Goal: Task Accomplishment & Management: Use online tool/utility

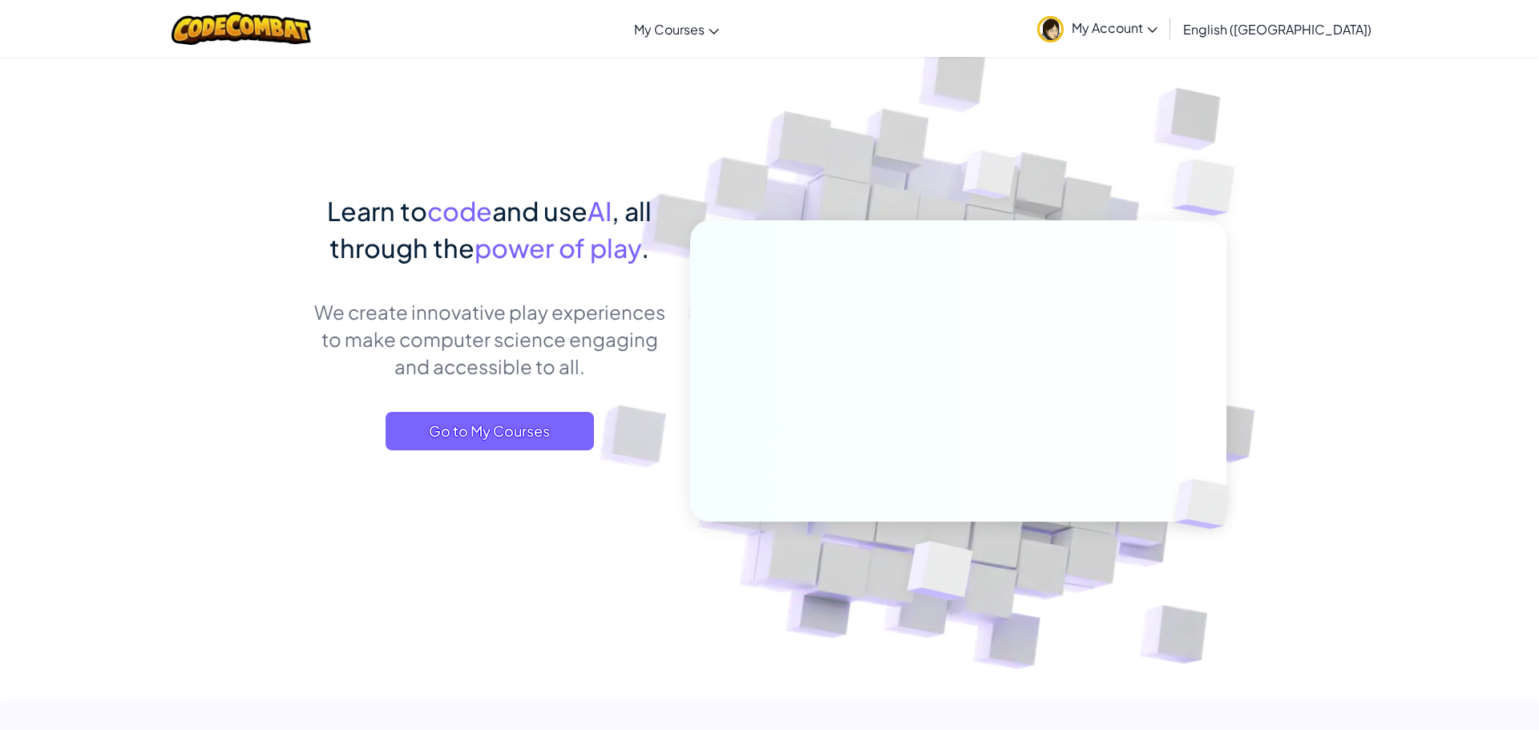
click at [1158, 34] on span "My Account" at bounding box center [1115, 27] width 86 height 17
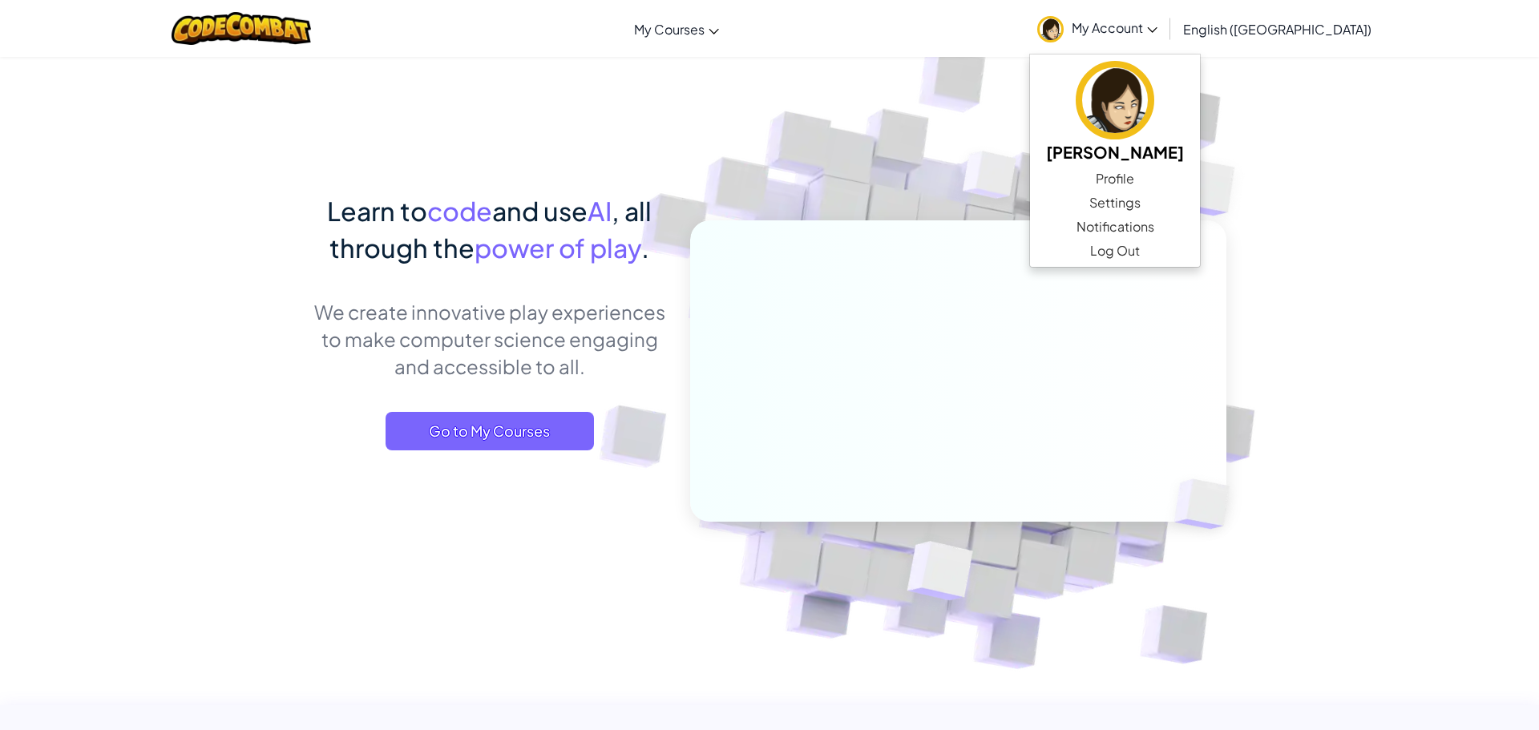
click at [1158, 34] on span "My Account" at bounding box center [1115, 27] width 86 height 17
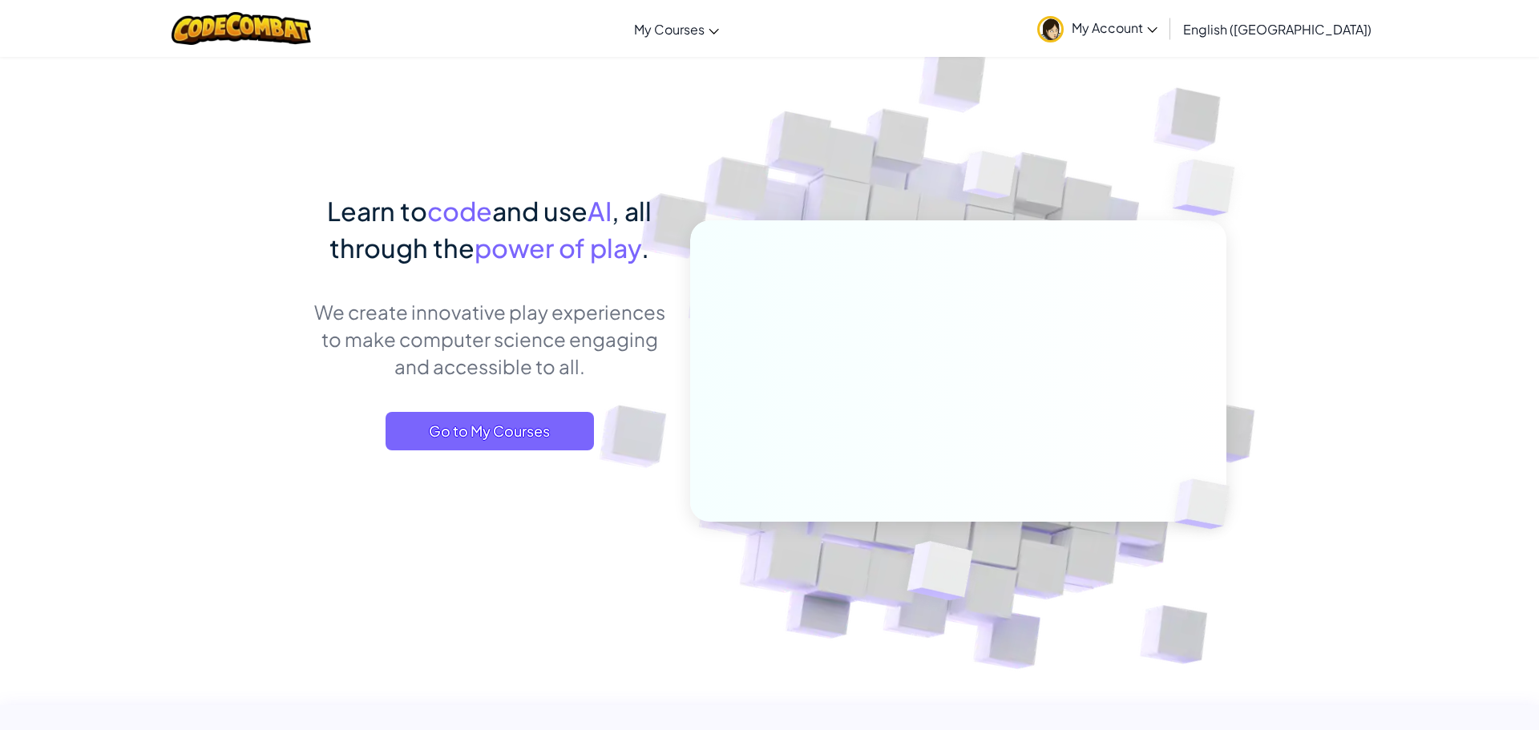
click at [1158, 34] on span "My Account" at bounding box center [1115, 27] width 86 height 17
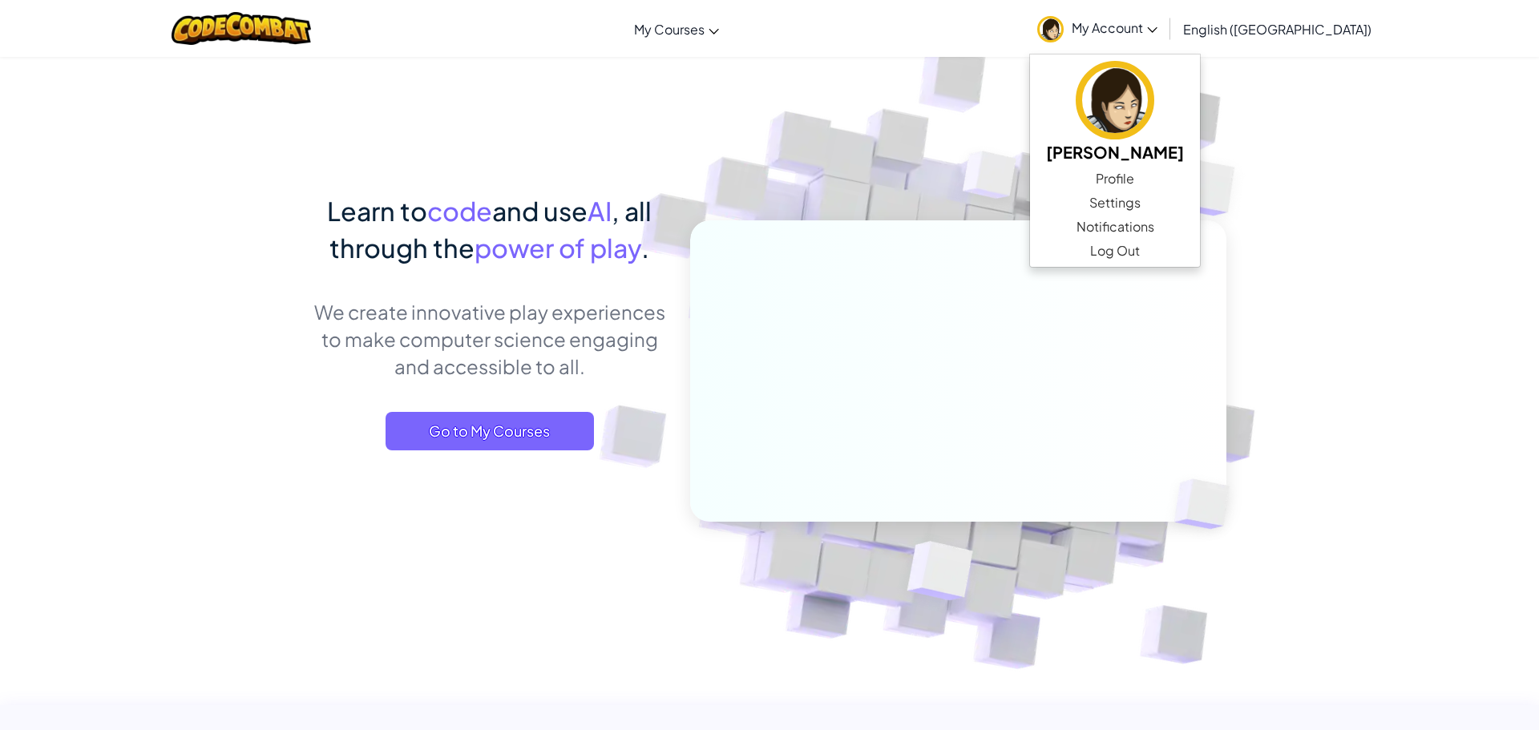
click at [1158, 30] on span "My Account" at bounding box center [1115, 27] width 86 height 17
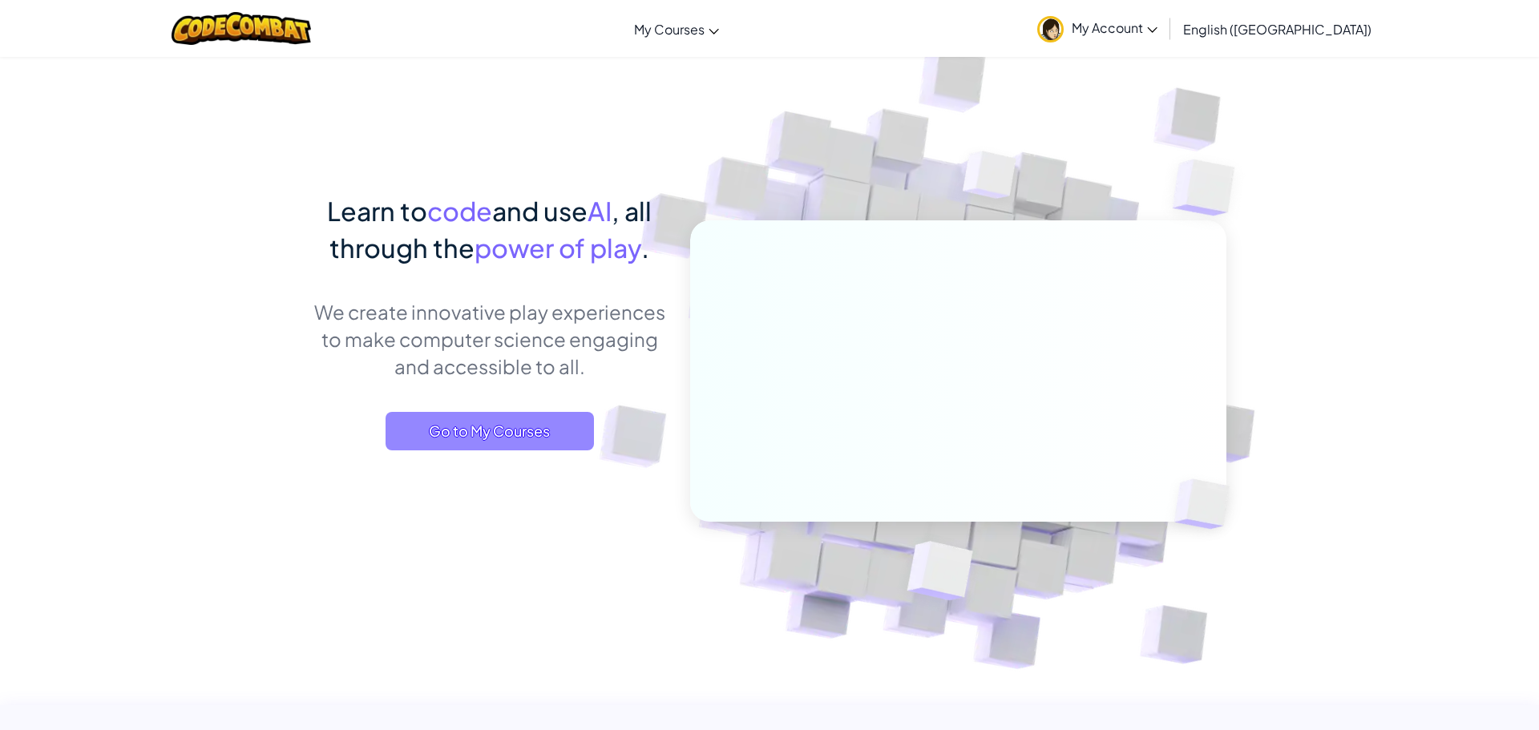
click at [524, 435] on span "Go to My Courses" at bounding box center [490, 431] width 208 height 38
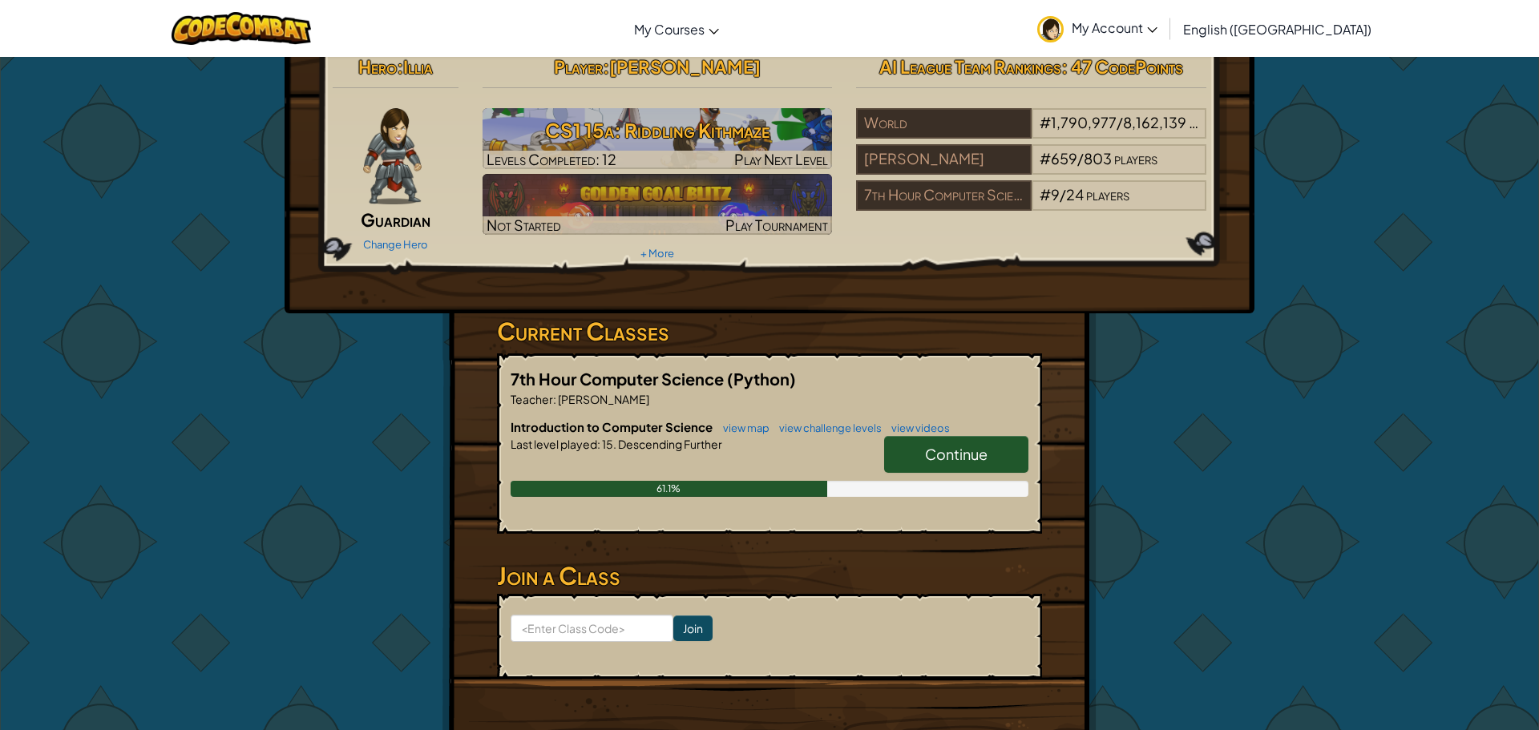
scroll to position [16, 0]
click at [954, 455] on span "Continue" at bounding box center [956, 453] width 63 height 18
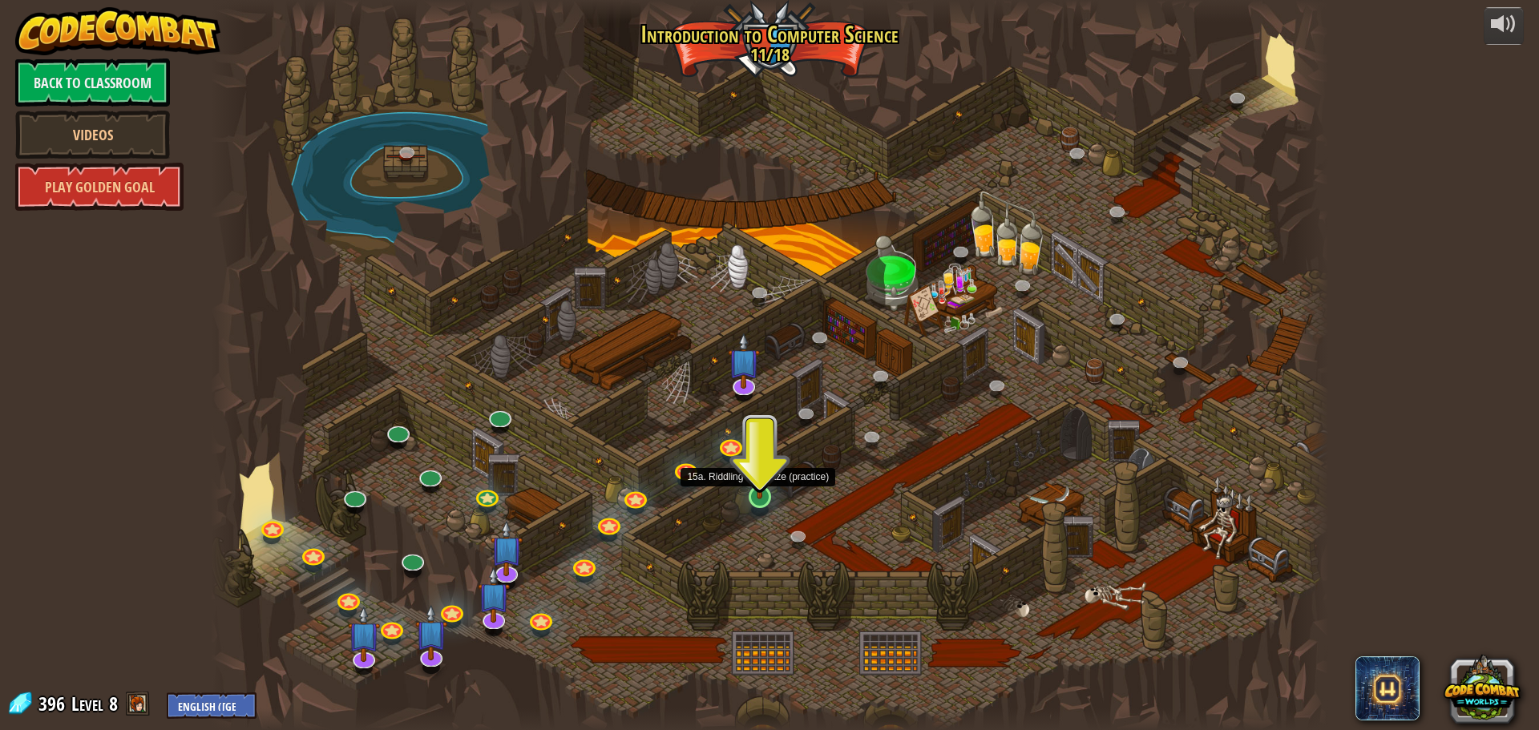
click at [761, 490] on img at bounding box center [760, 465] width 30 height 68
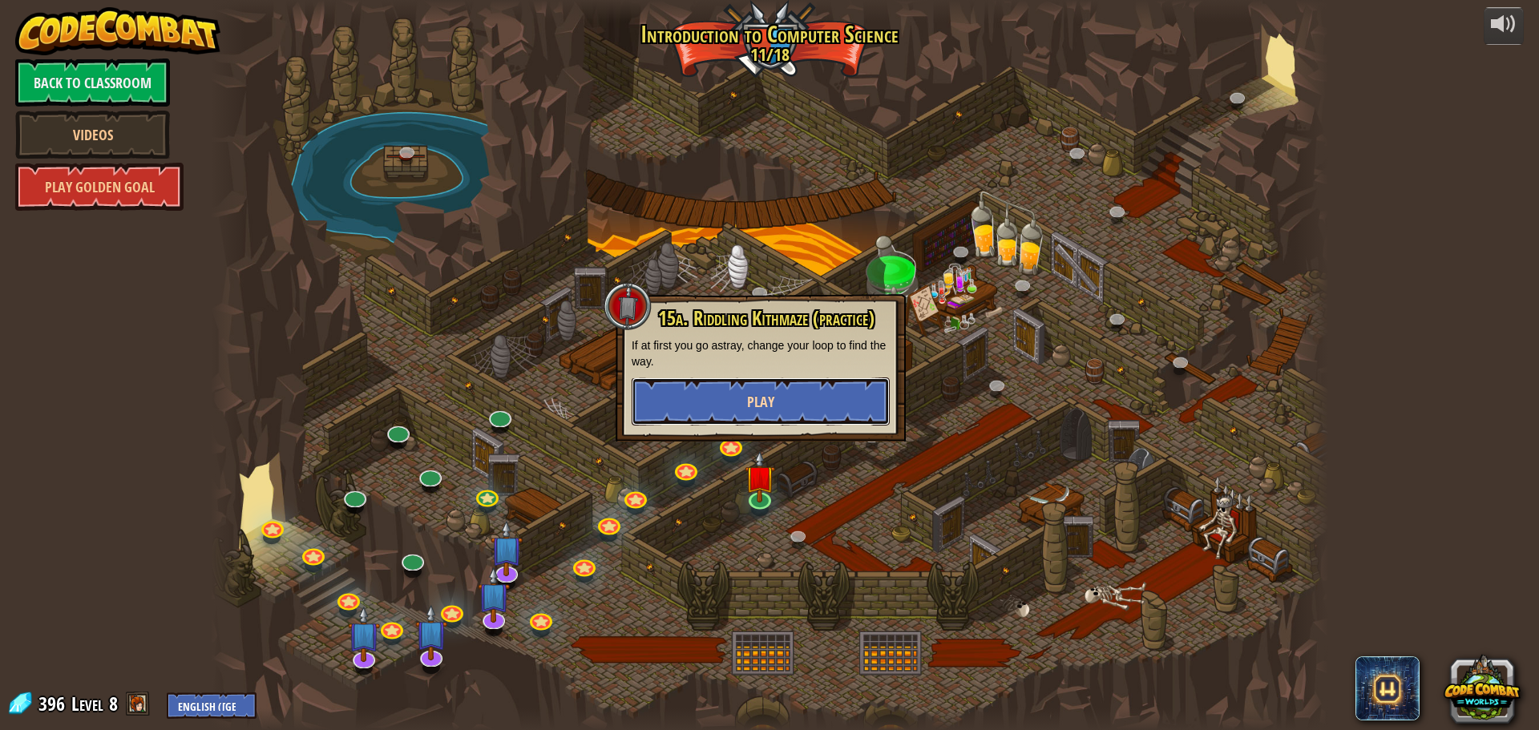
click at [783, 393] on button "Play" at bounding box center [761, 402] width 258 height 48
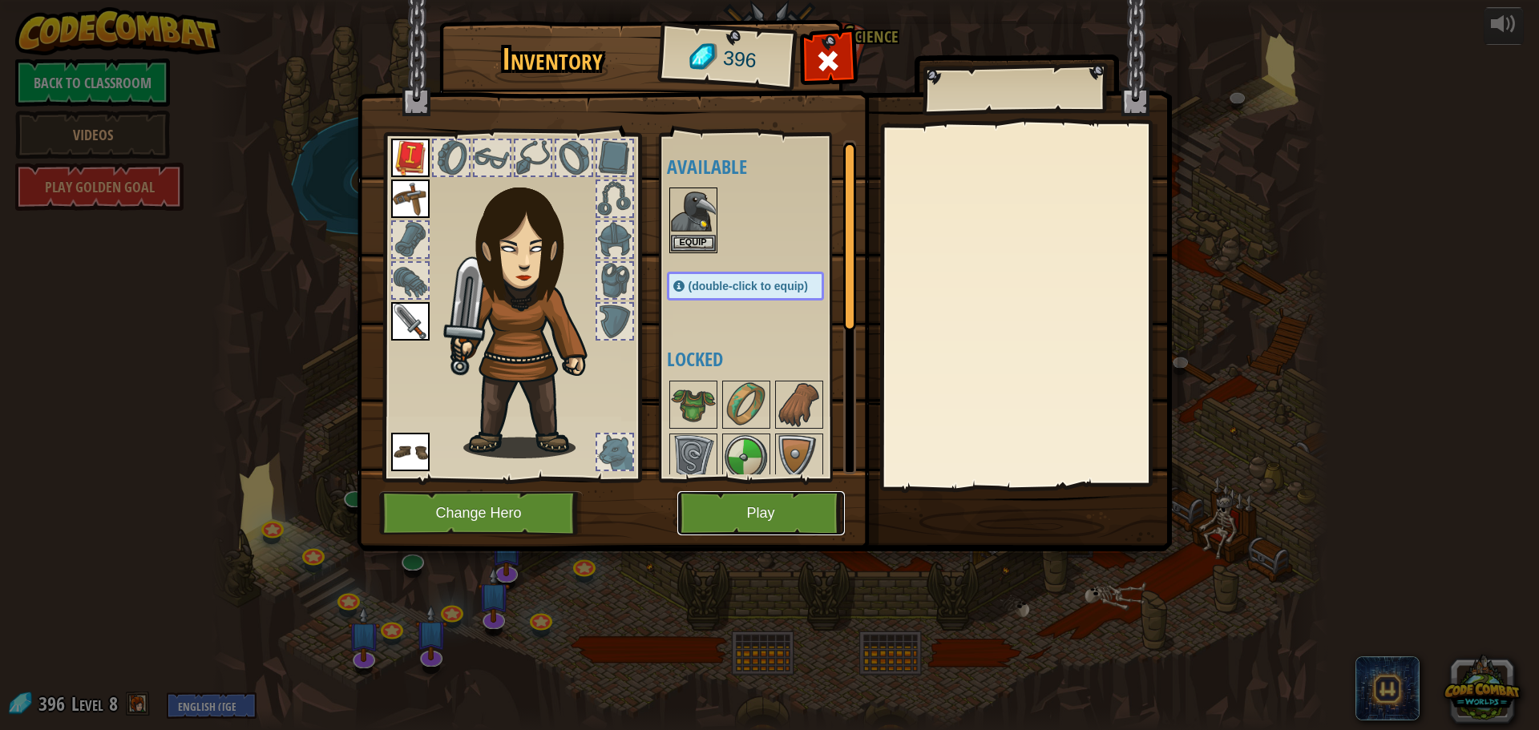
click at [775, 516] on button "Play" at bounding box center [761, 513] width 168 height 44
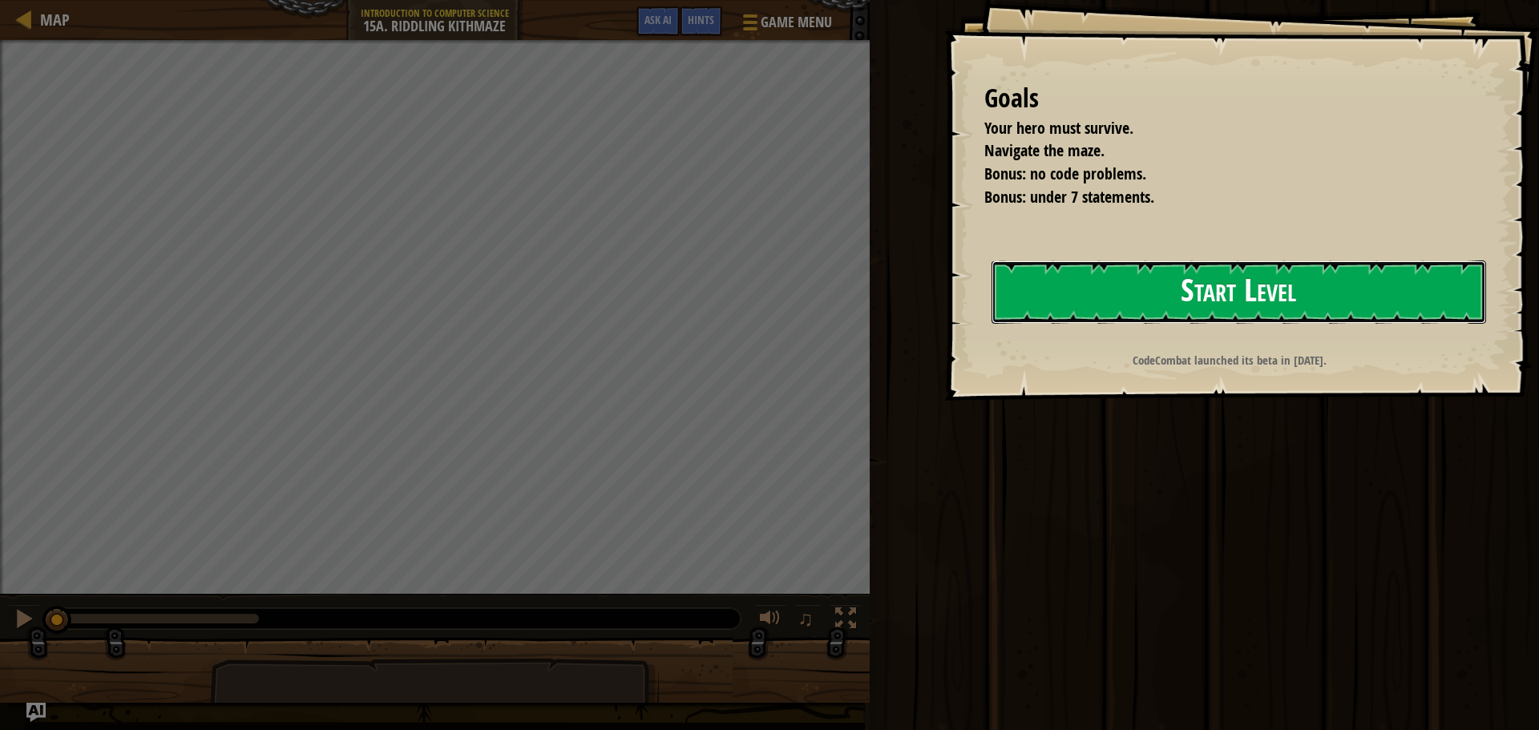
click at [1005, 289] on button "Start Level" at bounding box center [1239, 292] width 495 height 63
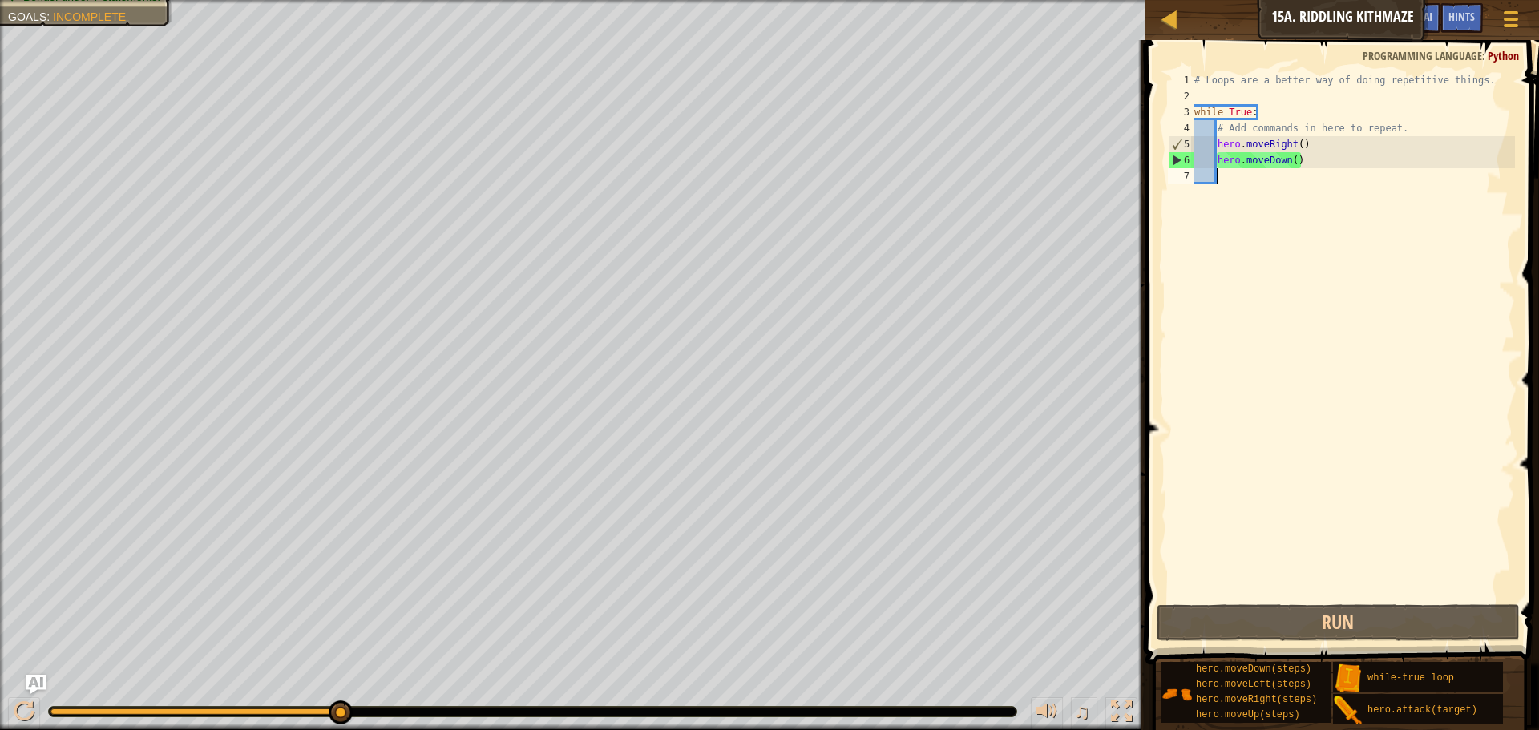
click at [1305, 212] on div "# Loops are a better way of doing repetitive things. while True : # Add command…" at bounding box center [1353, 352] width 324 height 561
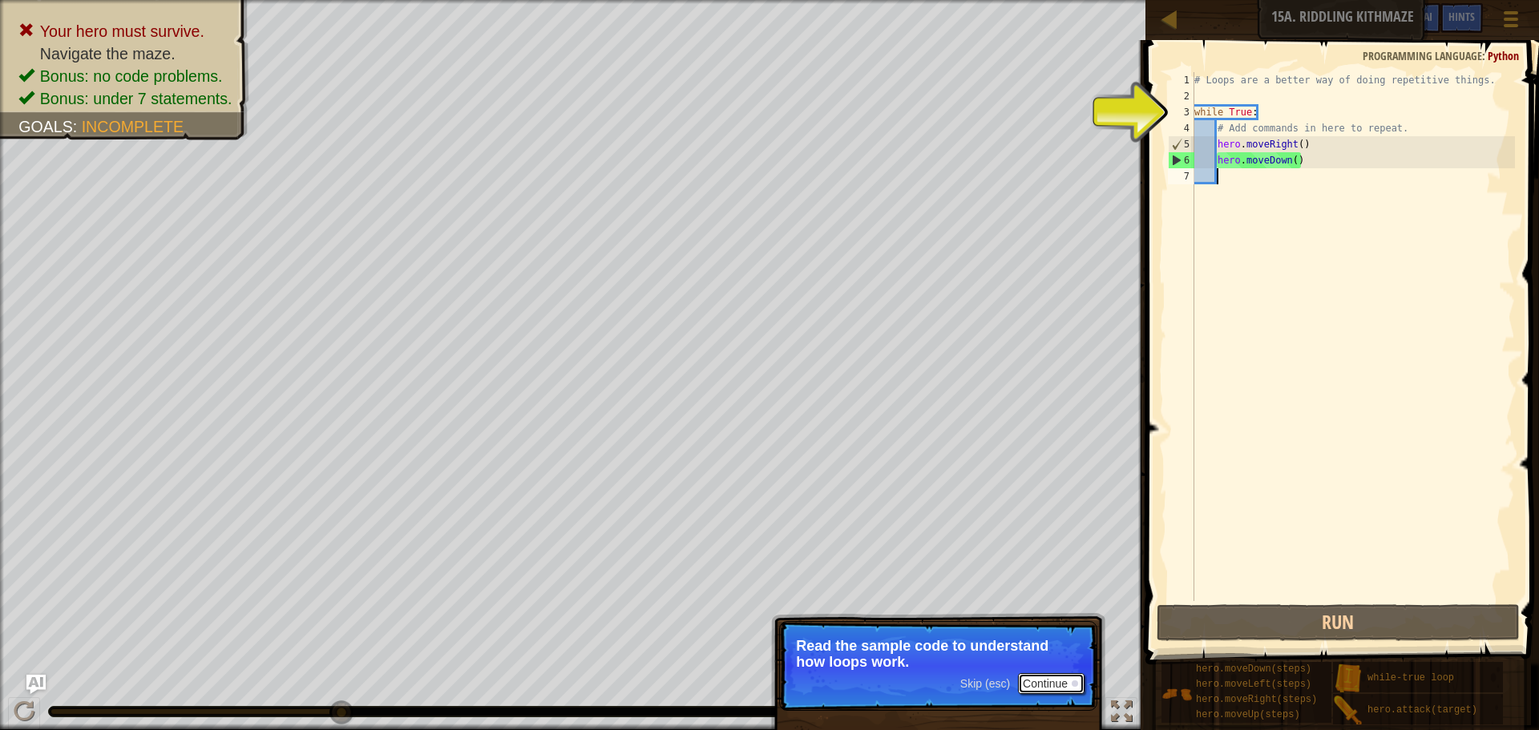
click at [1061, 685] on button "Continue" at bounding box center [1051, 683] width 67 height 21
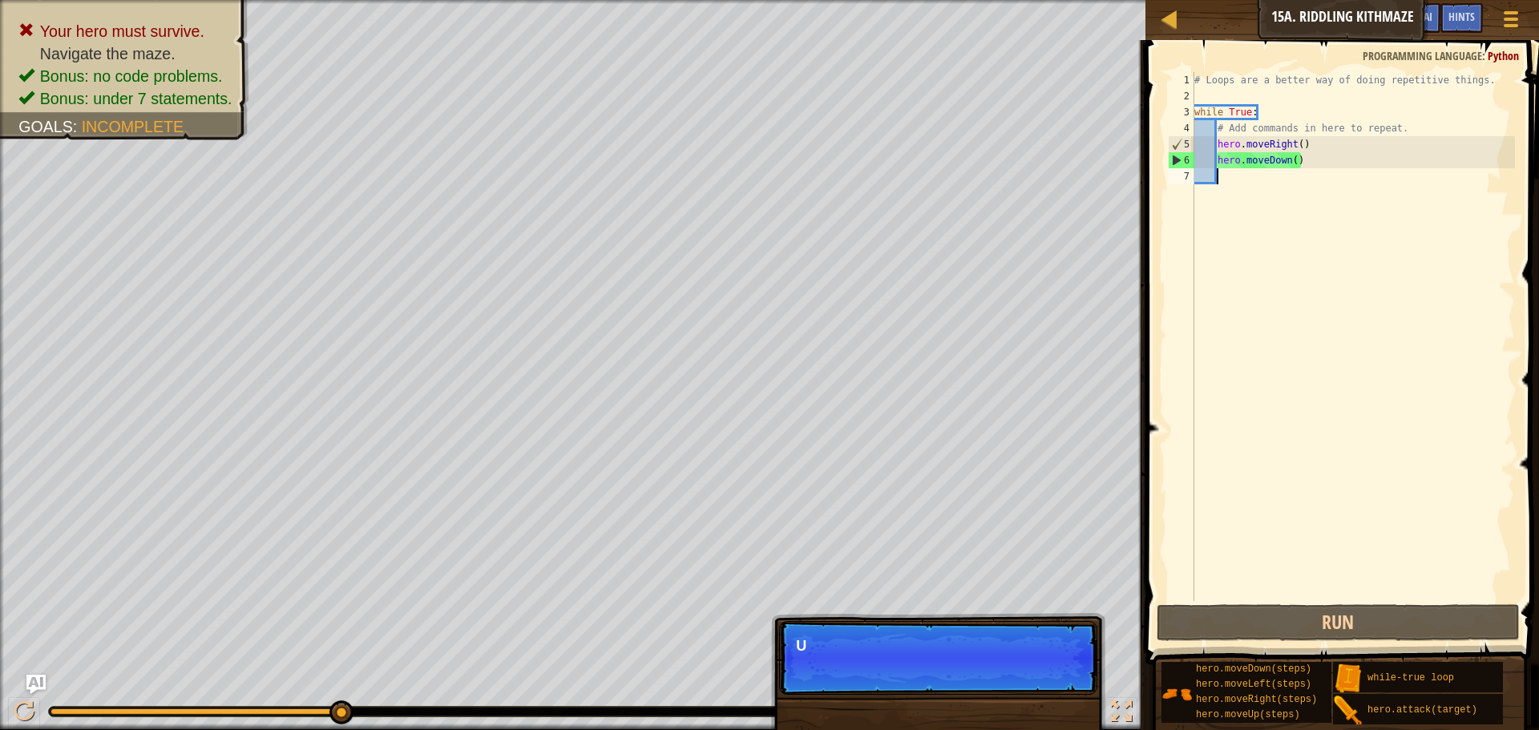
scroll to position [7, 2]
click at [1055, 665] on button "Continue" at bounding box center [1051, 667] width 67 height 21
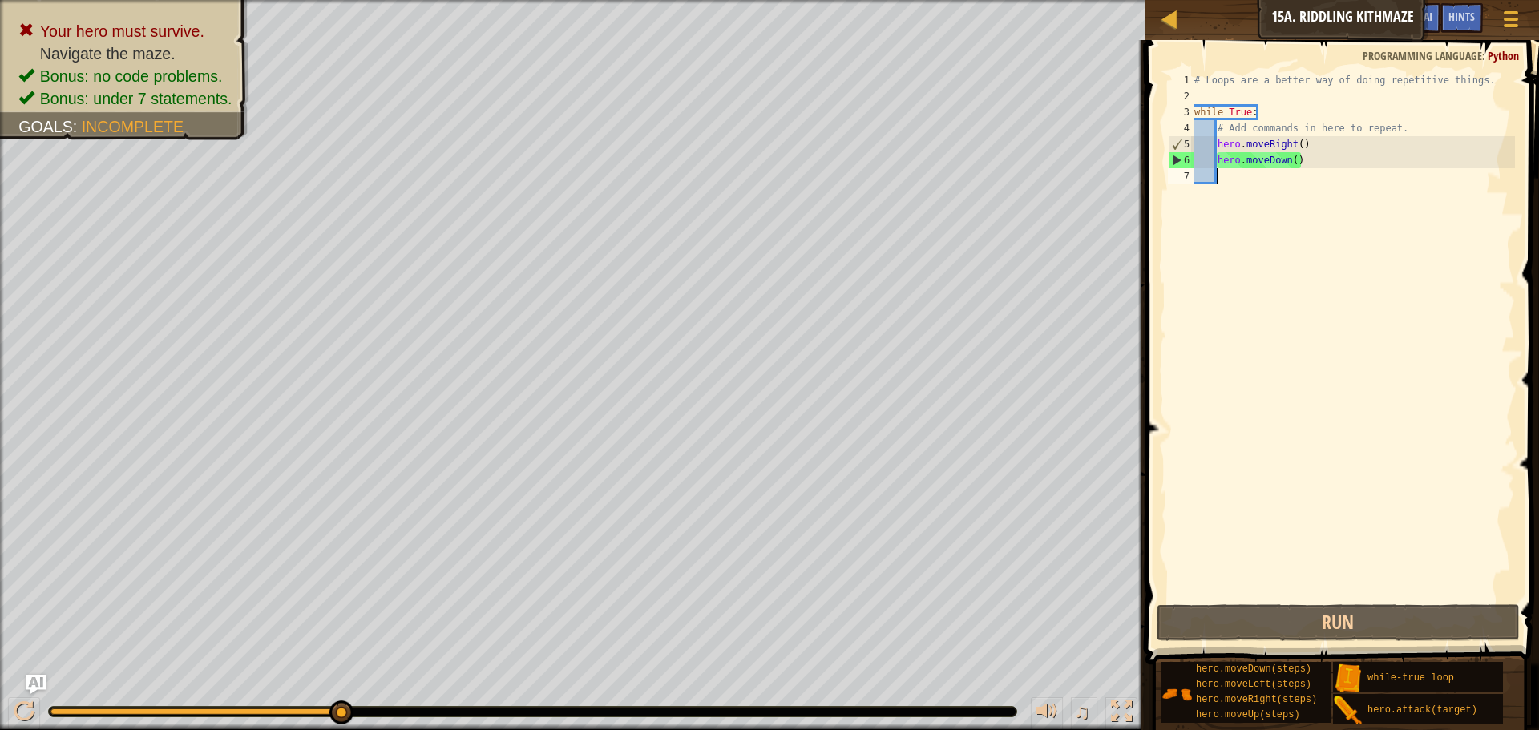
click at [1299, 188] on div "# Loops are a better way of doing repetitive things. while True : # Add command…" at bounding box center [1353, 352] width 324 height 561
click at [1235, 184] on div "# Loops are a better way of doing repetitive things. while True : # Add command…" at bounding box center [1353, 352] width 324 height 561
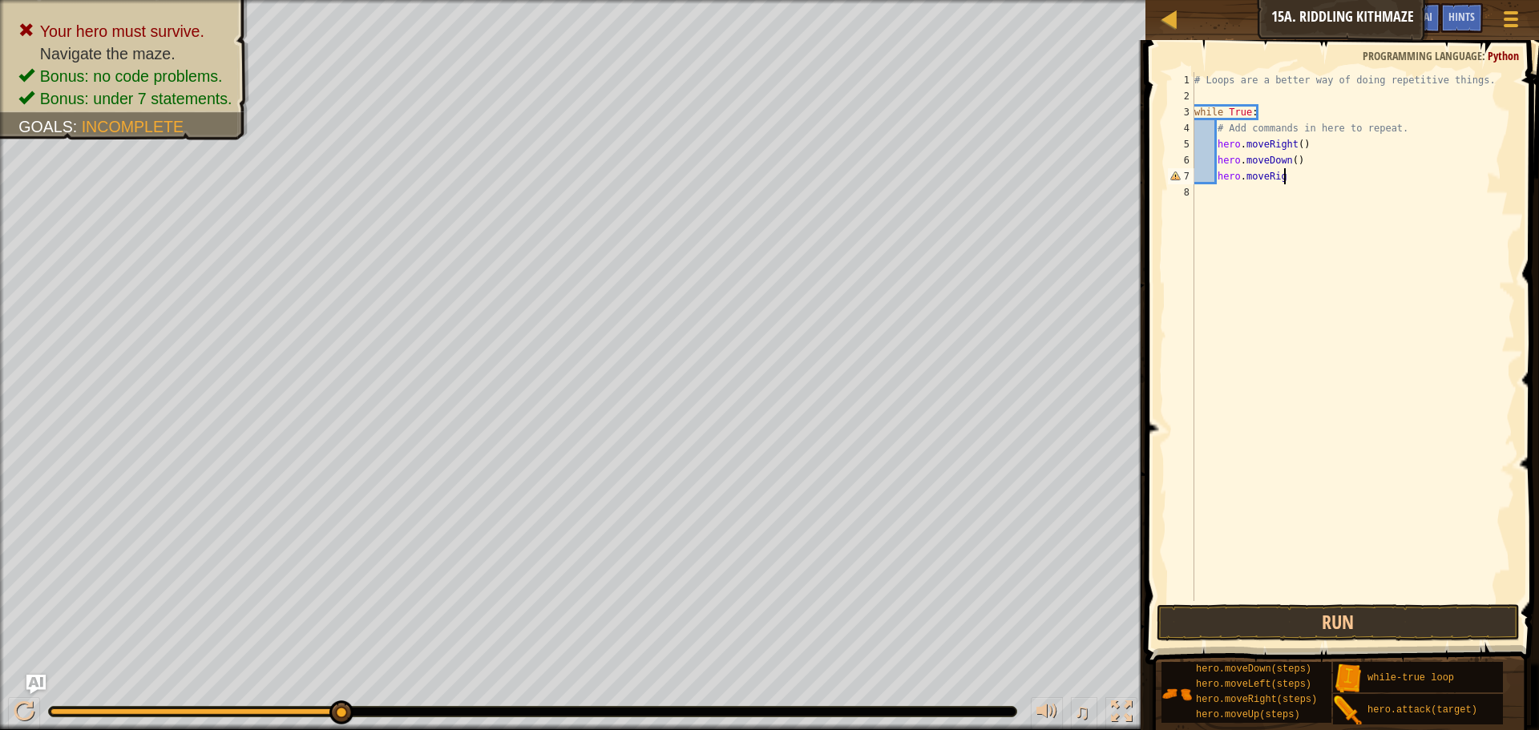
scroll to position [7, 14]
type textarea "hero.moveRight()"
click at [1268, 614] on button "Run" at bounding box center [1338, 622] width 363 height 37
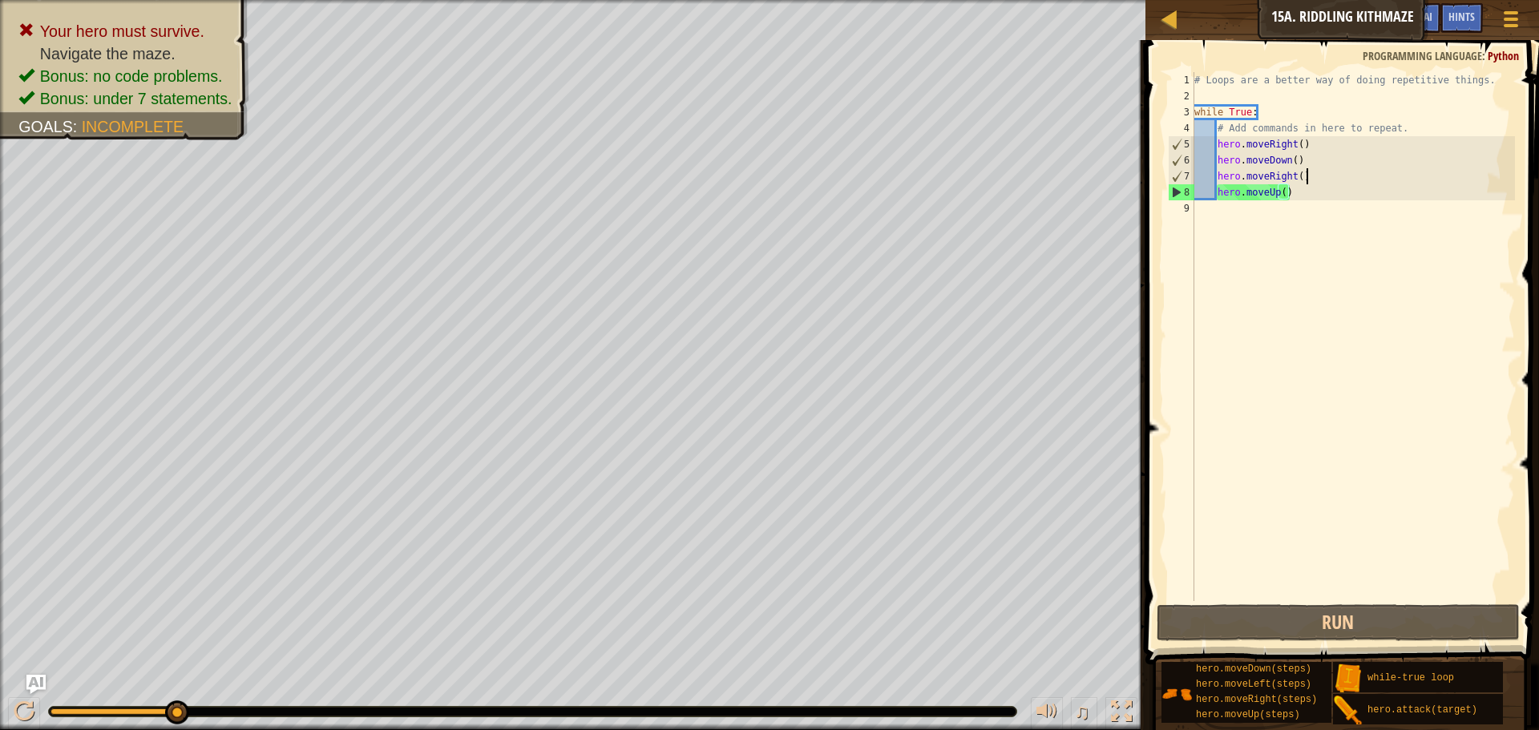
click at [1332, 176] on div "# Loops are a better way of doing repetitive things. while True : # Add command…" at bounding box center [1353, 352] width 324 height 561
type textarea "hero.moveRight()"
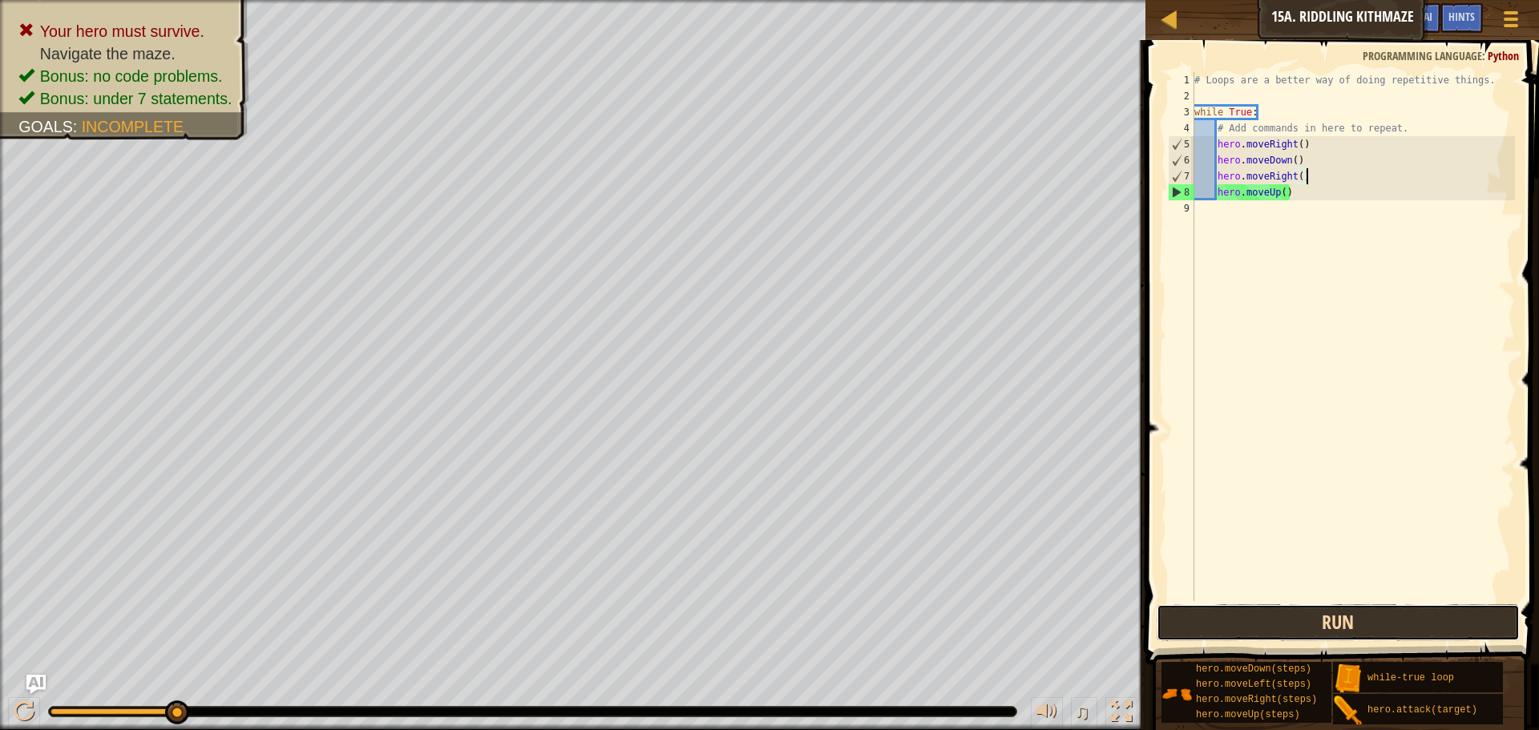
click at [1415, 616] on button "Run" at bounding box center [1338, 622] width 363 height 37
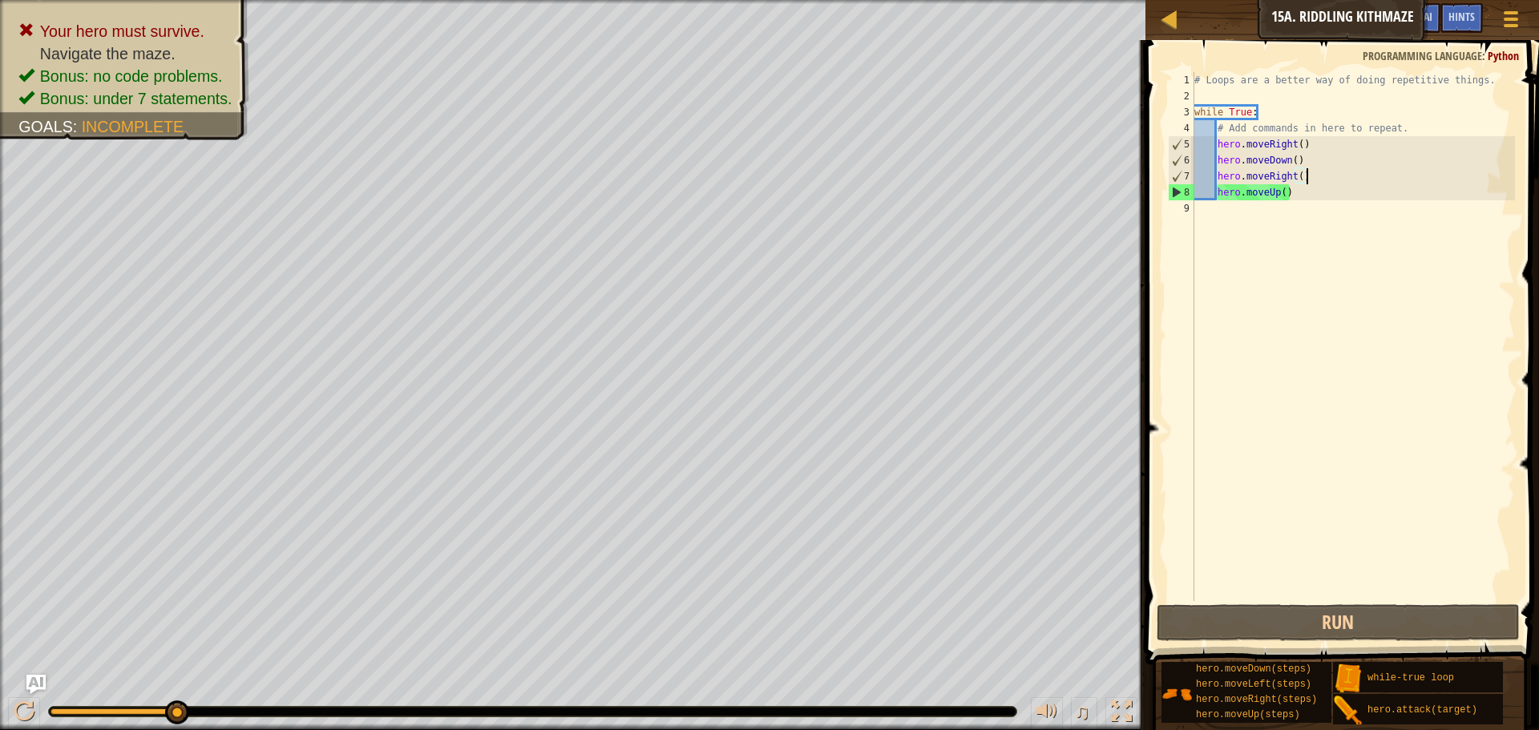
click at [1324, 310] on div "# Loops are a better way of doing repetitive things. while True : # Add command…" at bounding box center [1353, 352] width 324 height 561
drag, startPoint x: 1332, startPoint y: 198, endPoint x: 1219, endPoint y: 176, distance: 115.1
click at [1219, 176] on div "# Loops are a better way of doing repetitive things. while True : # Add command…" at bounding box center [1353, 352] width 324 height 561
type textarea "hero.moveRight() hero.moveUp()"
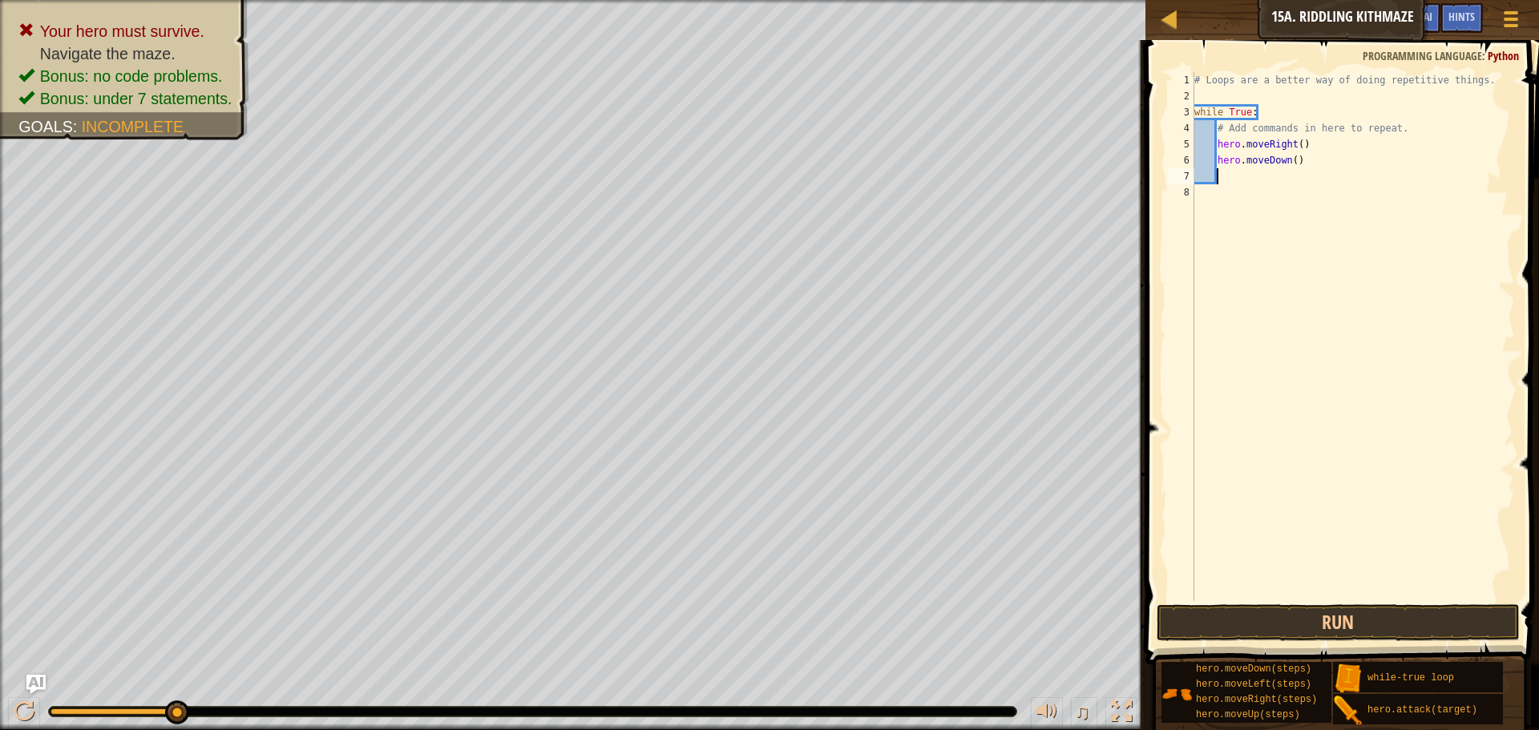
click at [1332, 164] on div "# Loops are a better way of doing repetitive things. while True : # Add command…" at bounding box center [1353, 352] width 324 height 561
type textarea "hero.moveDown()"
click at [1274, 177] on div "# Loops are a better way of doing repetitive things. while True : # Add command…" at bounding box center [1353, 352] width 324 height 561
type textarea "hero.moveRight(2)"
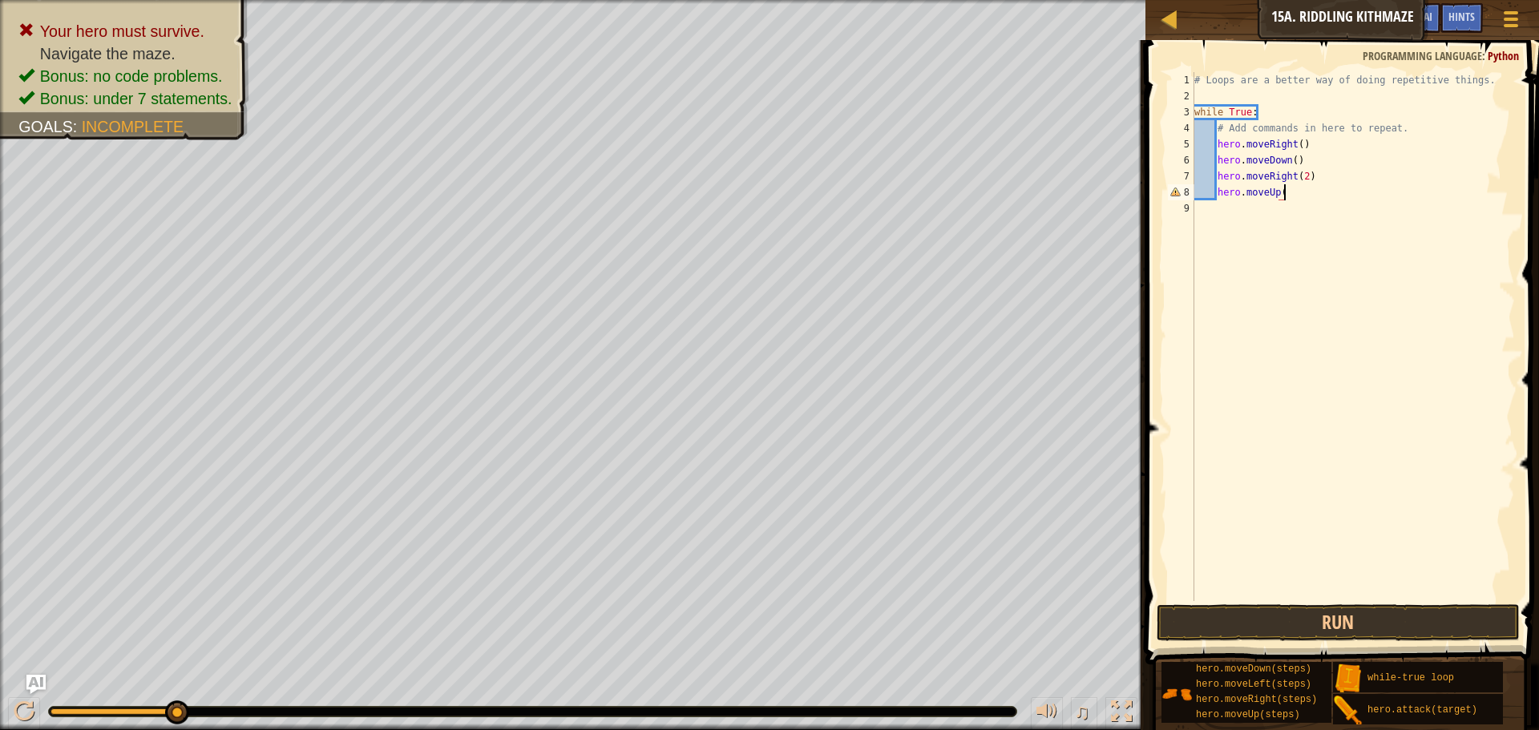
scroll to position [7, 13]
type textarea "hero.moveUp()"
click at [1357, 621] on button "Run" at bounding box center [1338, 622] width 363 height 37
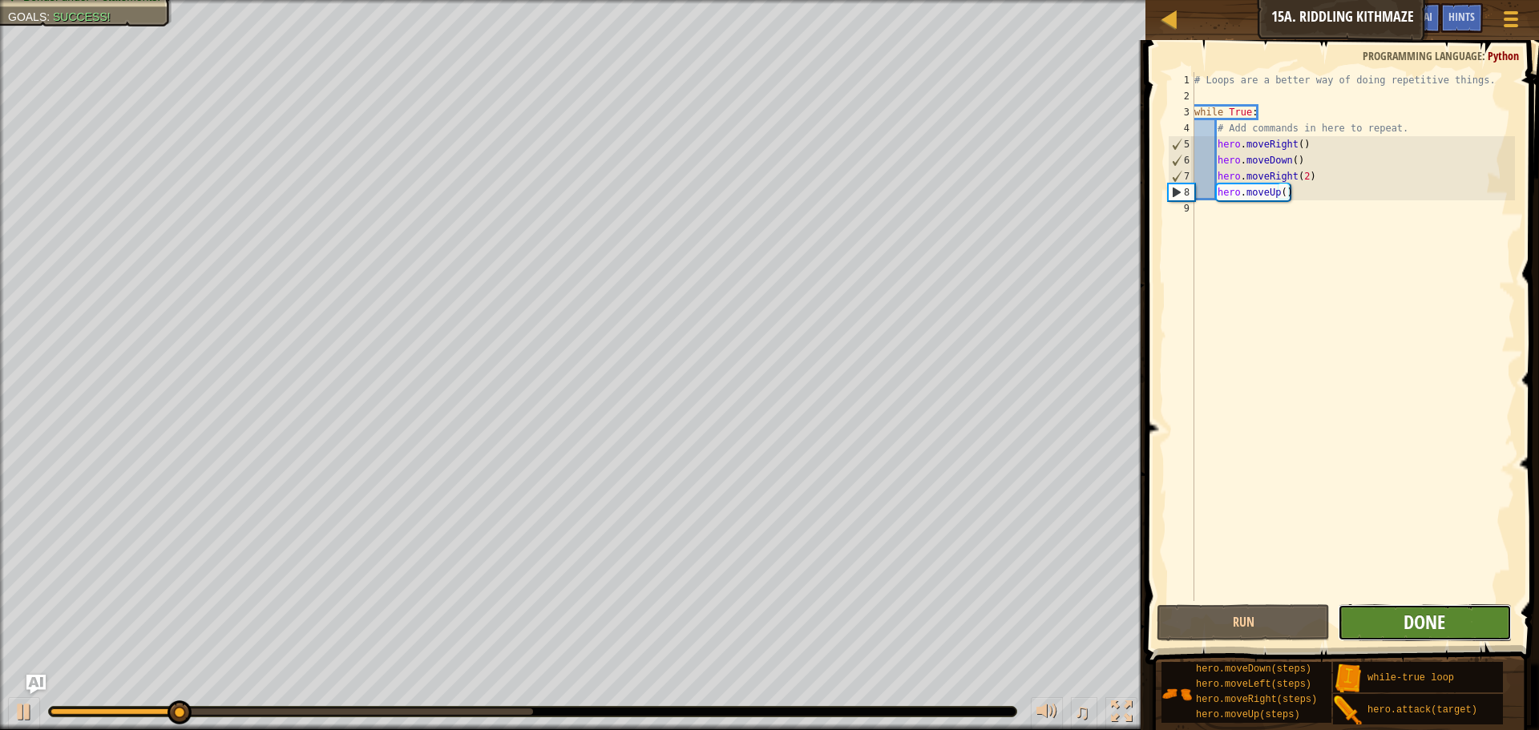
click at [1421, 619] on span "Done" at bounding box center [1425, 622] width 42 height 26
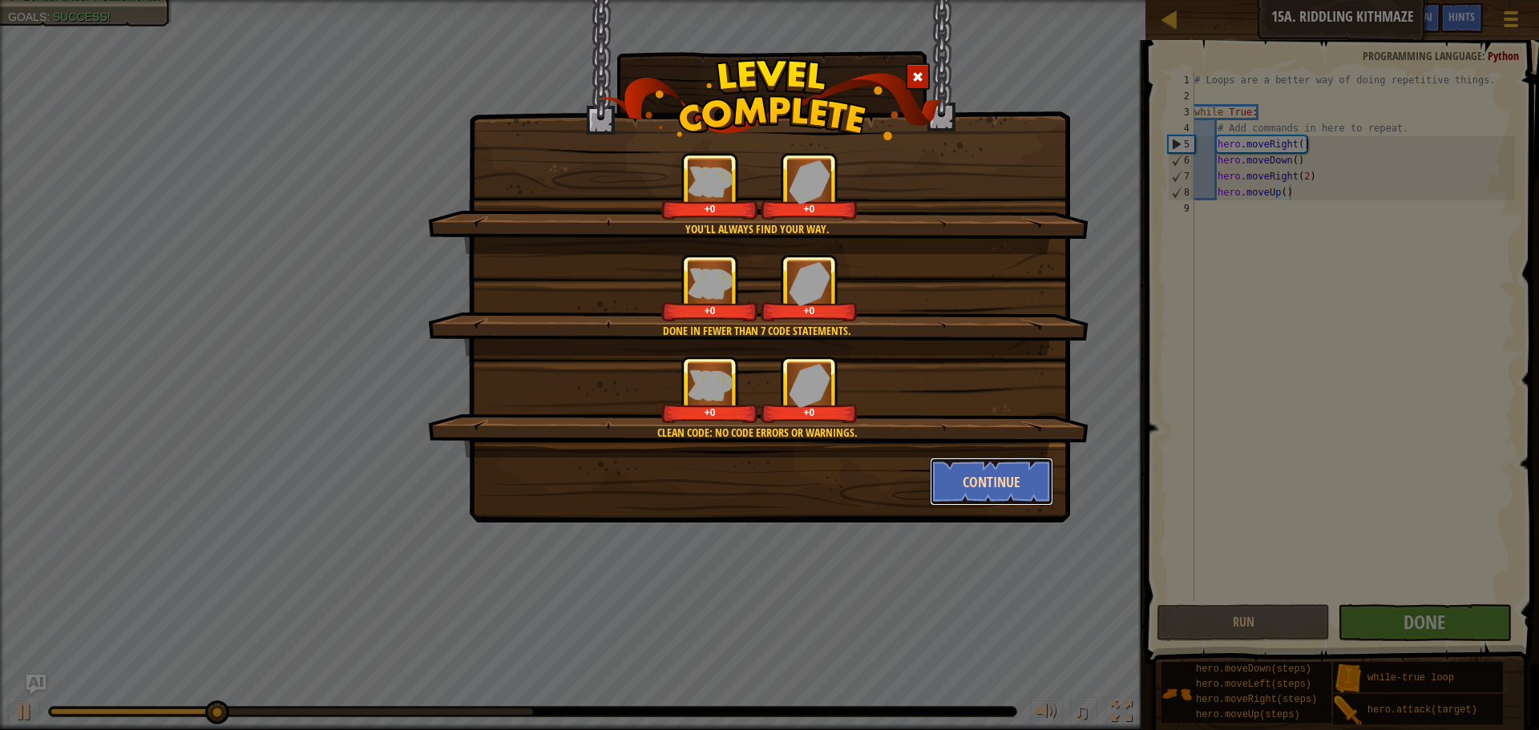
click at [976, 492] on button "Continue" at bounding box center [992, 482] width 124 height 48
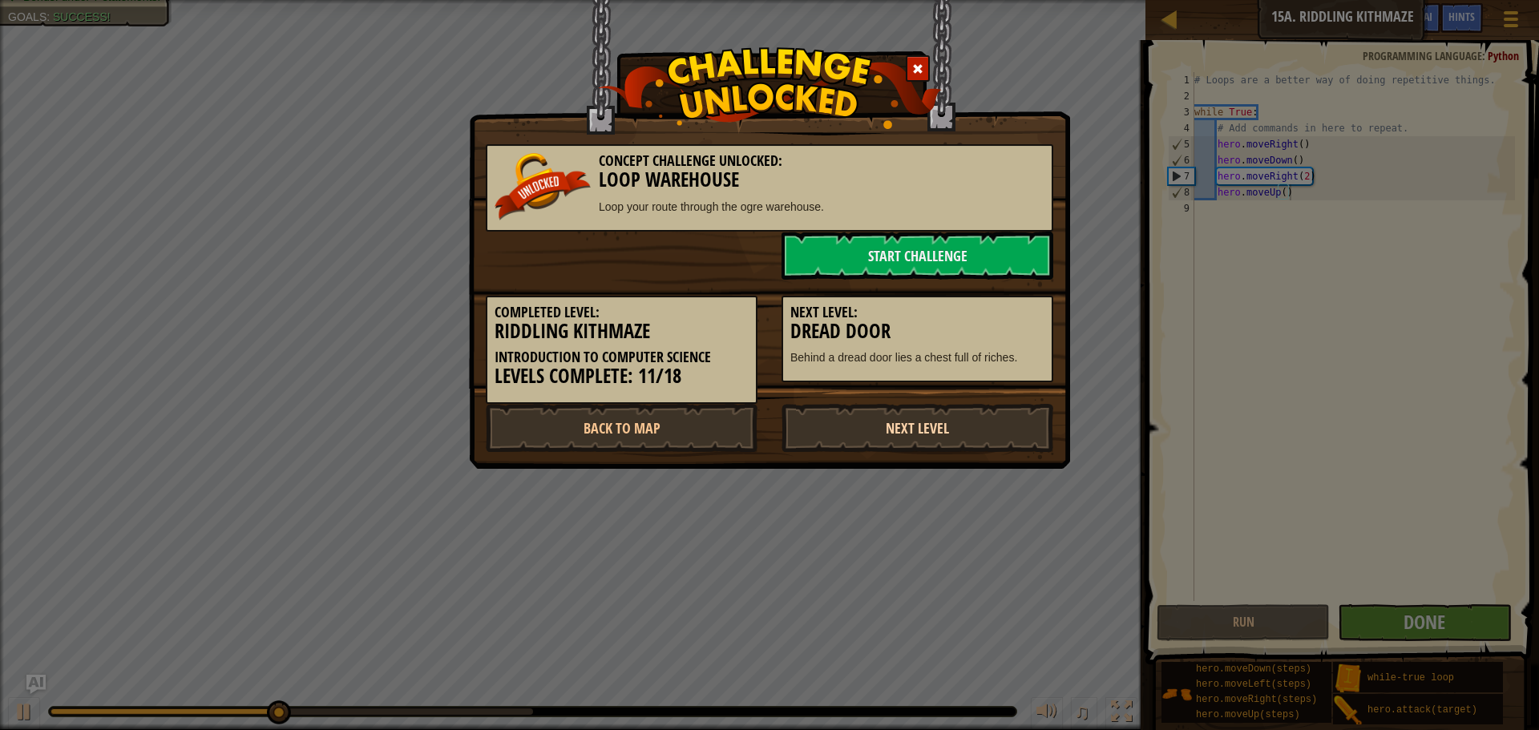
click at [855, 414] on link "Next Level" at bounding box center [918, 428] width 272 height 48
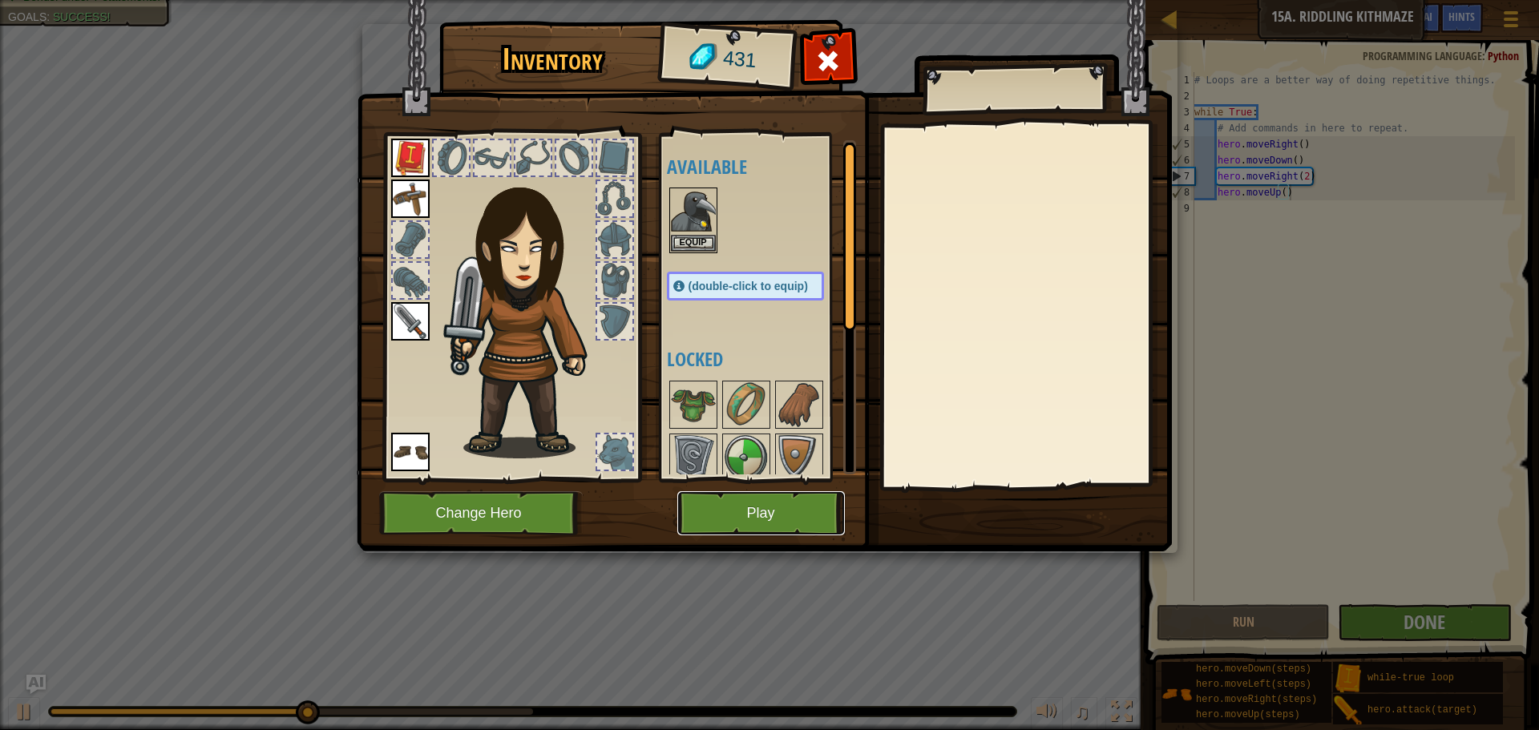
click at [732, 511] on button "Play" at bounding box center [761, 513] width 168 height 44
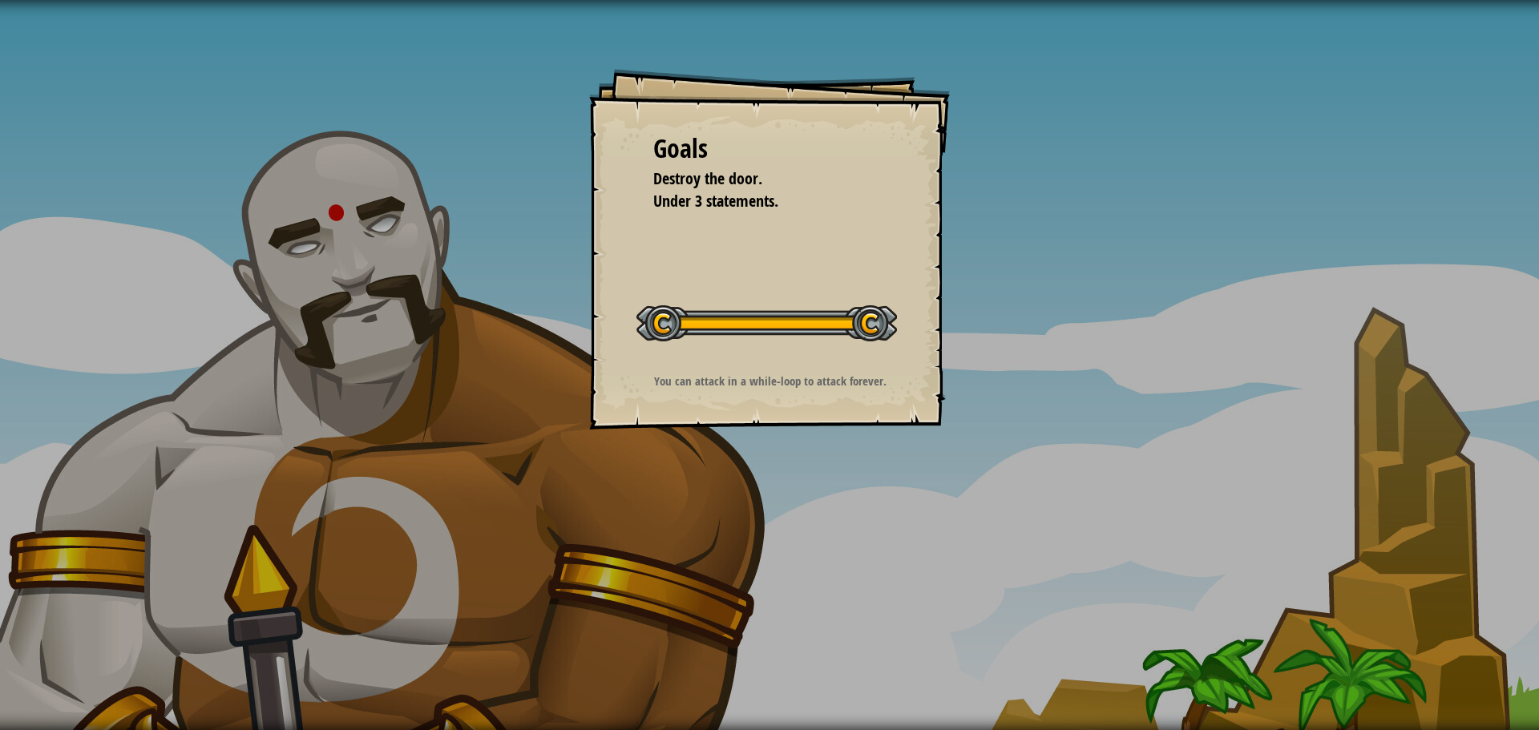
click at [0, 0] on button "Start Level" at bounding box center [0, 0] width 0 height 0
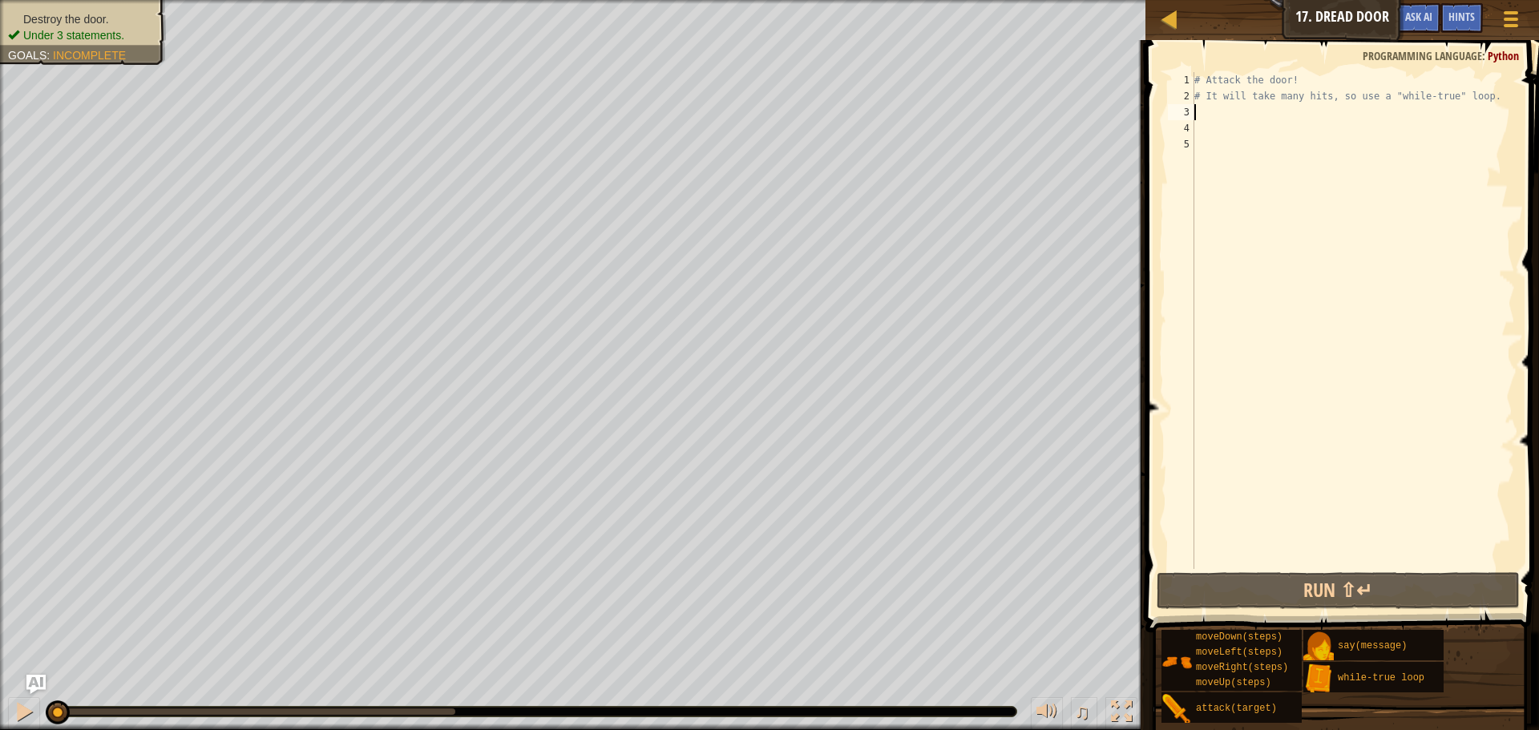
click at [1271, 114] on div "# Attack the door! # It will take many hits, so use a "while-true" loop." at bounding box center [1353, 336] width 324 height 529
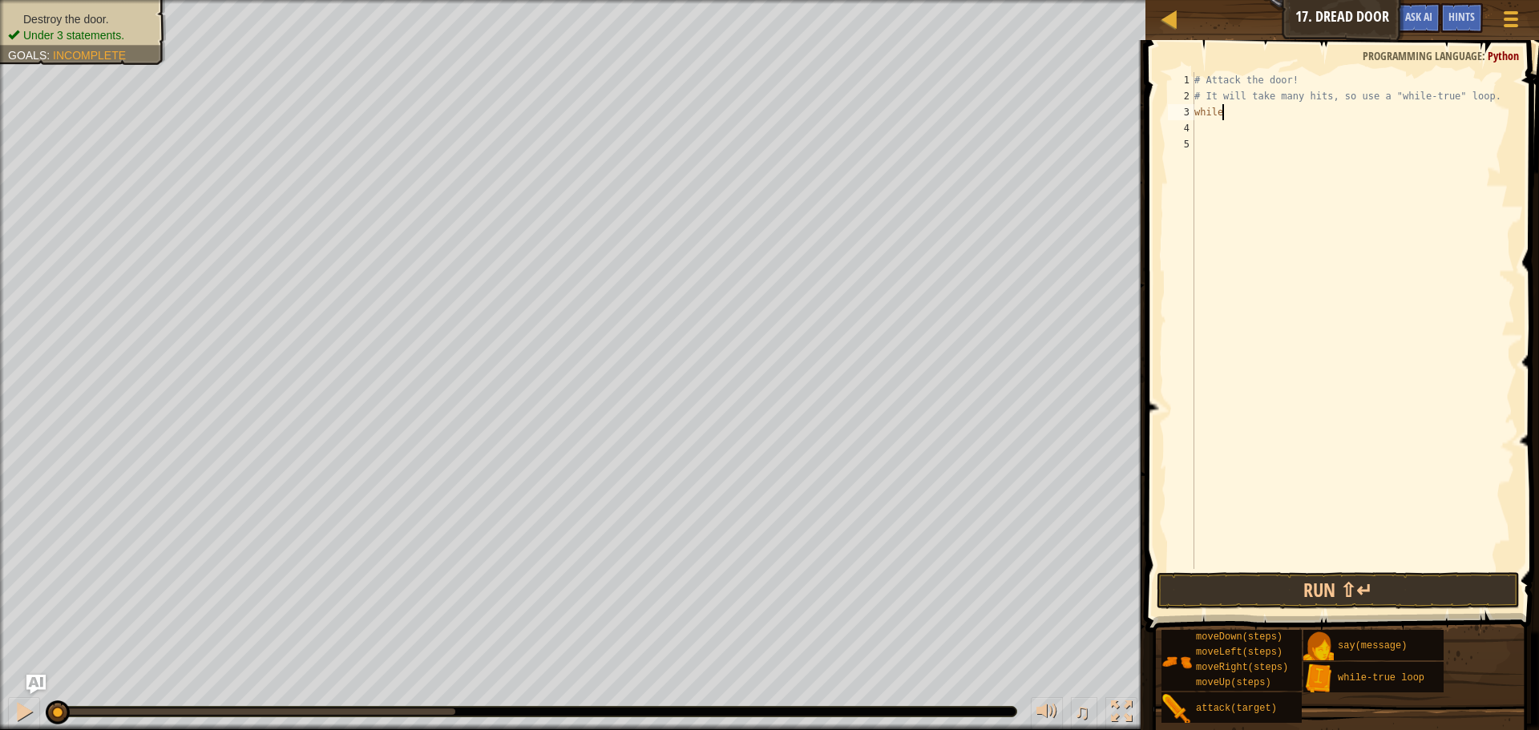
scroll to position [7, 3]
type textarea "while True:"
type textarea "attack.("Door")"
click at [1226, 604] on button "Run ⇧↵" at bounding box center [1338, 590] width 363 height 37
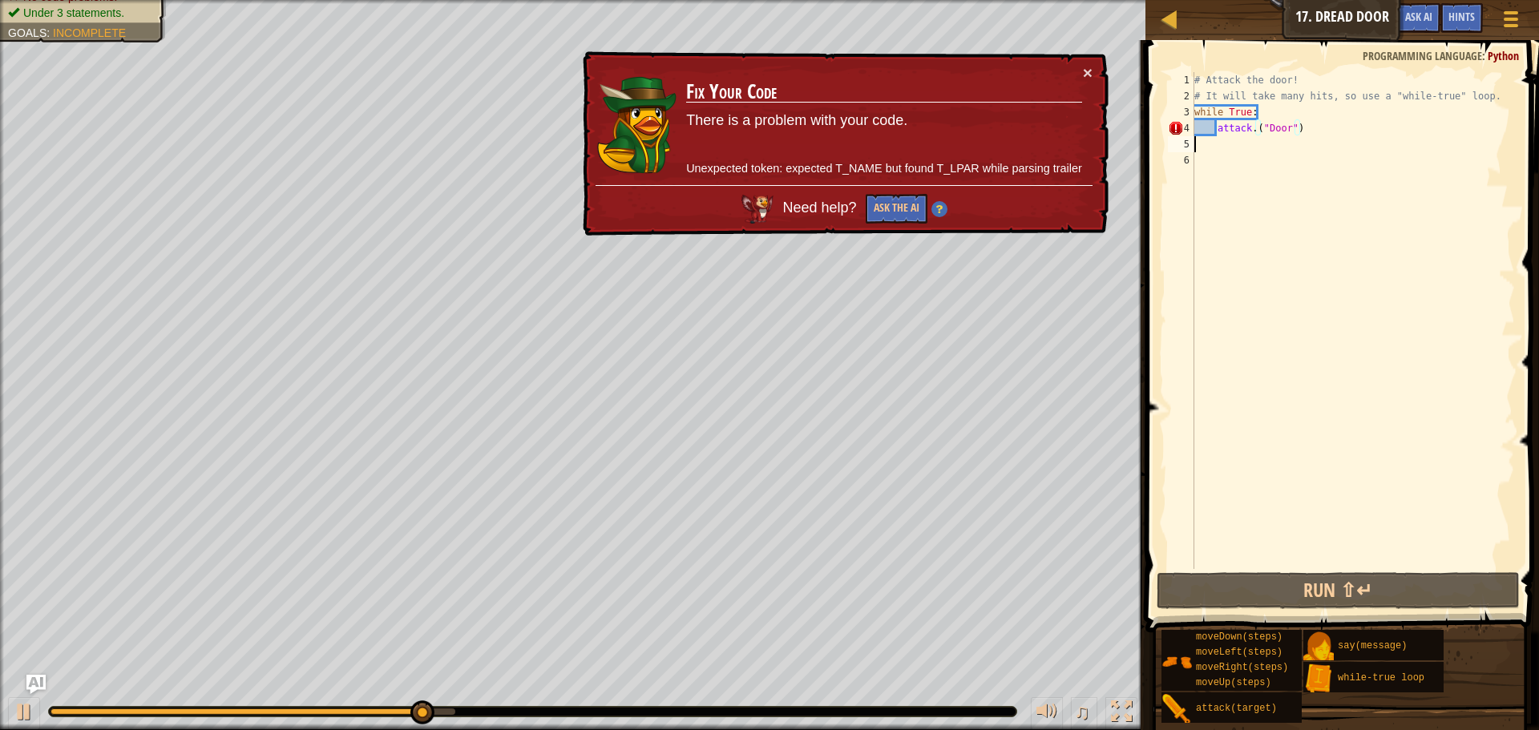
click at [1300, 138] on div "# Attack the door! # It will take many hits, so use a "while-true" loop. while …" at bounding box center [1353, 336] width 324 height 529
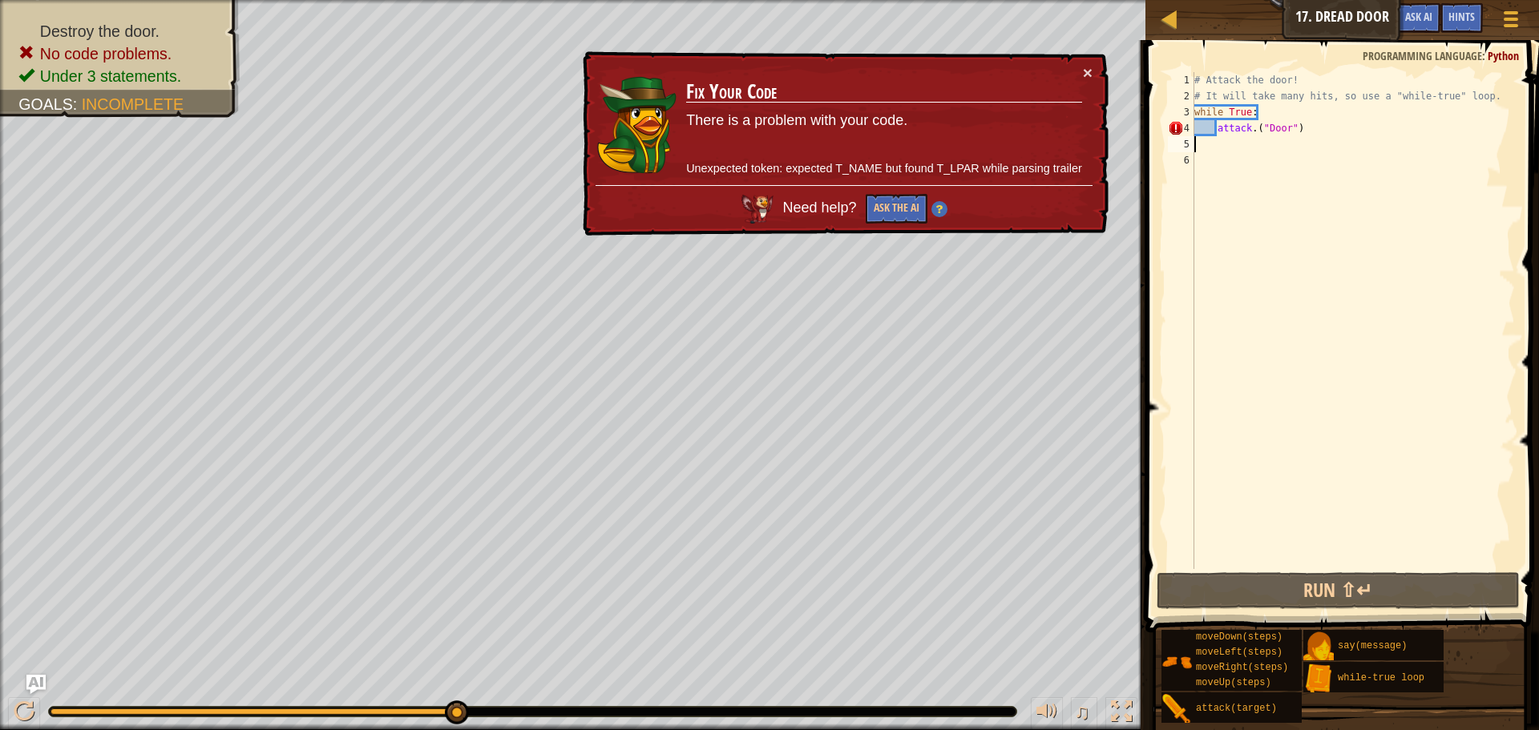
click at [1306, 128] on div "# Attack the door! # It will take many hits, so use a "while-true" loop. while …" at bounding box center [1353, 336] width 324 height 529
type textarea "attack.("Door")"
click at [1258, 132] on div "# Attack the door! # It will take many hits, so use a "while-true" loop. while …" at bounding box center [1353, 336] width 324 height 529
click at [1341, 136] on div "# Attack the door! # It will take many hits, so use a "while-true" loop. while …" at bounding box center [1353, 336] width 324 height 529
drag, startPoint x: 1352, startPoint y: 117, endPoint x: 1354, endPoint y: 139, distance: 22.6
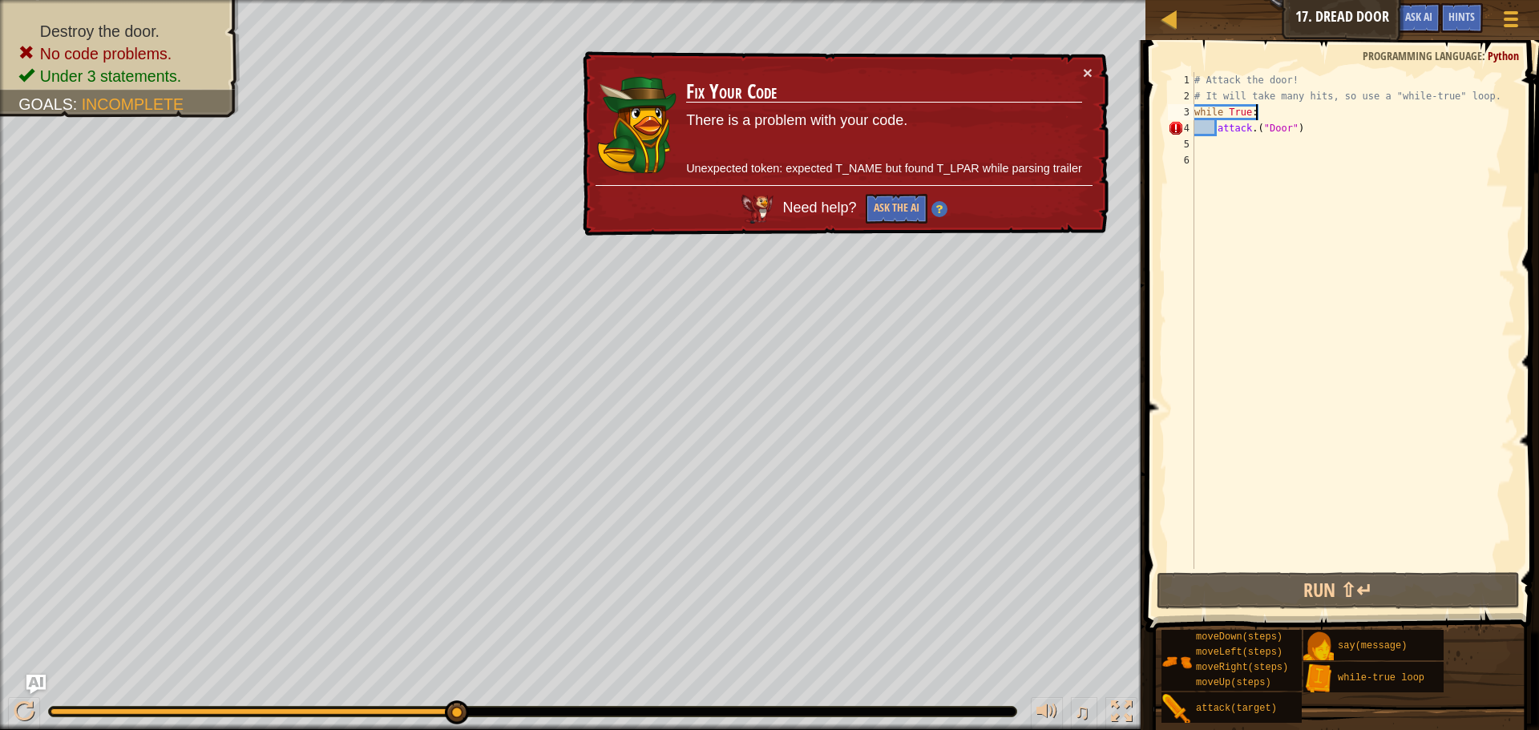
click at [1352, 123] on div "# Attack the door! # It will take many hits, so use a "while-true" loop. while …" at bounding box center [1353, 336] width 324 height 529
type textarea "while True: attack.("Door")"
click at [1356, 138] on div "# Attack the door! # It will take many hits, so use a "while-true" loop. while …" at bounding box center [1353, 336] width 324 height 529
click at [1356, 137] on div "# Attack the door! # It will take many hits, so use a "while-true" loop. while …" at bounding box center [1353, 336] width 324 height 529
drag, startPoint x: 1344, startPoint y: 120, endPoint x: 1338, endPoint y: 127, distance: 9.1
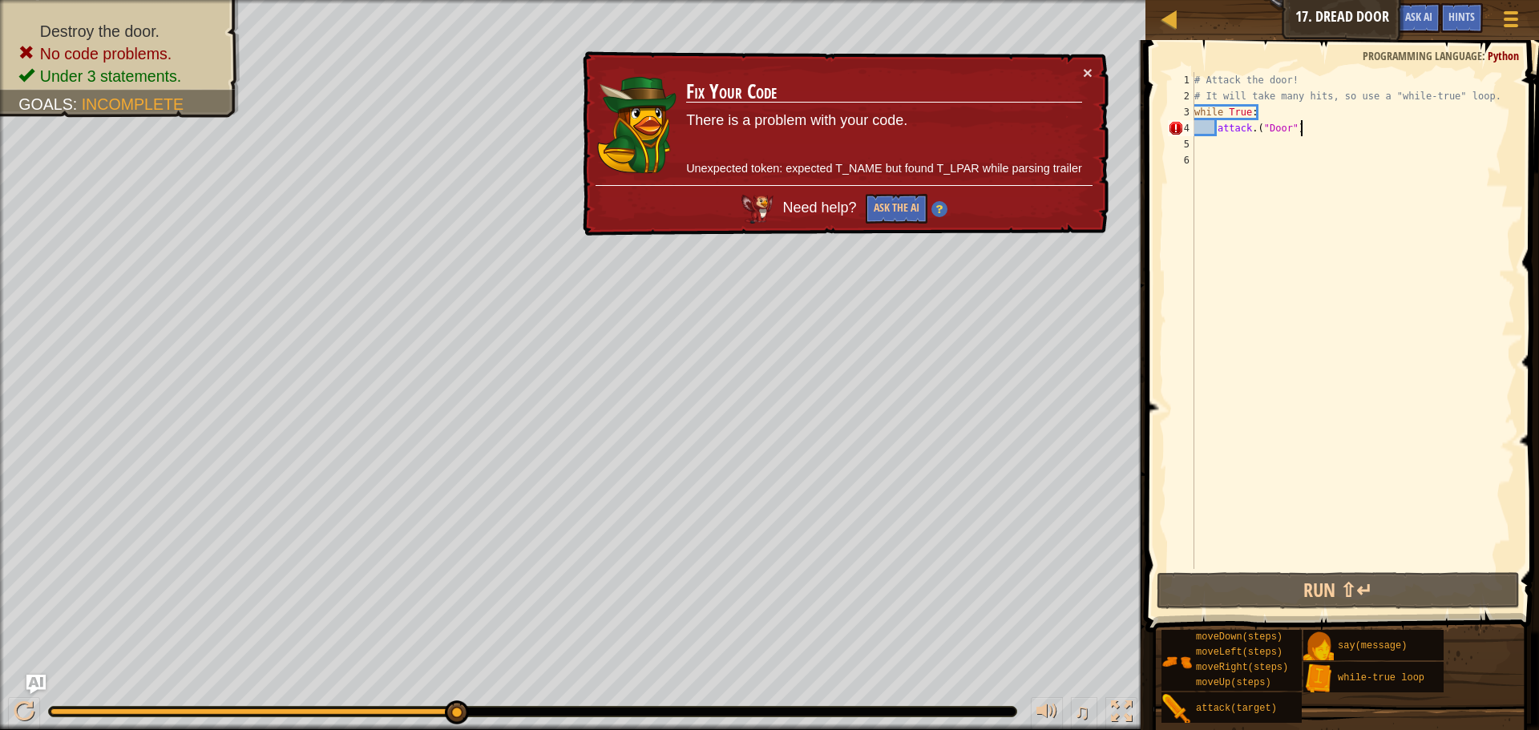
click at [1344, 119] on div "# Attack the door! # It will take many hits, so use a "while-true" loop. while …" at bounding box center [1353, 336] width 324 height 529
click at [1338, 127] on div "# Attack the door! # It will take many hits, so use a "while-true" loop. while …" at bounding box center [1353, 320] width 324 height 497
click at [1335, 131] on div "# Attack the door! # It will take many hits, so use a "while-true" loop. while …" at bounding box center [1353, 336] width 324 height 529
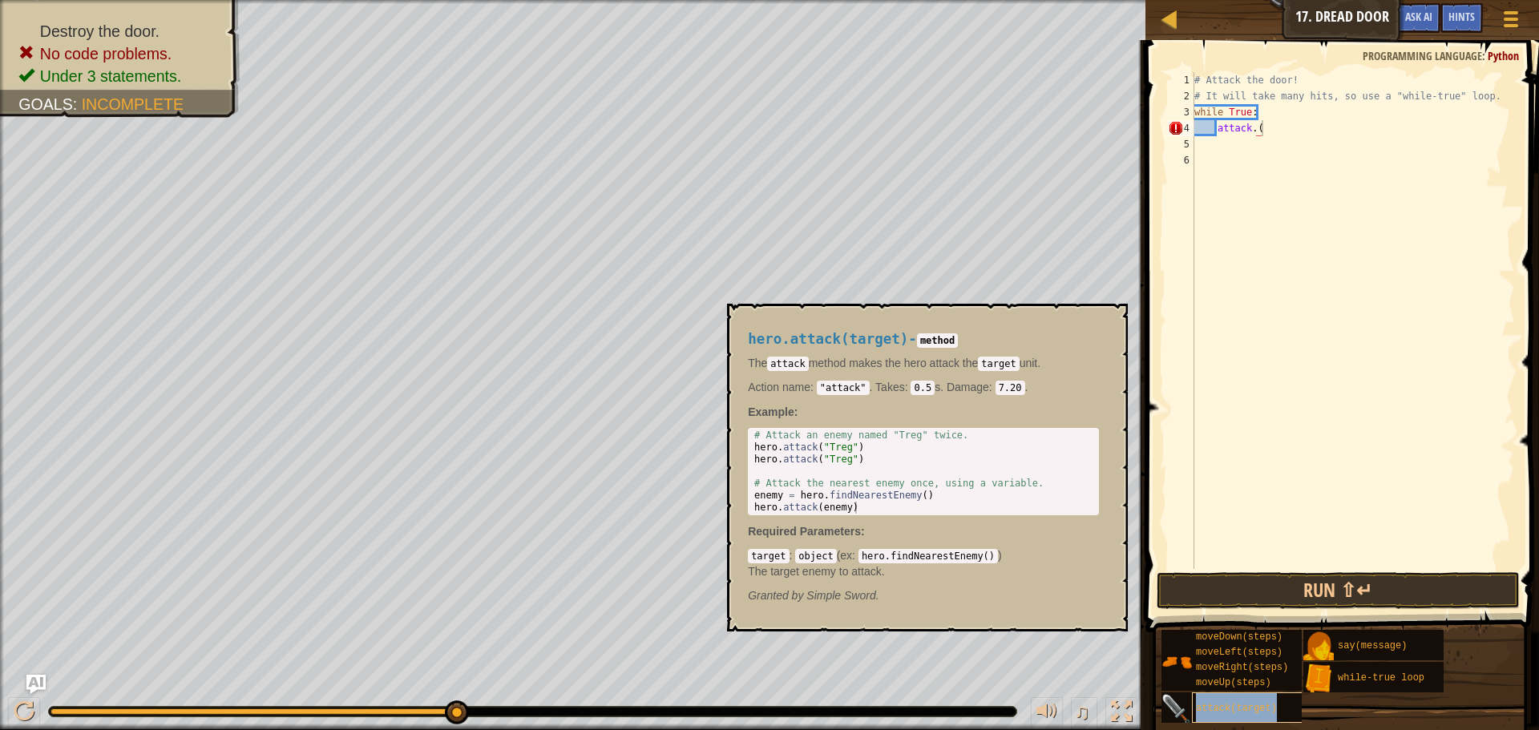
click at [1260, 712] on span "attack(target)" at bounding box center [1236, 708] width 81 height 11
type textarea "a"
type textarea "hero.attack("Door")"
click at [1272, 589] on button "Run ⇧↵" at bounding box center [1338, 590] width 363 height 37
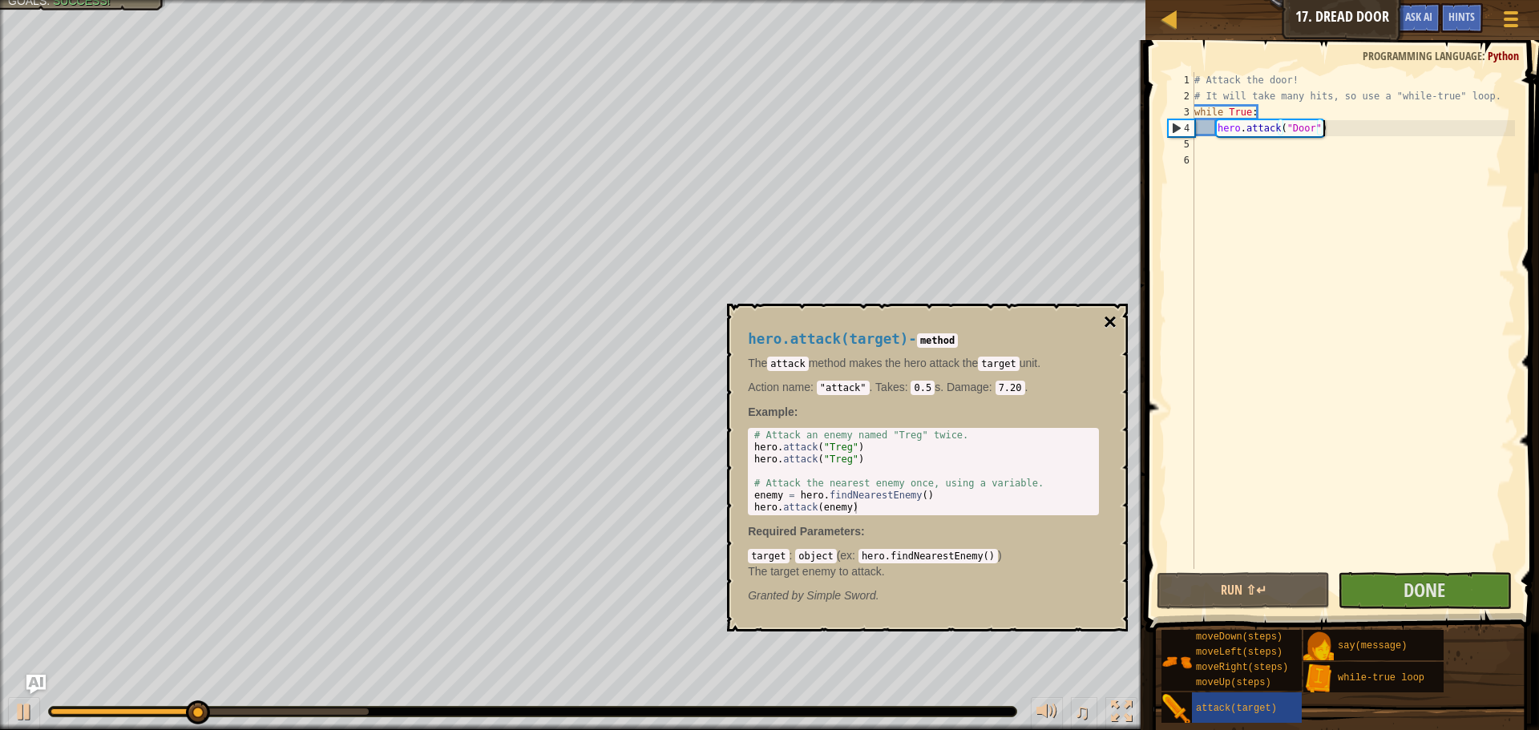
click at [1110, 321] on button "×" at bounding box center [1110, 322] width 13 height 22
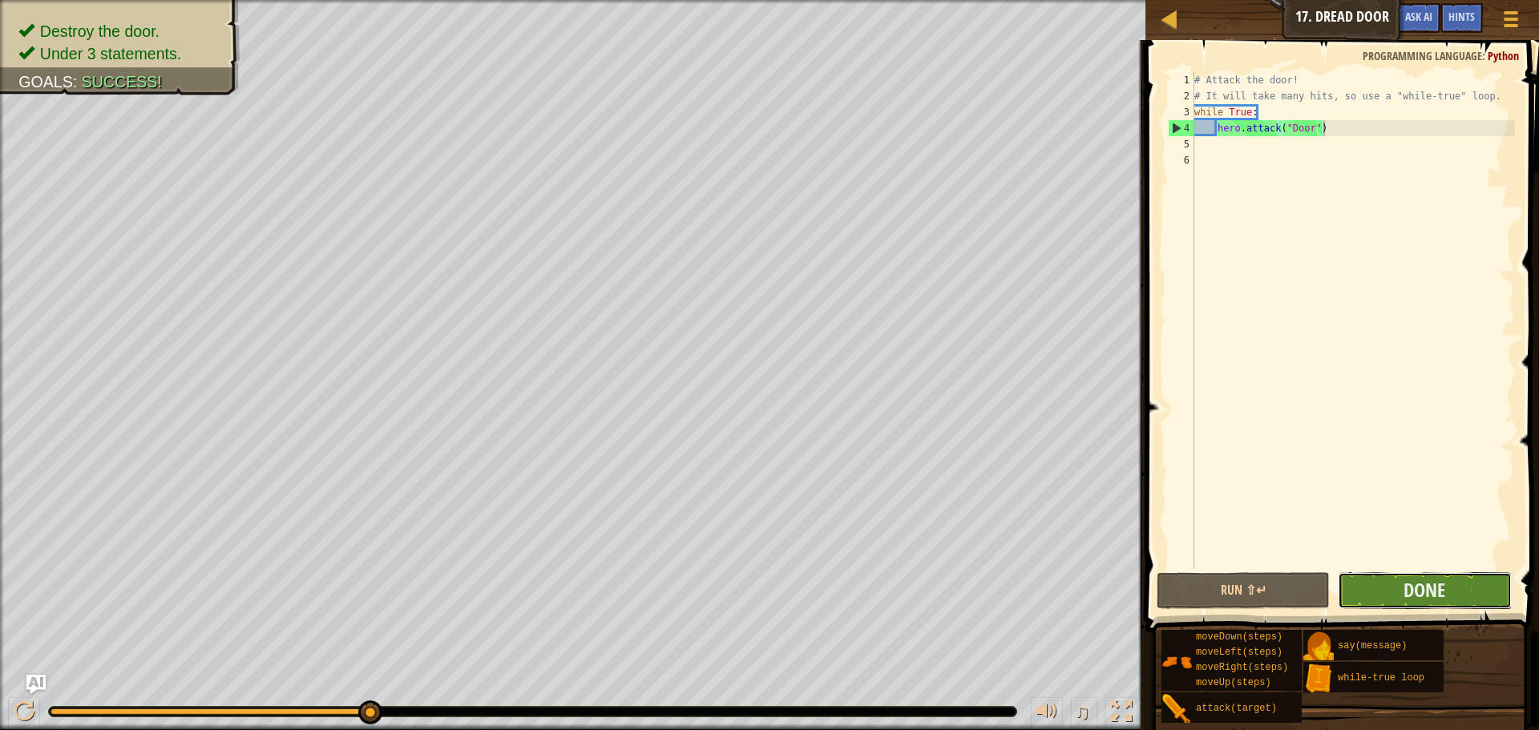
click at [1453, 603] on button "Done" at bounding box center [1424, 590] width 173 height 37
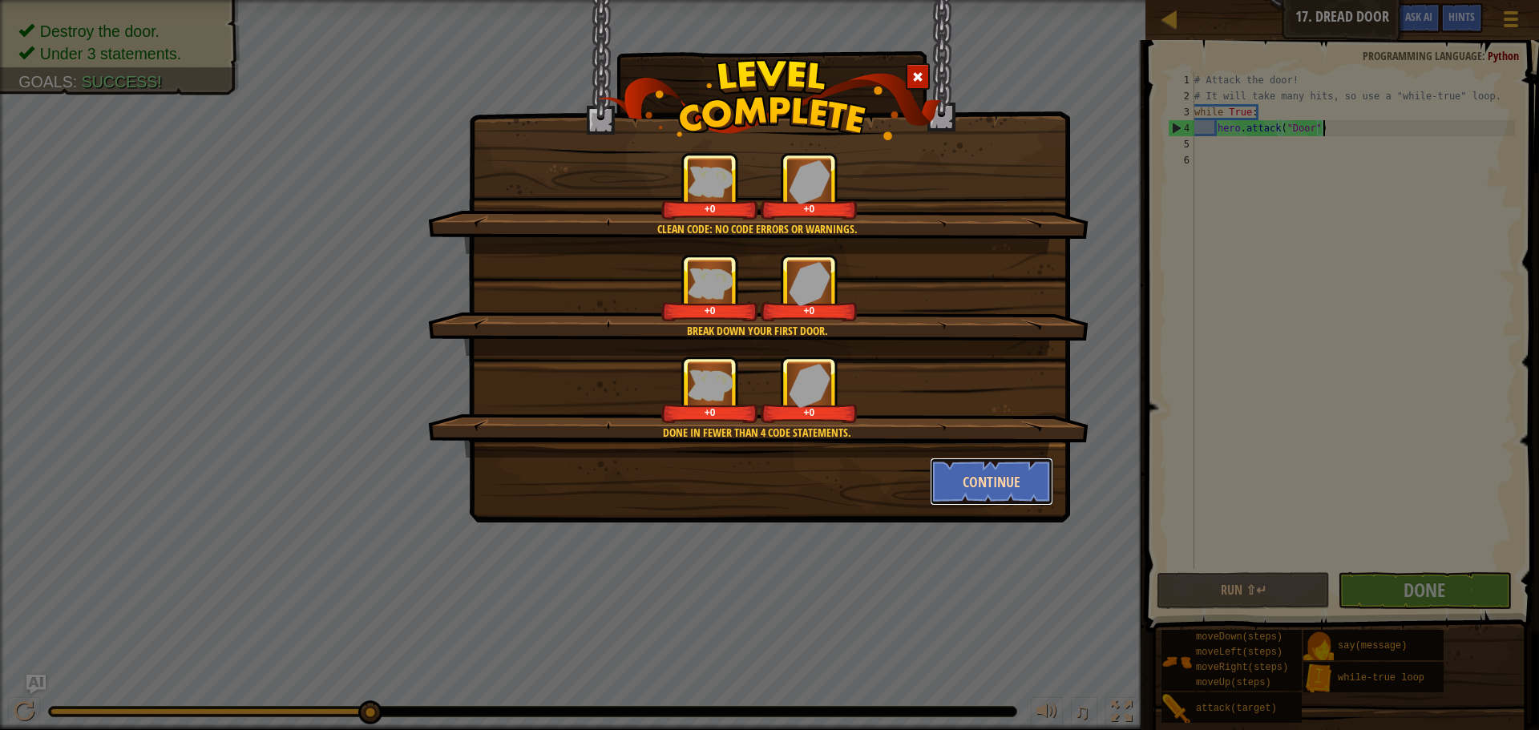
click at [971, 479] on button "Continue" at bounding box center [992, 482] width 124 height 48
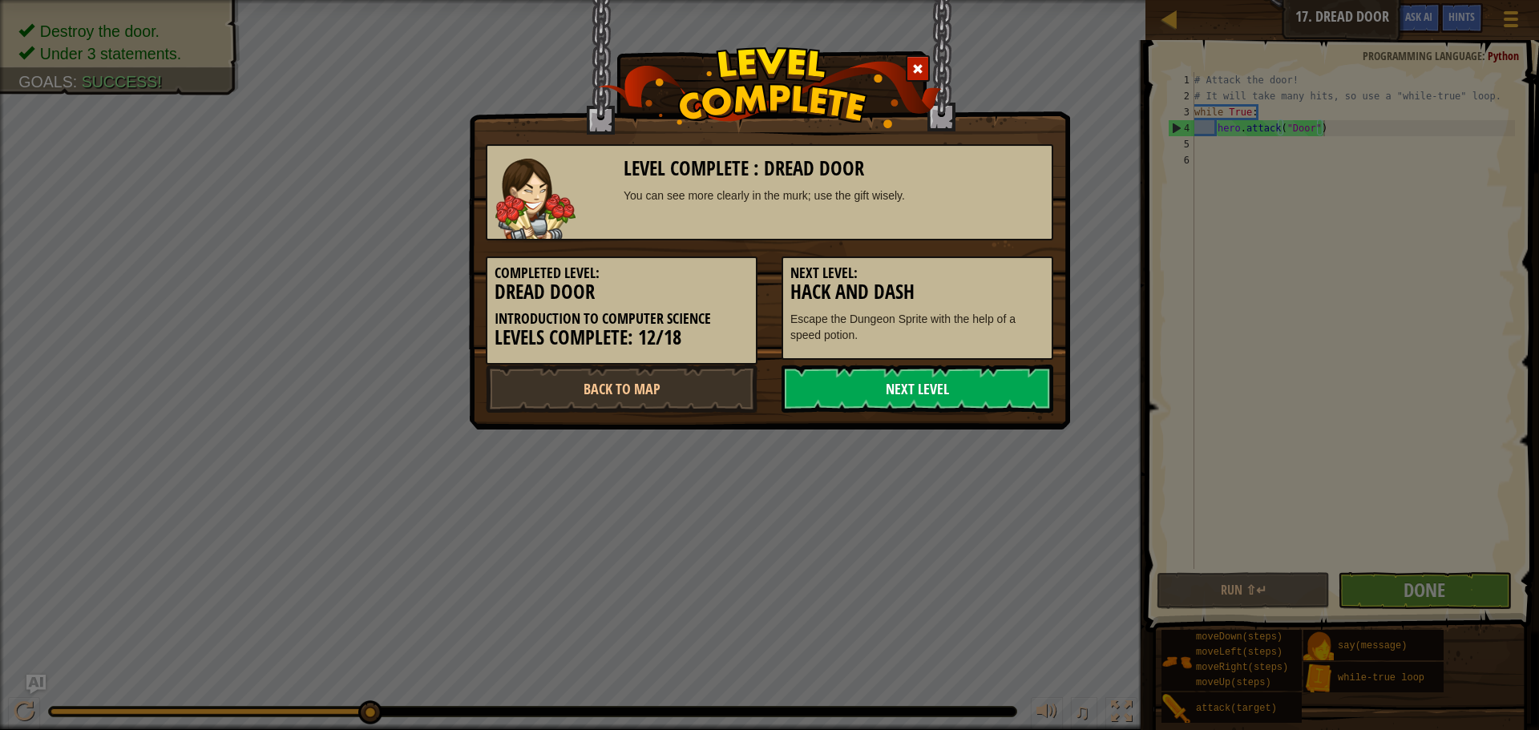
click at [960, 390] on link "Next Level" at bounding box center [918, 389] width 272 height 48
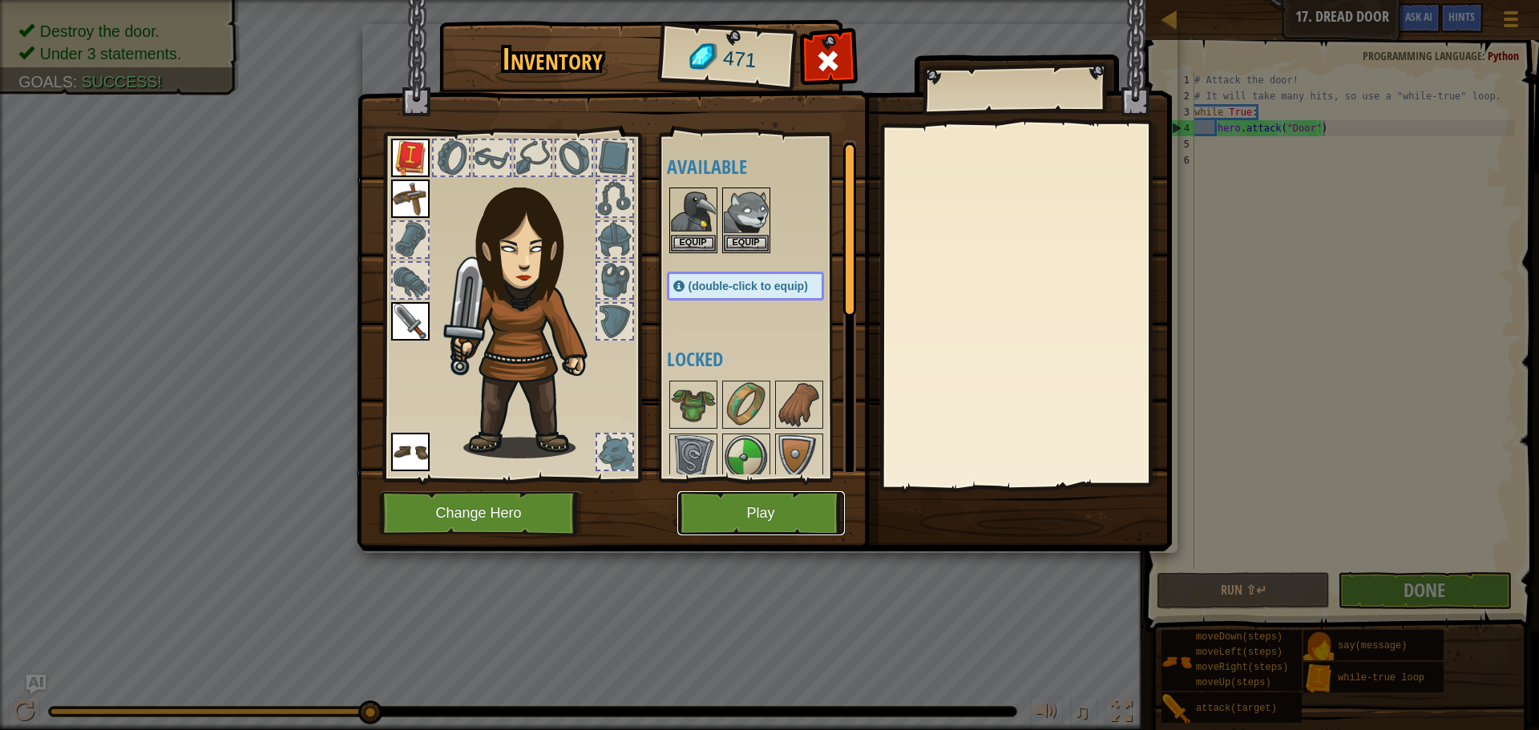
click at [803, 510] on button "Play" at bounding box center [761, 513] width 168 height 44
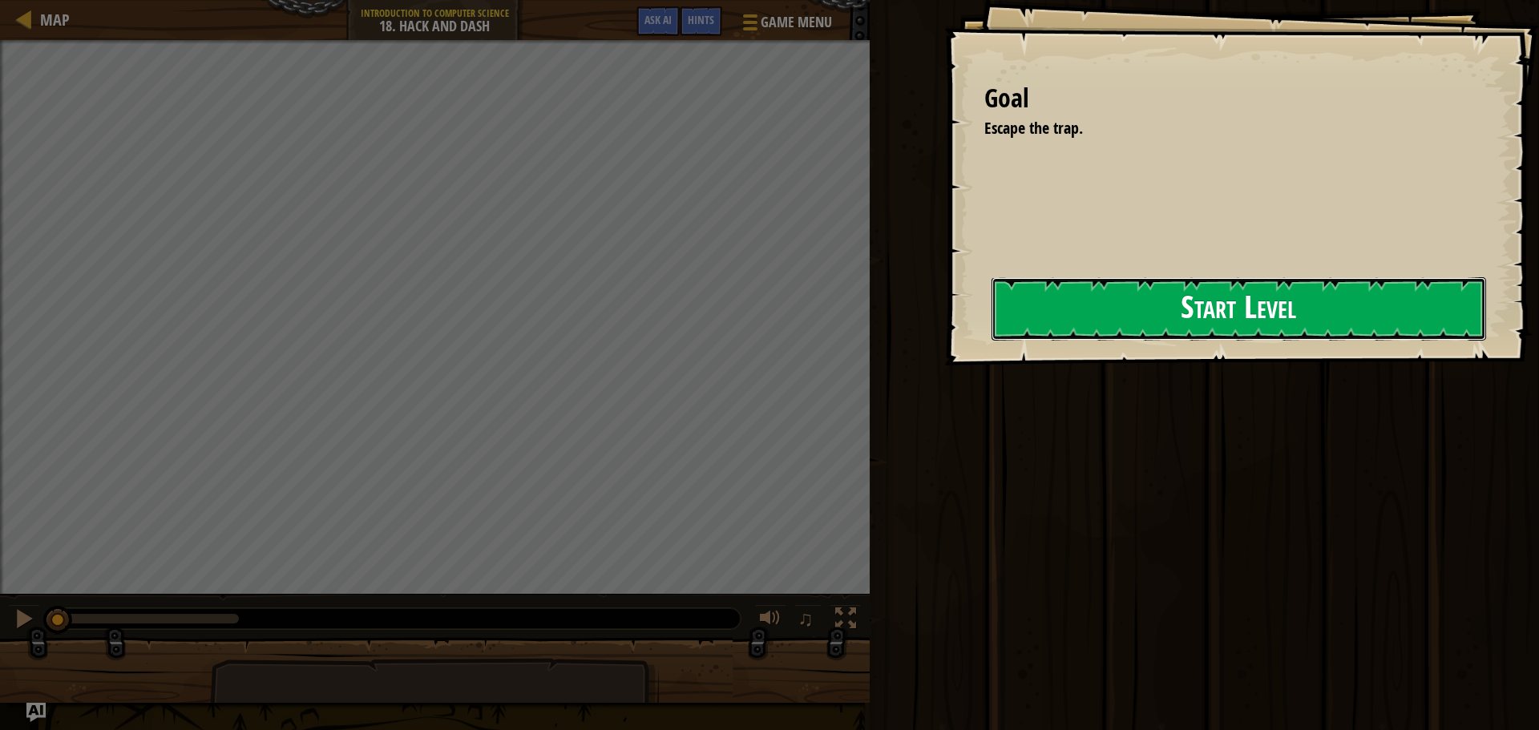
click at [992, 322] on button "Start Level" at bounding box center [1239, 308] width 495 height 63
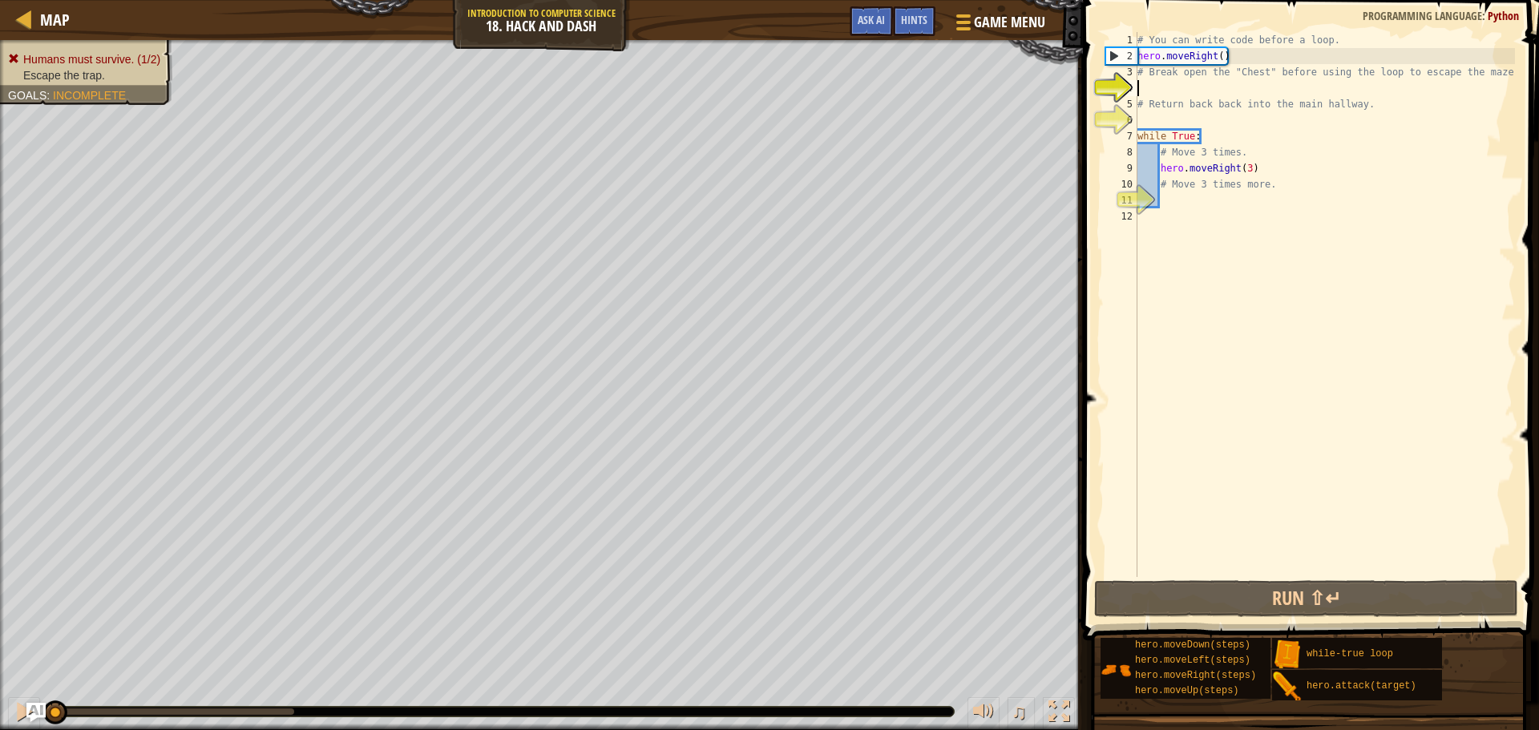
click at [1183, 195] on div "# You can write code before a loop. hero . moveRight ( ) # Break open the "Ches…" at bounding box center [1324, 320] width 381 height 577
drag, startPoint x: 63, startPoint y: 717, endPoint x: 29, endPoint y: 728, distance: 36.3
click at [32, 728] on div "♫" at bounding box center [541, 708] width 1083 height 48
click at [12, 721] on button at bounding box center [24, 713] width 32 height 33
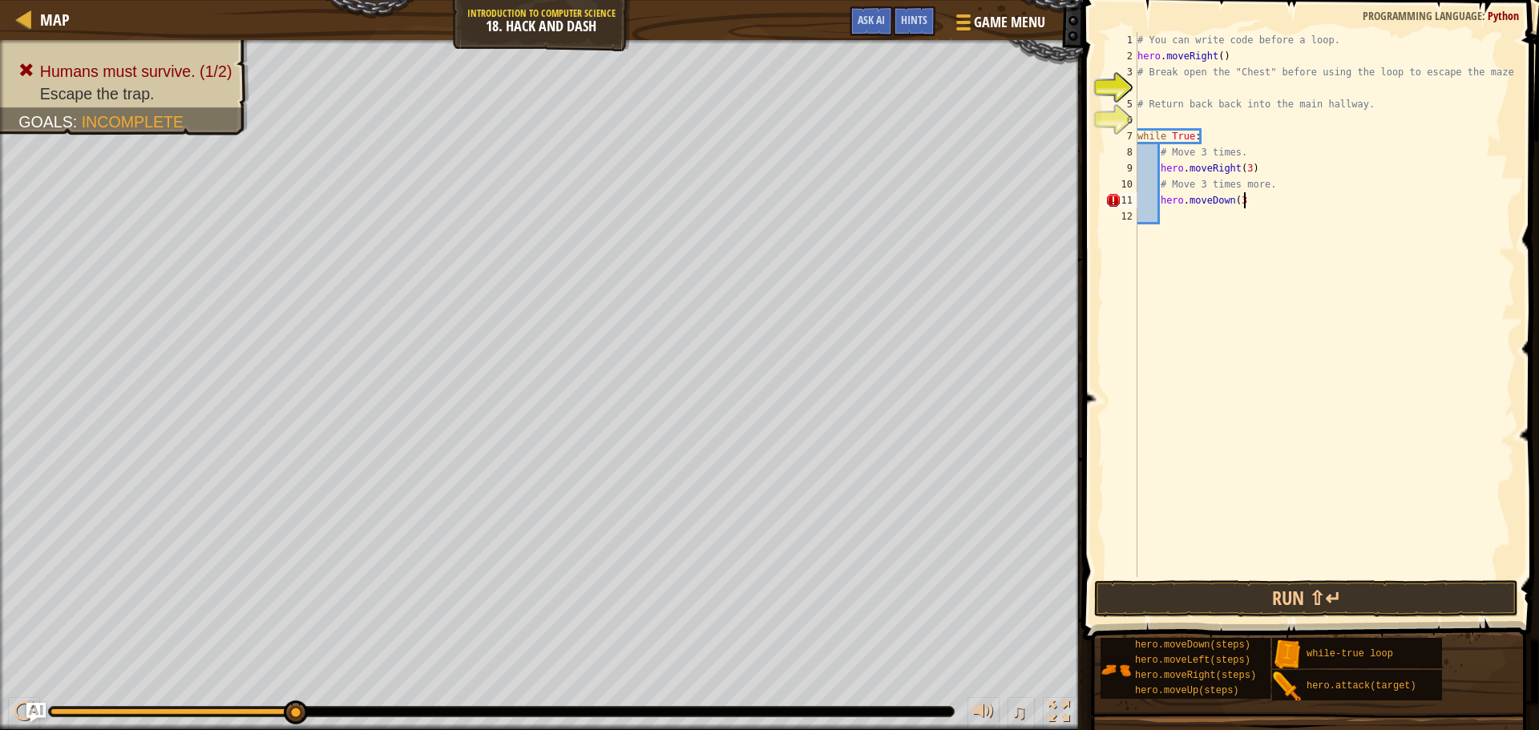
scroll to position [7, 15]
click at [1266, 593] on button "Run ⇧↵" at bounding box center [1306, 598] width 424 height 37
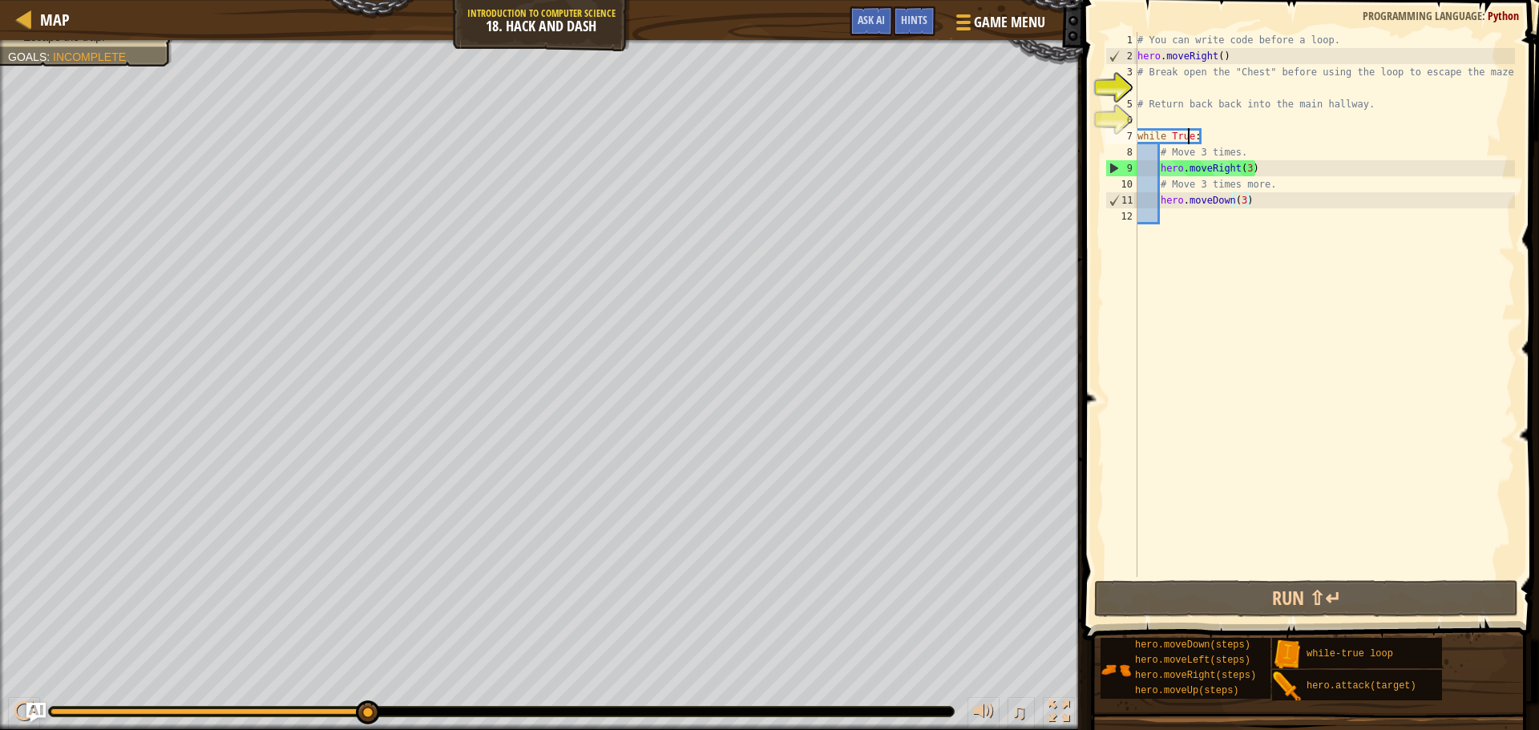
click at [1188, 132] on div "# You can write code before a loop. hero . moveRight ( ) # Break open the "Ches…" at bounding box center [1324, 320] width 381 height 577
click at [1274, 189] on div "# You can write code before a loop. hero . moveRight ( ) # Break open the "Ches…" at bounding box center [1324, 320] width 381 height 577
click at [1272, 202] on div "# You can write code before a loop. hero . moveRight ( ) # Break open the "Ches…" at bounding box center [1324, 320] width 381 height 577
type textarea "hero.moveDown(3)"
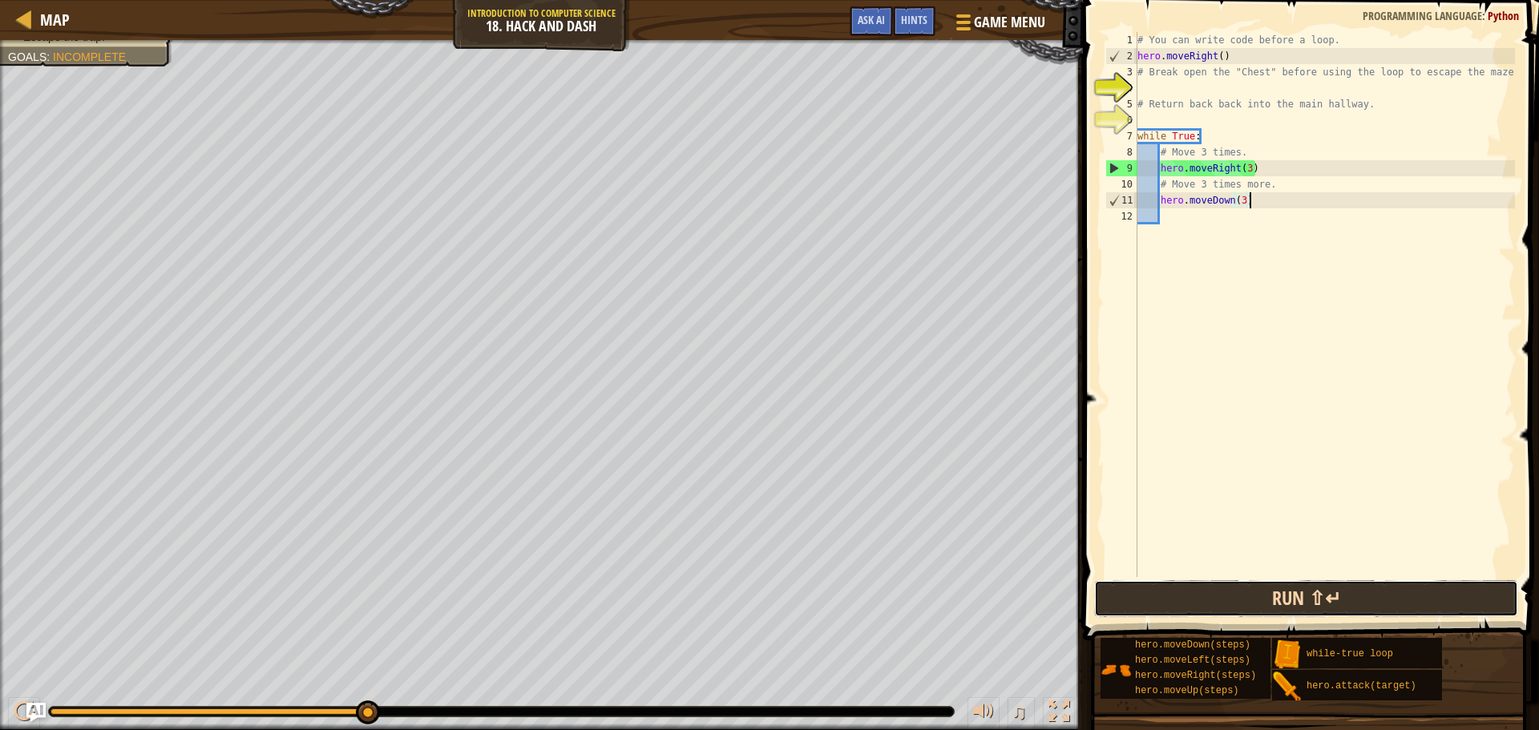
click at [1138, 592] on button "Run ⇧↵" at bounding box center [1306, 598] width 424 height 37
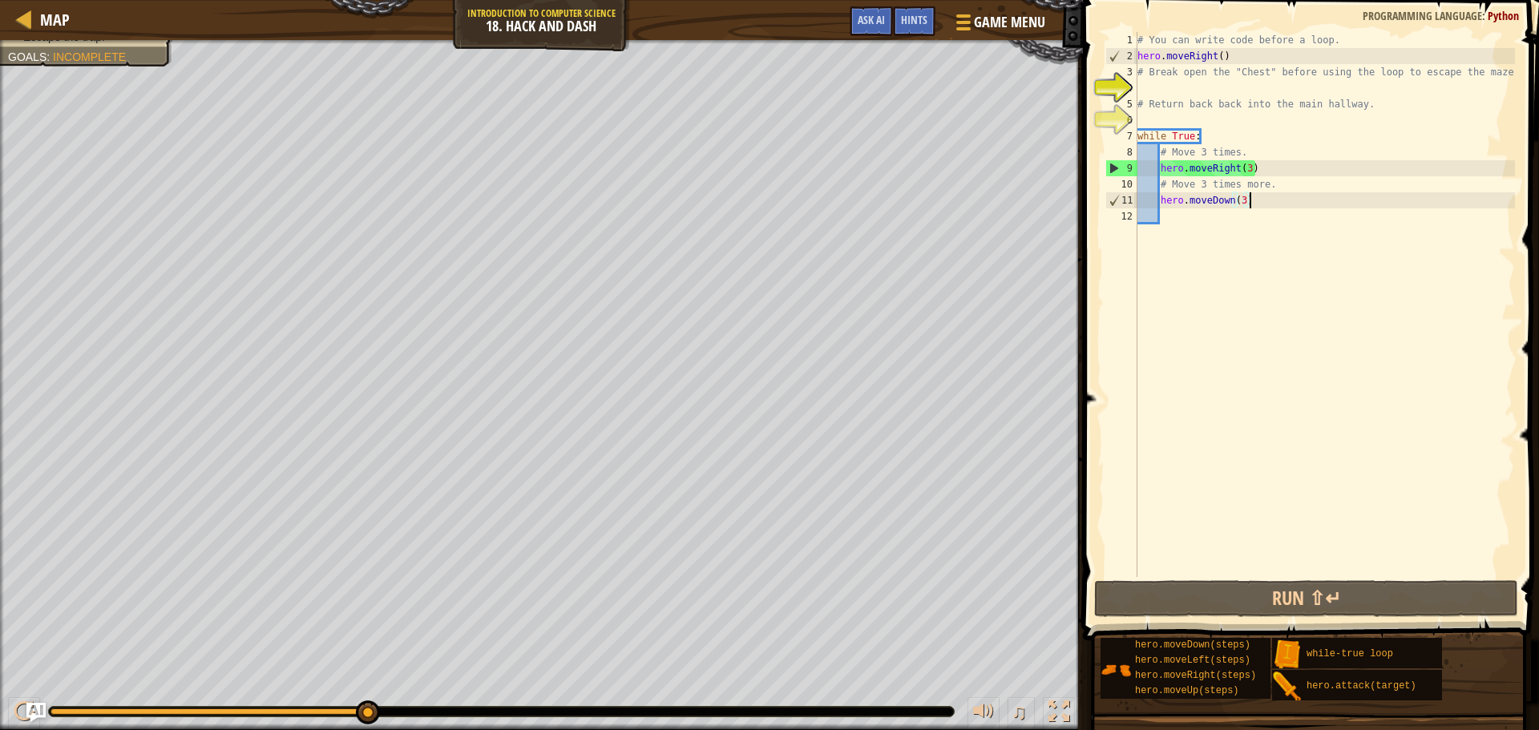
click at [0, 55] on div "Humans must survive. (1/2) Escape the trap. Goals : Incomplete" at bounding box center [541, 385] width 1083 height 690
click at [1173, 90] on div "# You can write code before a loop. hero . moveRight ( ) # Break open the "Ches…" at bounding box center [1324, 320] width 381 height 577
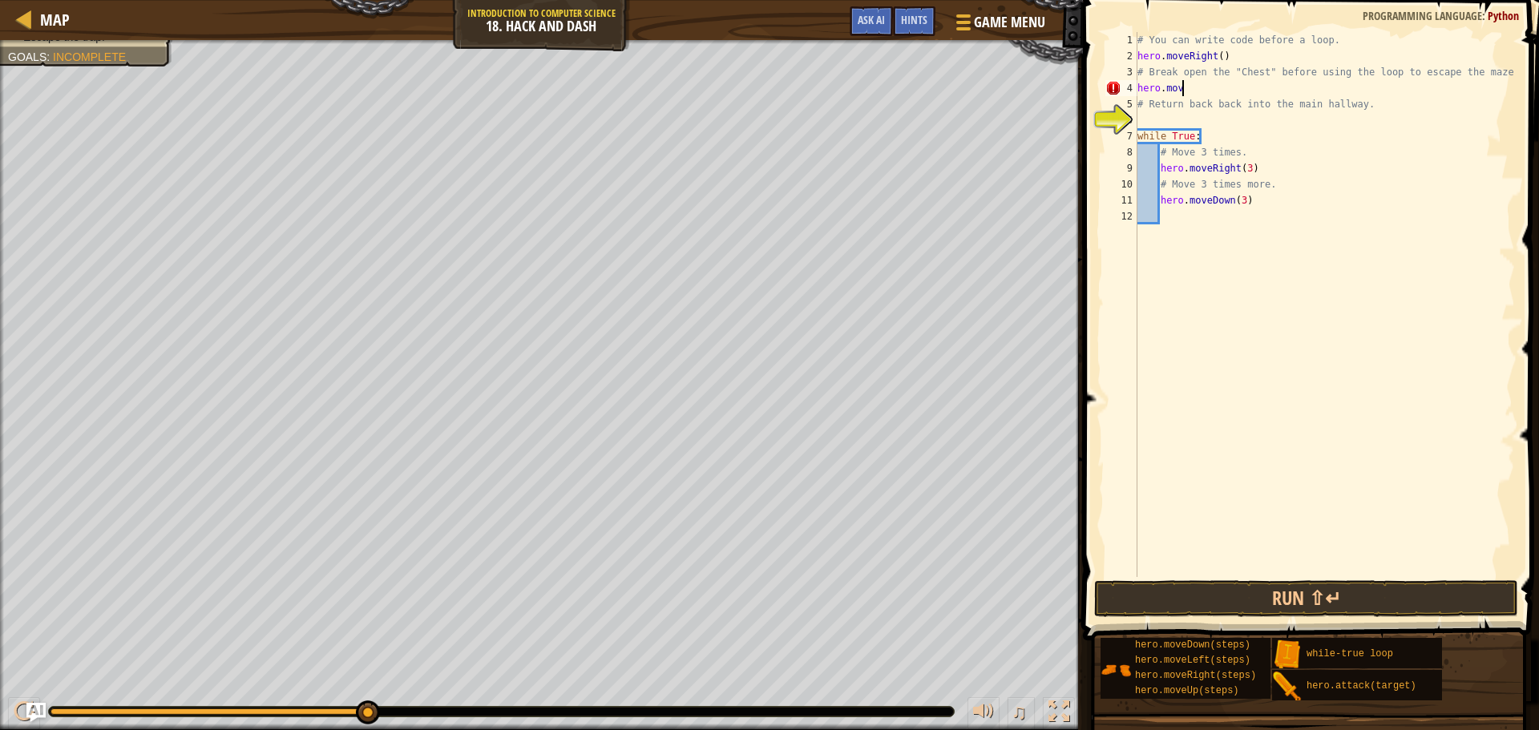
scroll to position [7, 6]
type textarea "hero.moveUp()"
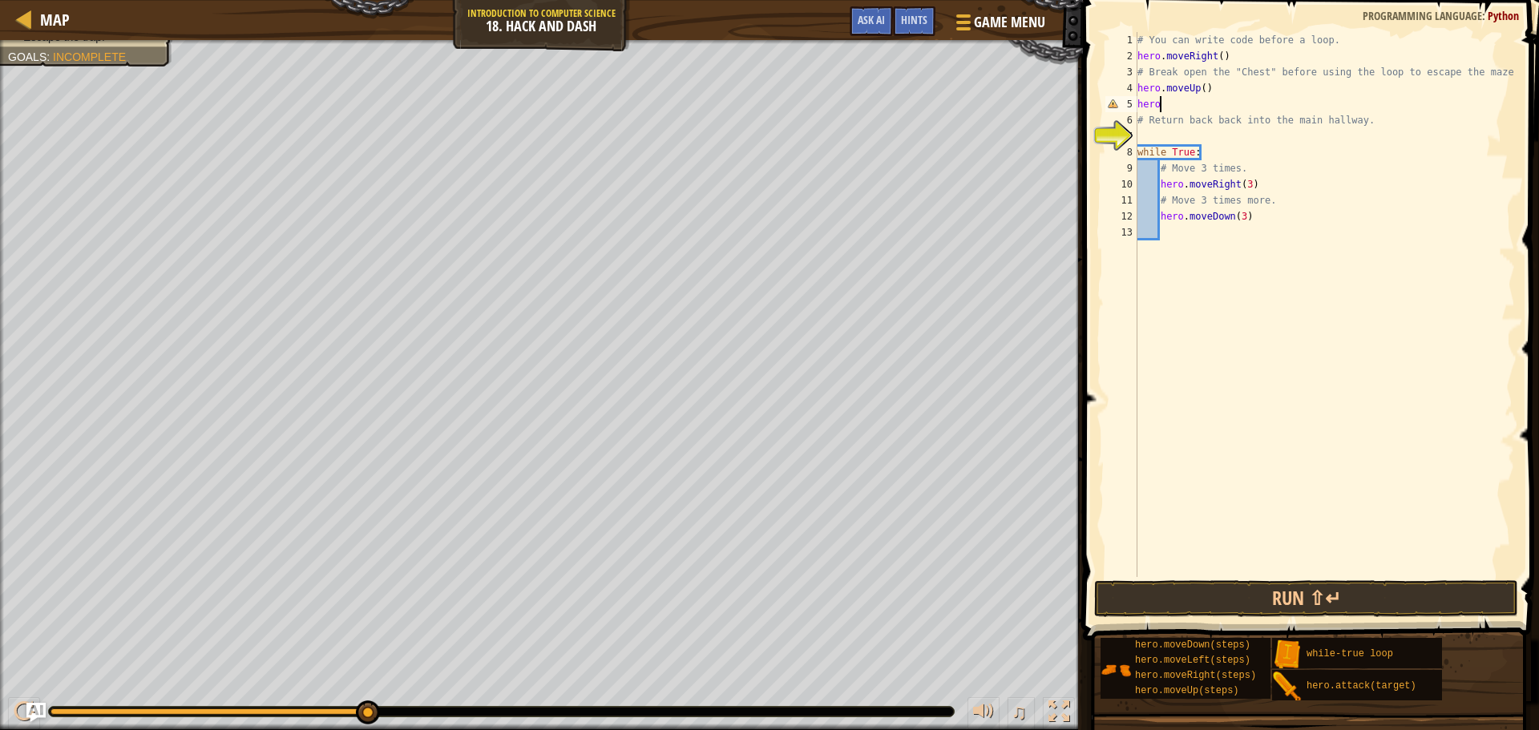
scroll to position [7, 2]
type textarea "h"
type textarea "hero.moveUp()"
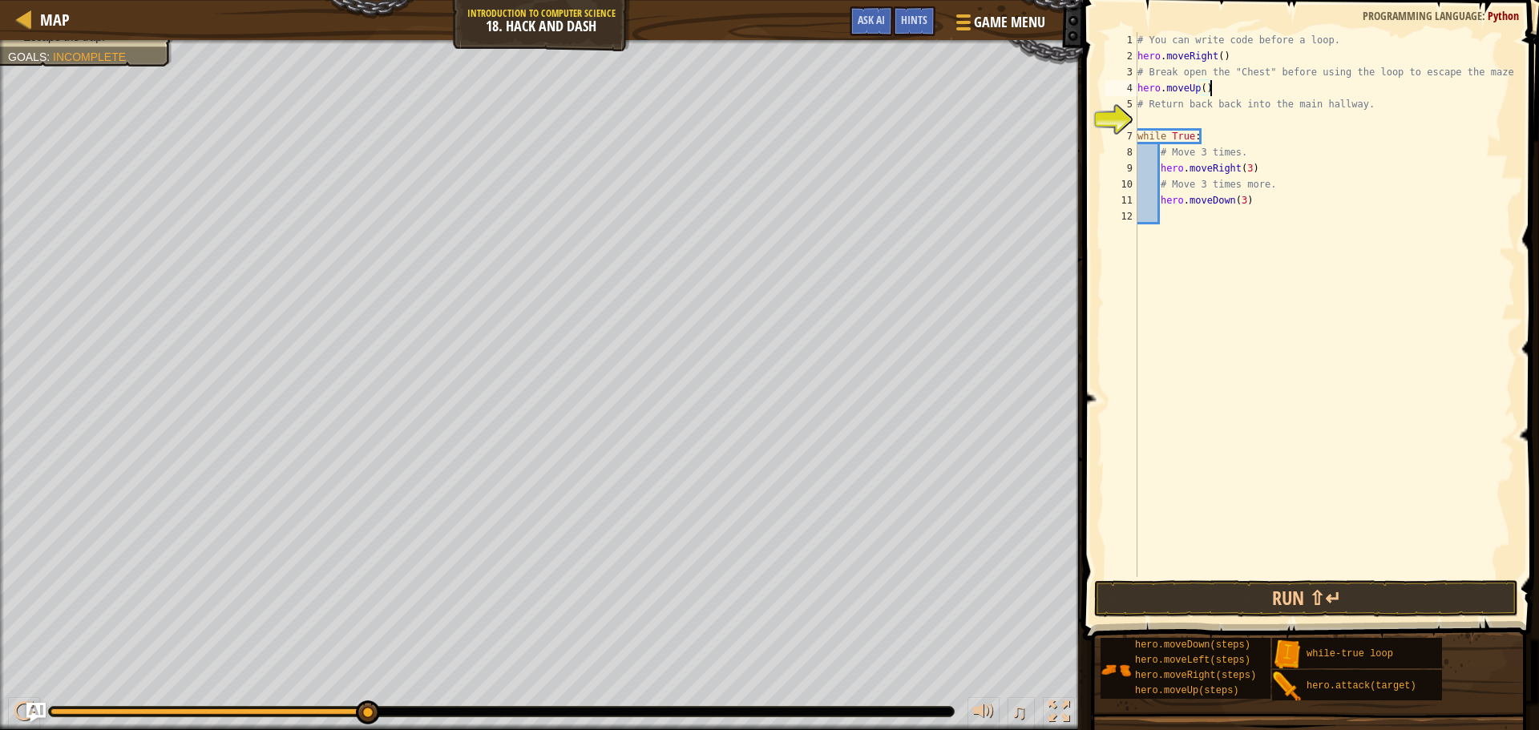
click at [1178, 122] on div "# You can write code before a loop. hero . moveRight ( ) # Break open the "Ches…" at bounding box center [1324, 320] width 381 height 577
click at [1381, 602] on button "Run ⇧↵" at bounding box center [1306, 598] width 424 height 37
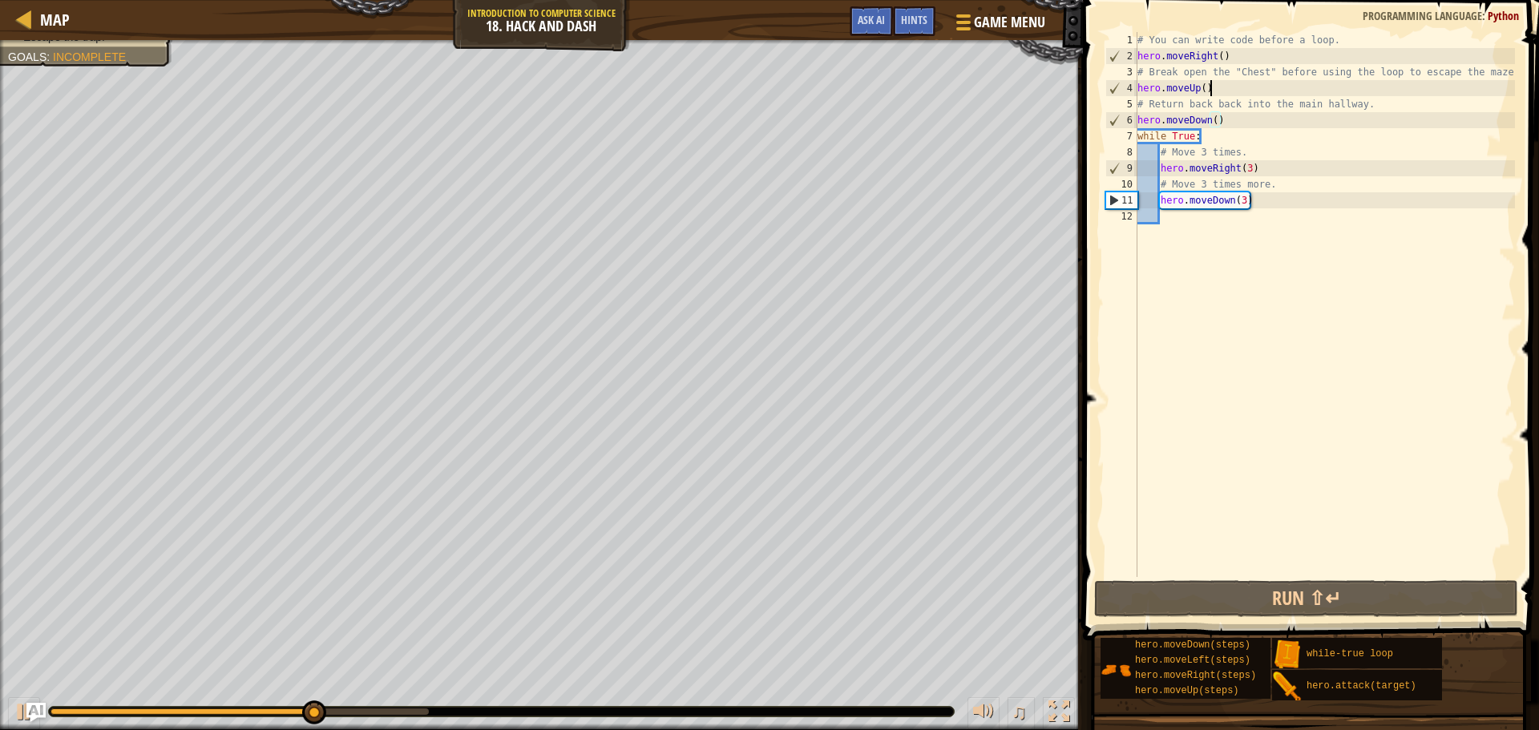
click at [1231, 89] on div "# You can write code before a loop. hero . moveRight ( ) # Break open the "Ches…" at bounding box center [1324, 320] width 381 height 577
type textarea "hero.moveUp()"
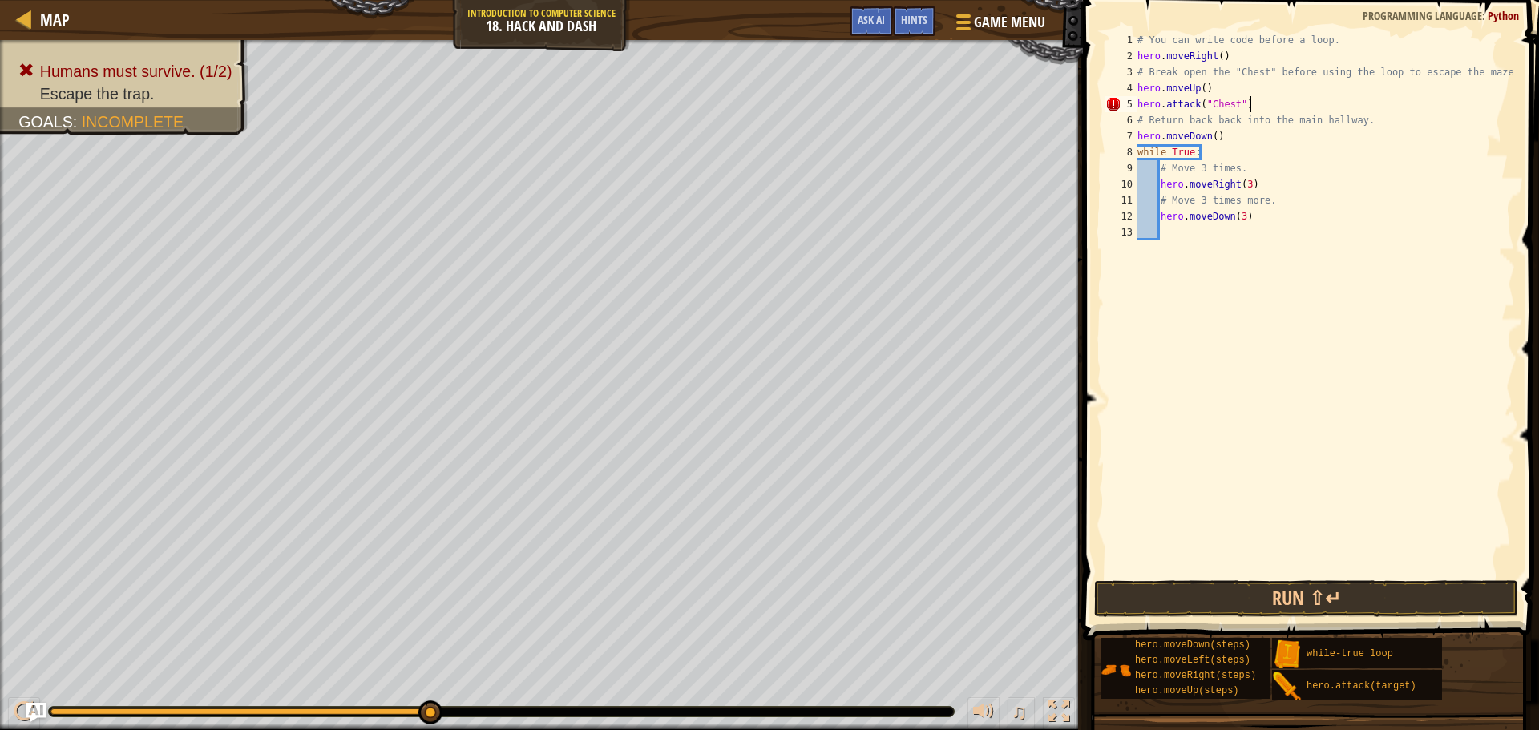
scroll to position [7, 15]
type textarea "hero.attack("Chest")"
click at [1292, 586] on button "Run ⇧↵" at bounding box center [1306, 598] width 424 height 37
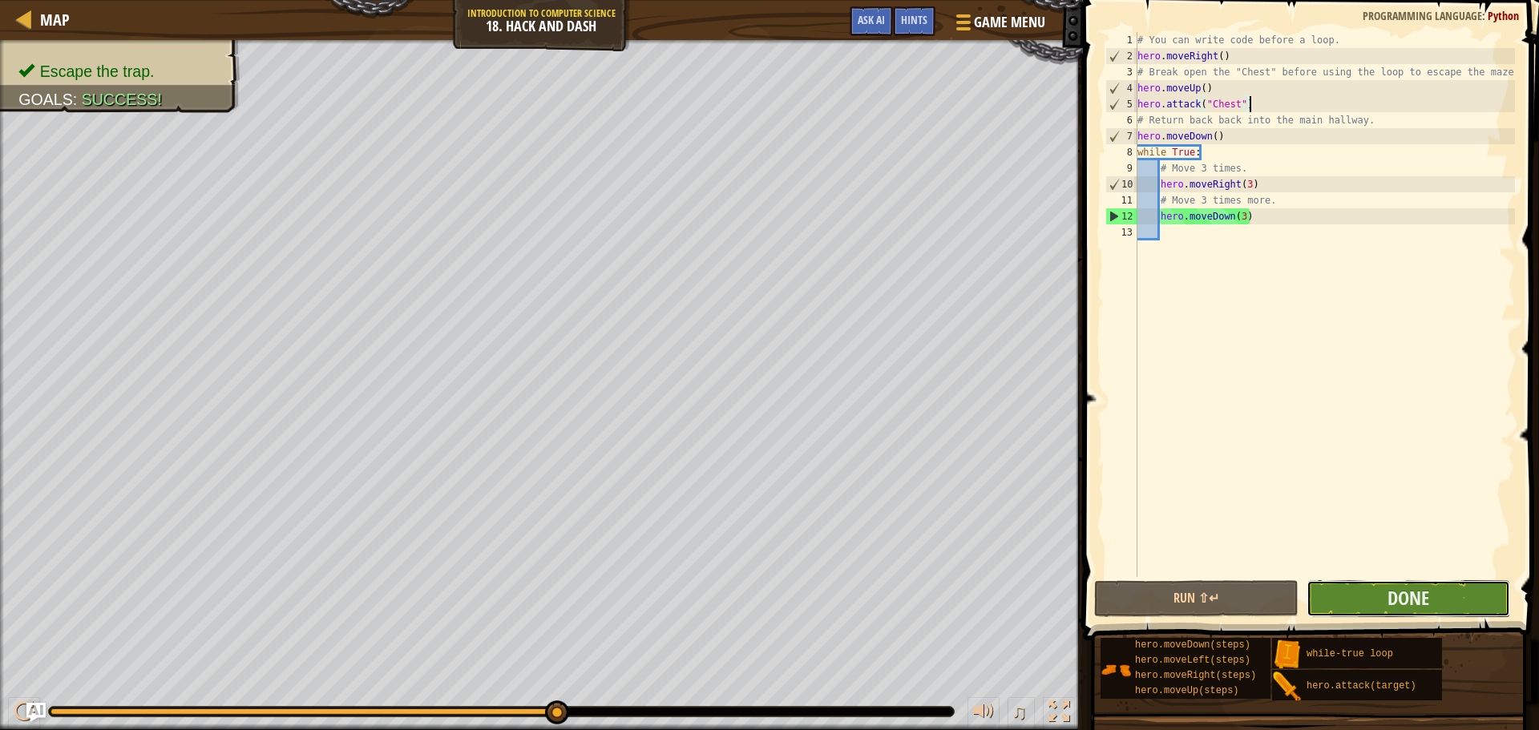
click at [1332, 586] on button "Done" at bounding box center [1409, 598] width 204 height 37
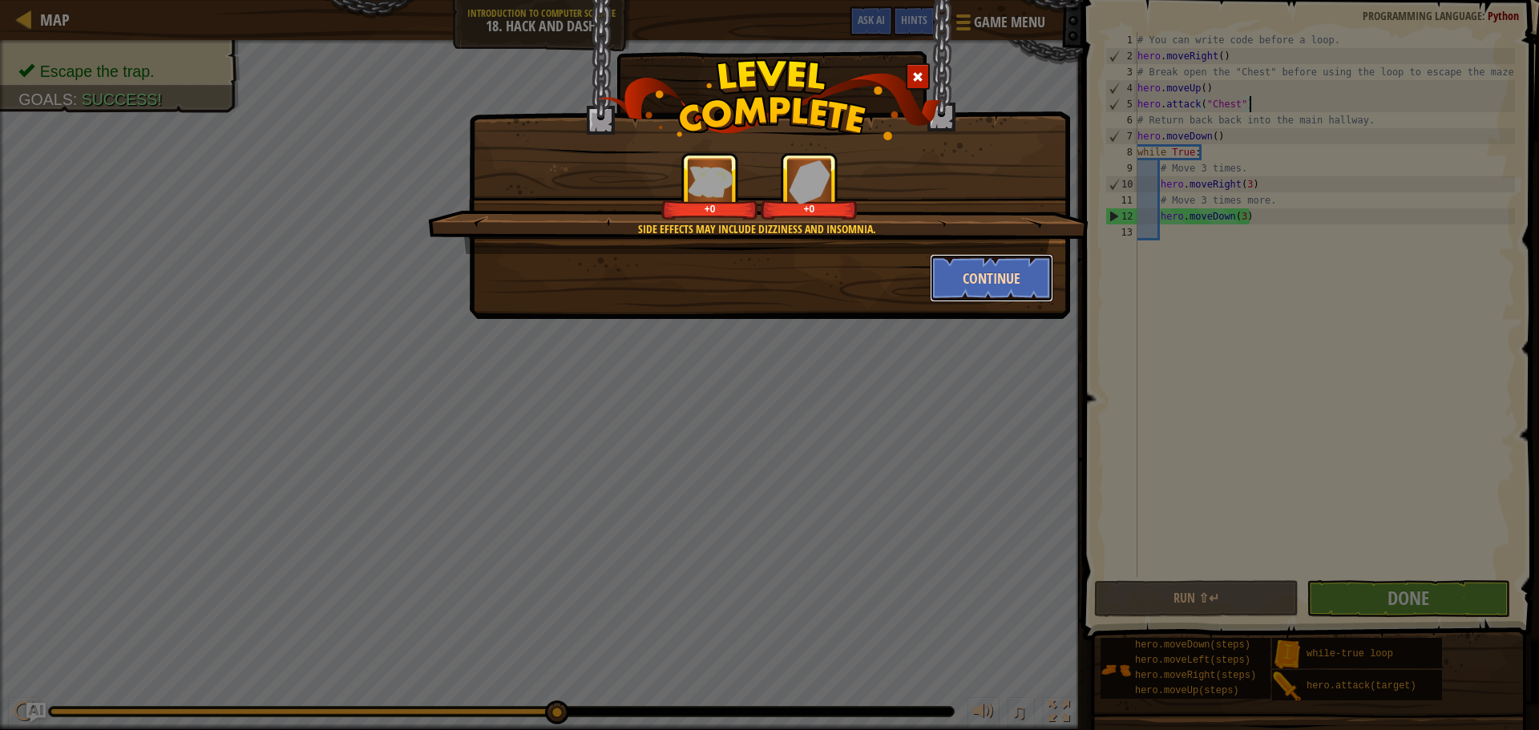
click at [954, 267] on button "Continue" at bounding box center [992, 278] width 124 height 48
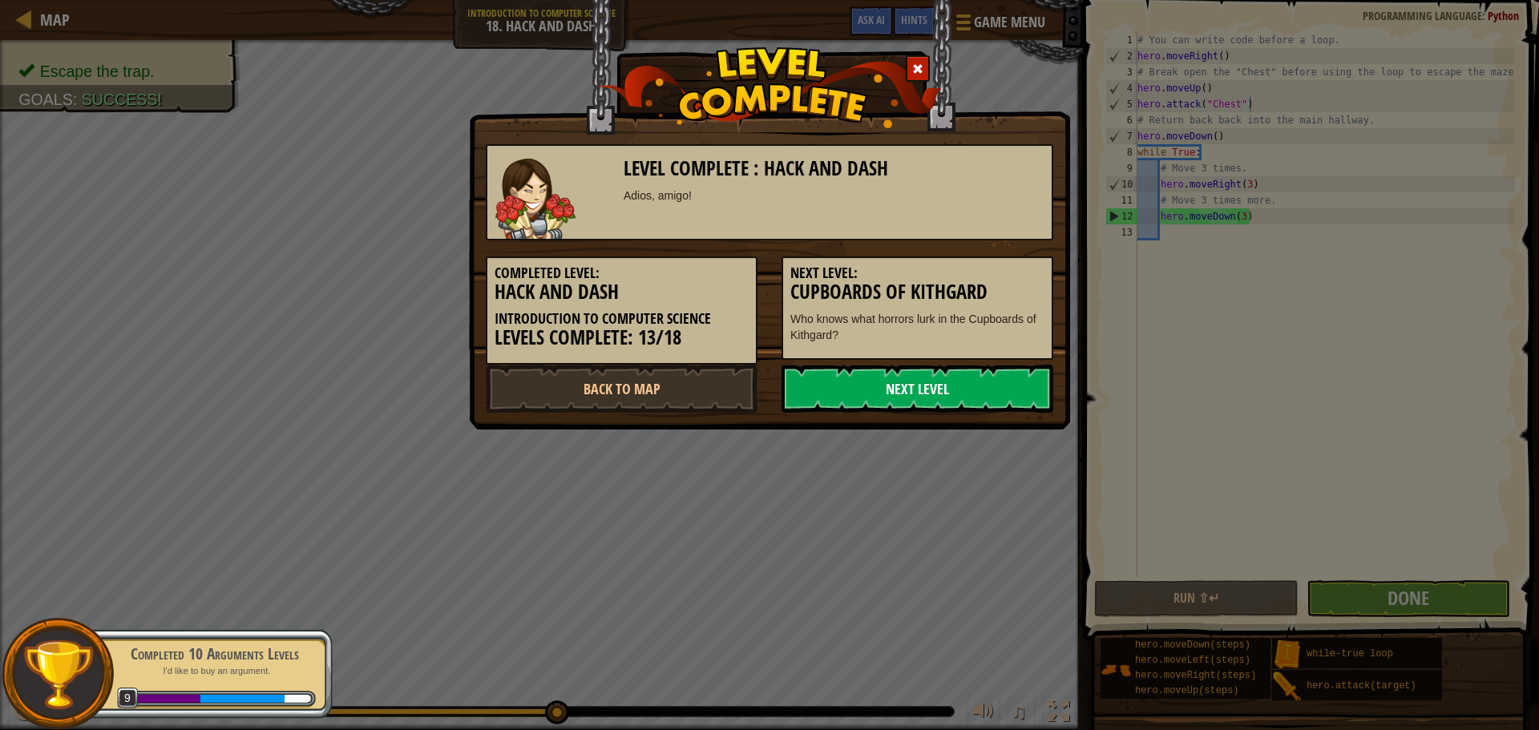
click at [934, 392] on link "Next Level" at bounding box center [918, 389] width 272 height 48
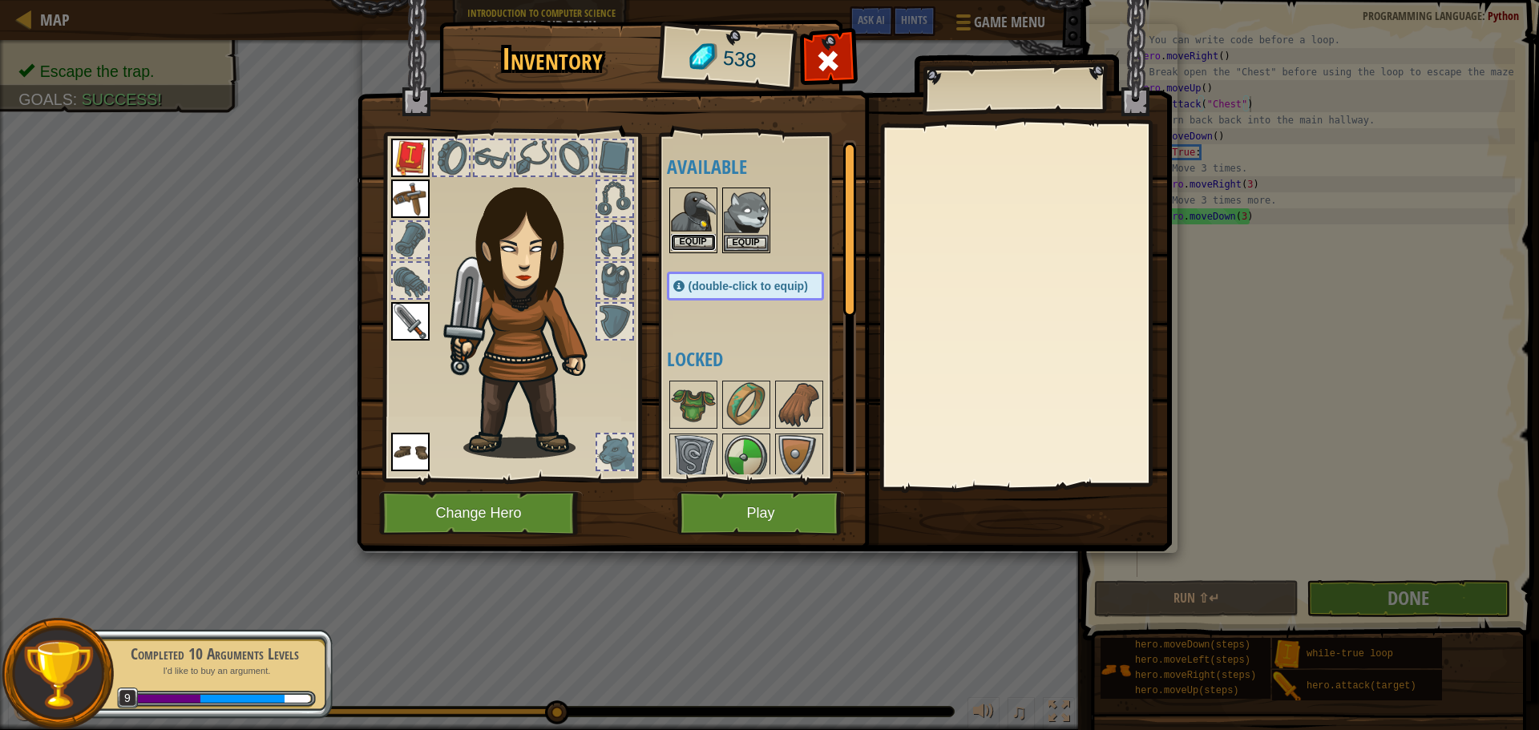
click at [692, 239] on button "Equip" at bounding box center [693, 242] width 45 height 17
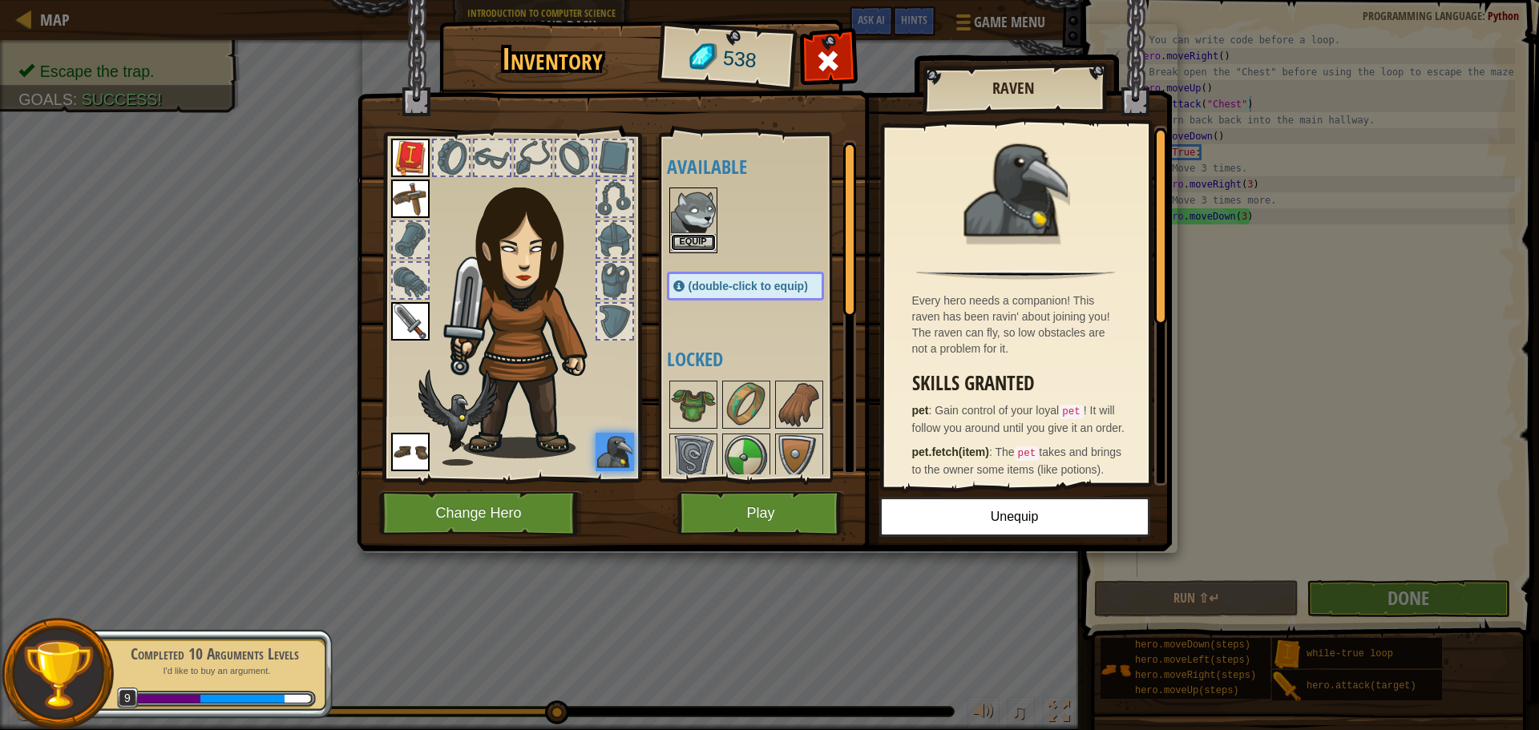
click at [708, 237] on button "Equip" at bounding box center [693, 242] width 45 height 17
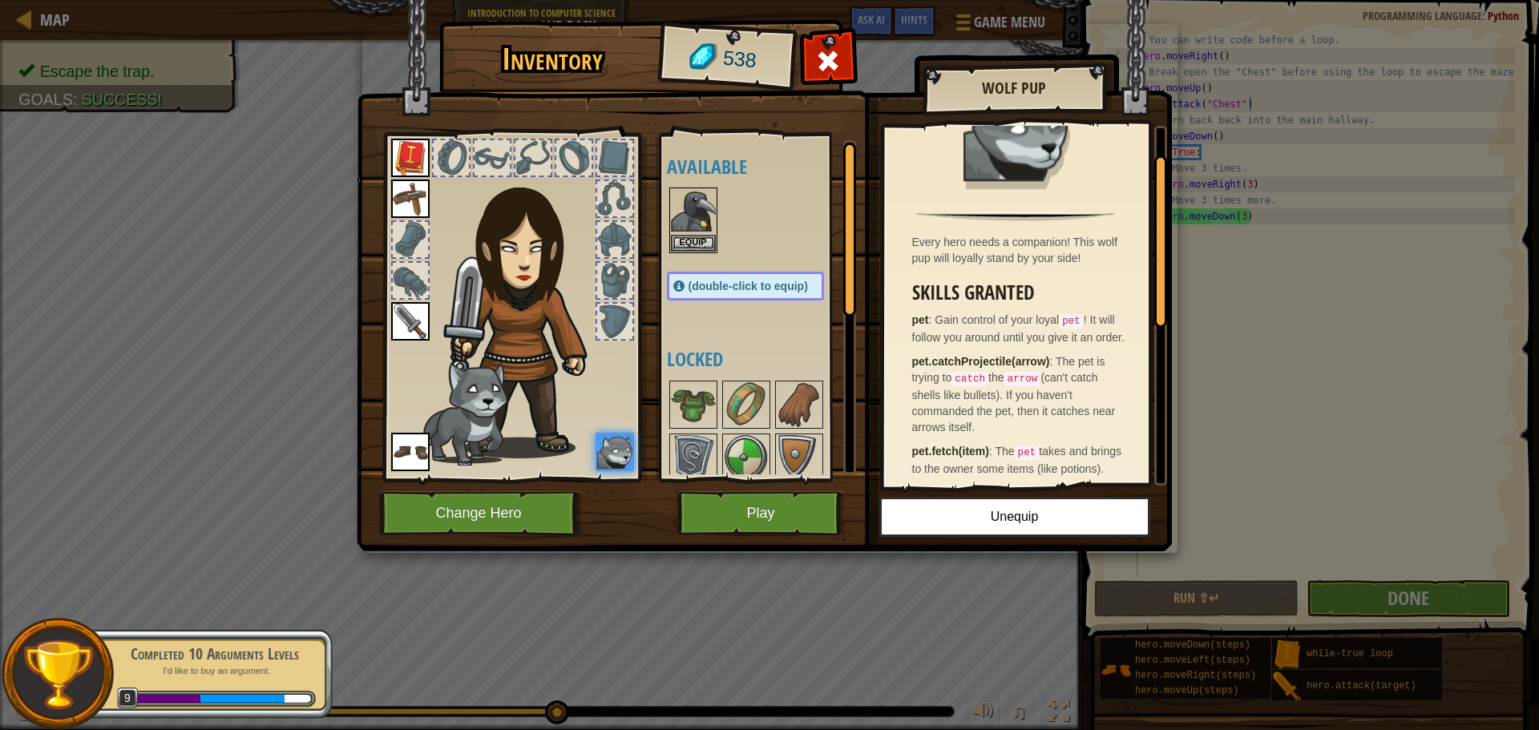
scroll to position [81, 0]
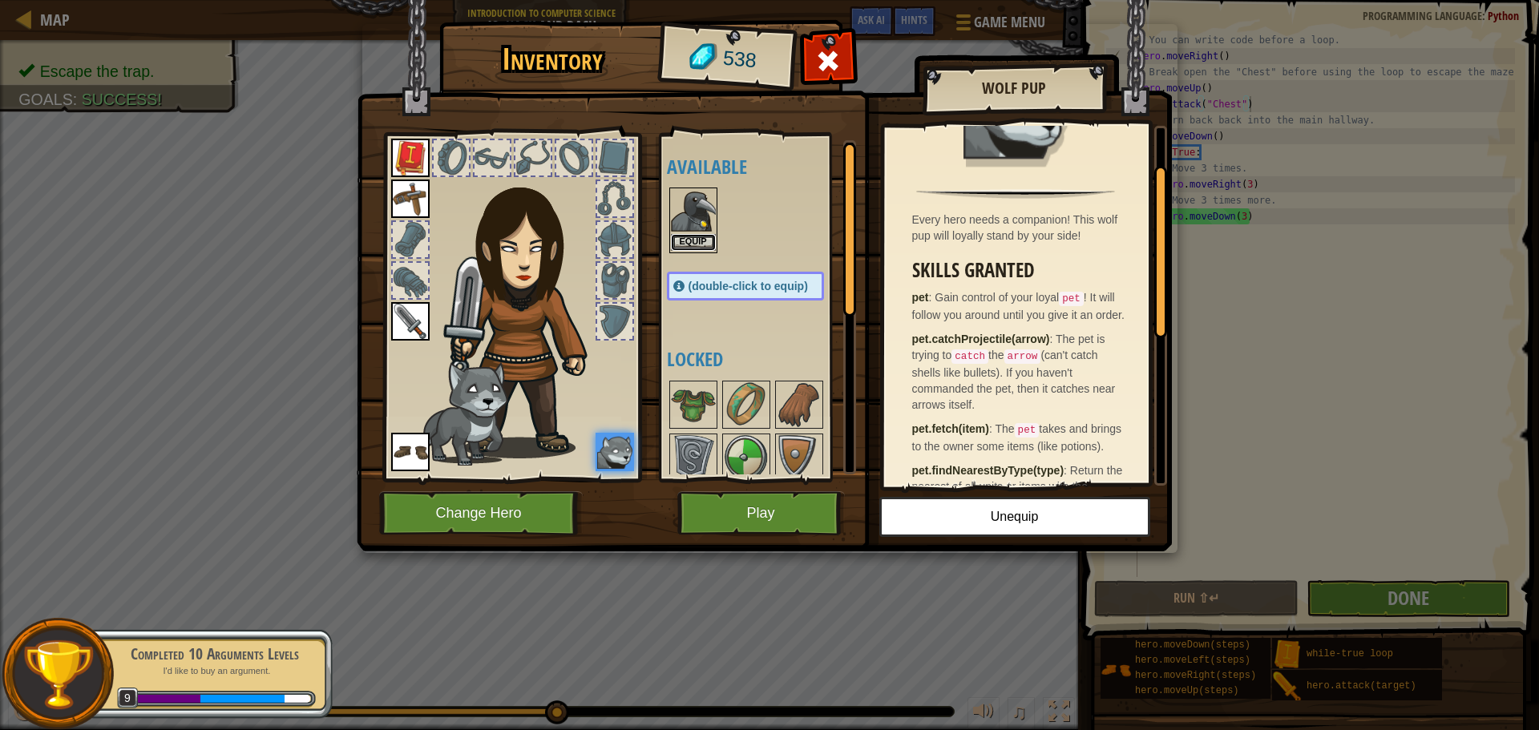
click at [703, 240] on button "Equip" at bounding box center [693, 242] width 45 height 17
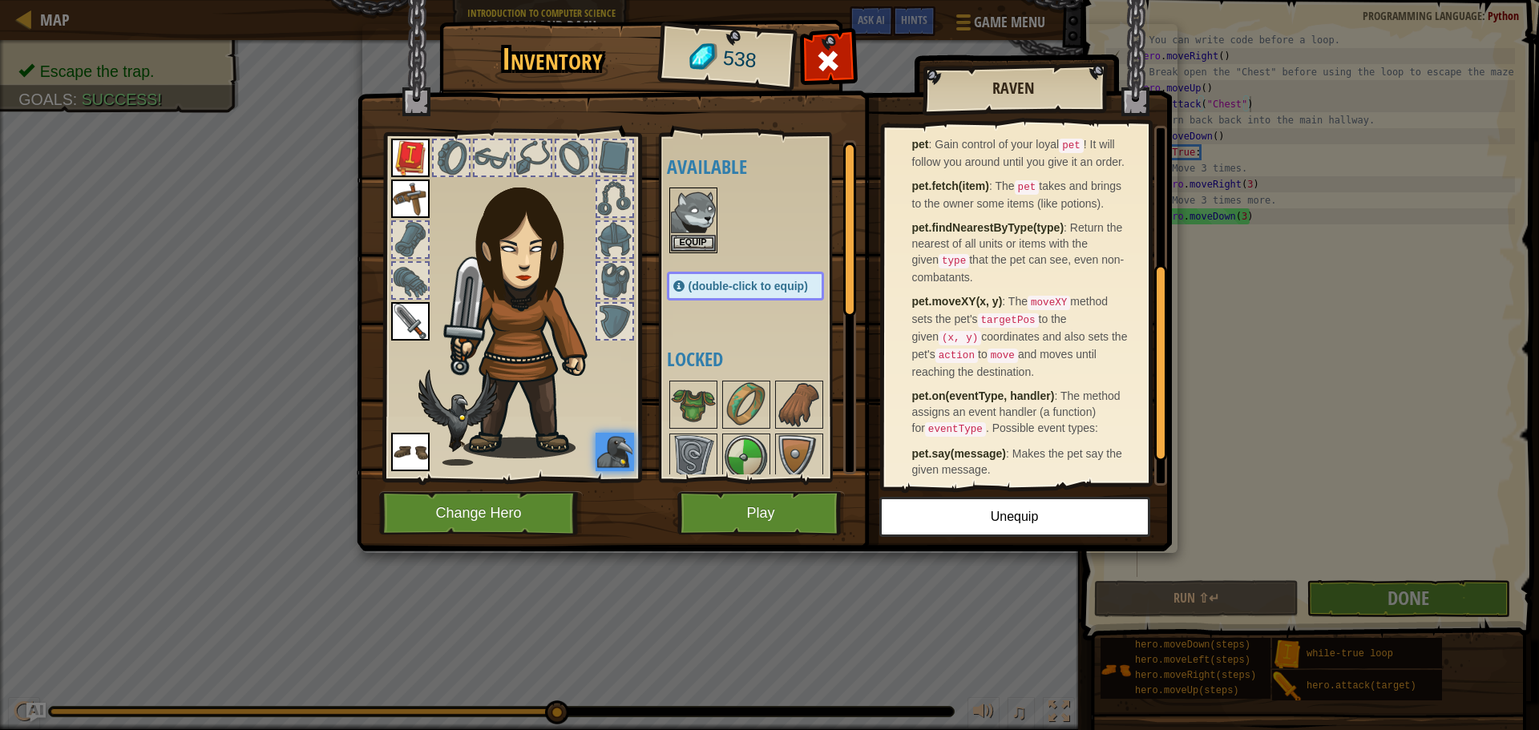
scroll to position [301, 0]
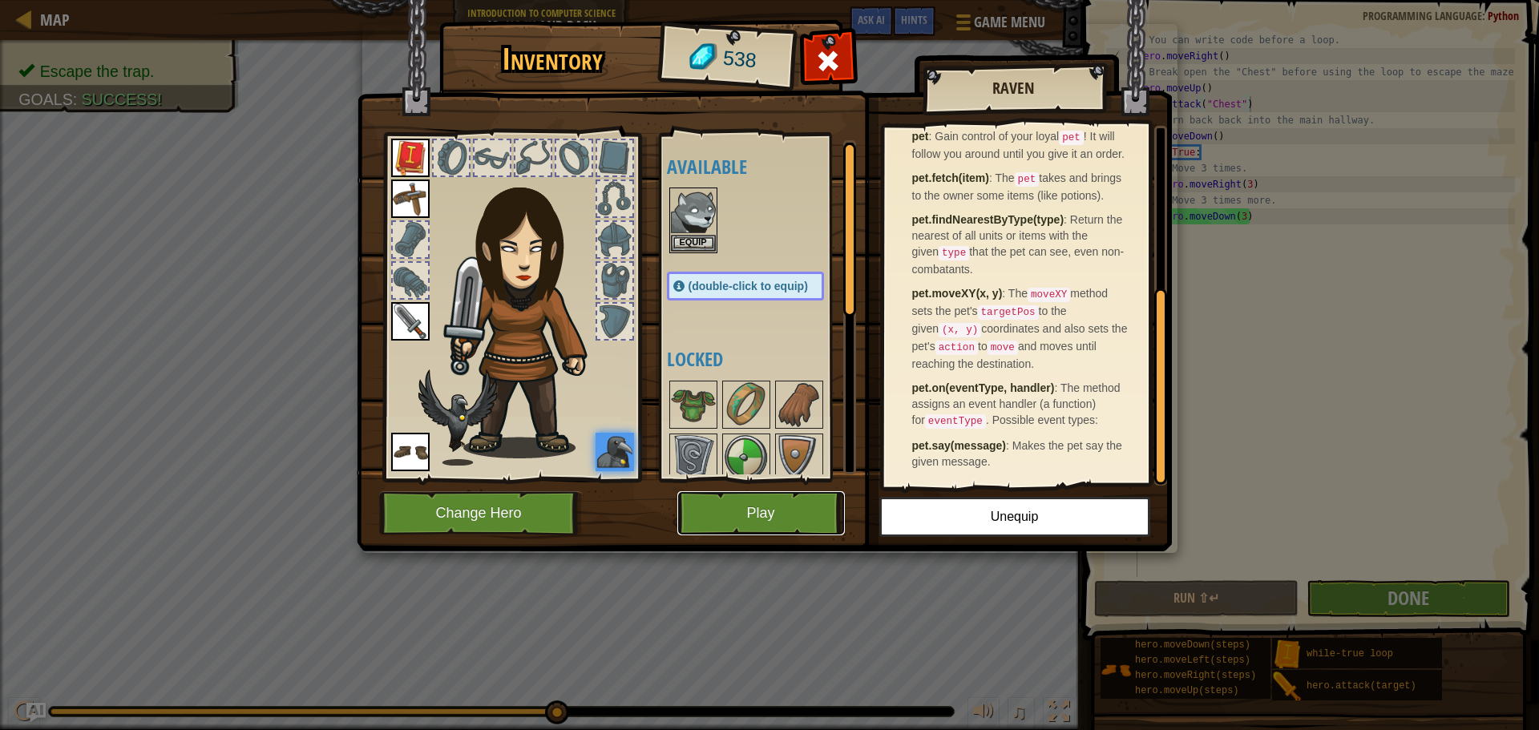
click at [803, 515] on button "Play" at bounding box center [761, 513] width 168 height 44
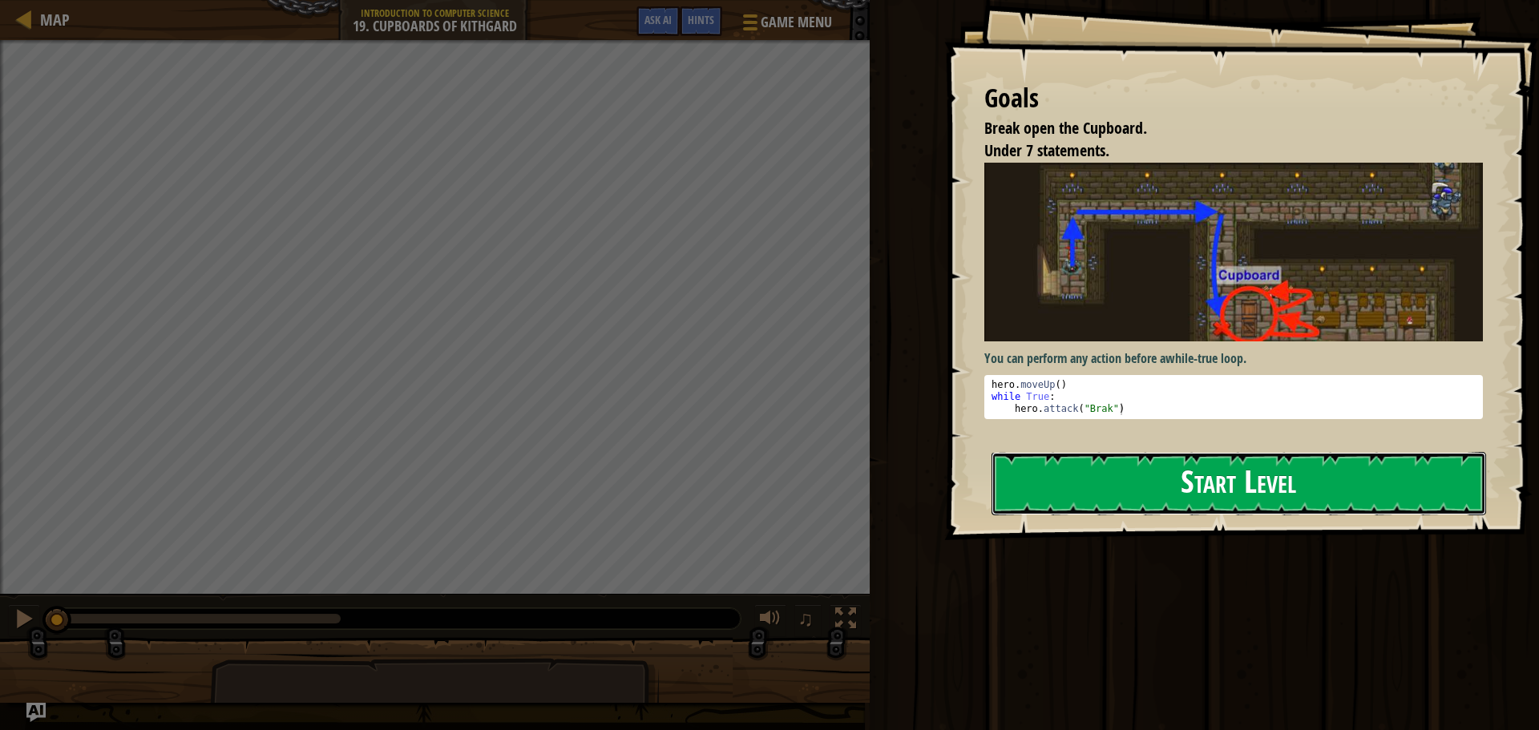
click at [1137, 452] on button "Start Level" at bounding box center [1239, 483] width 495 height 63
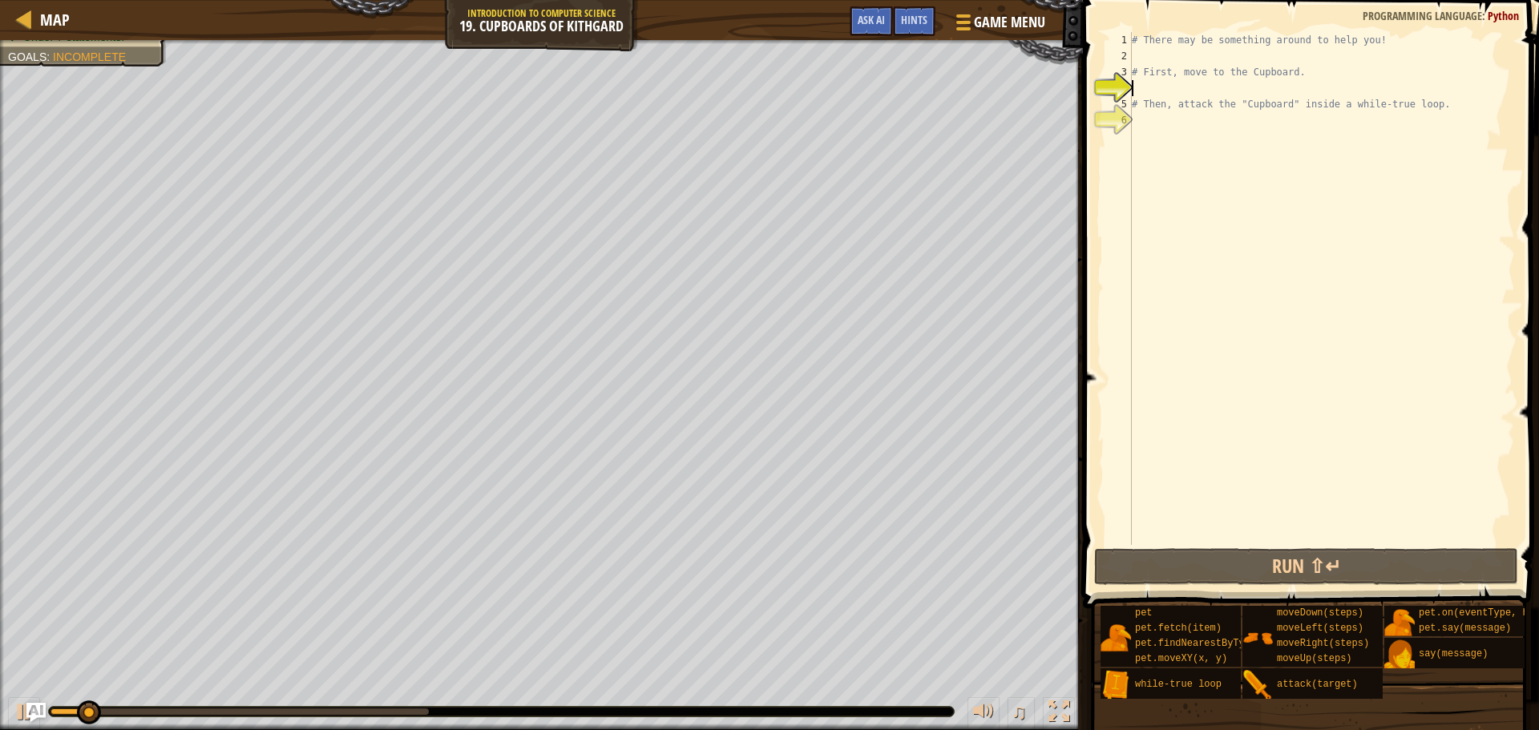
click at [1152, 64] on div "# There may be something around to help you! # First, move to the Cupboard. # T…" at bounding box center [1322, 304] width 386 height 545
type textarea "# First, move to the Cupboard."
click at [1150, 59] on div "# There may be something around to help you! # First, move to the Cupboard. # T…" at bounding box center [1322, 304] width 386 height 545
click at [1172, 114] on div "# There may be something around to help you! # First, move to the Cupboard. # T…" at bounding box center [1322, 304] width 386 height 545
click at [1137, 54] on div "# There may be something around to help you! # First, move to the Cupboard. # T…" at bounding box center [1322, 304] width 386 height 545
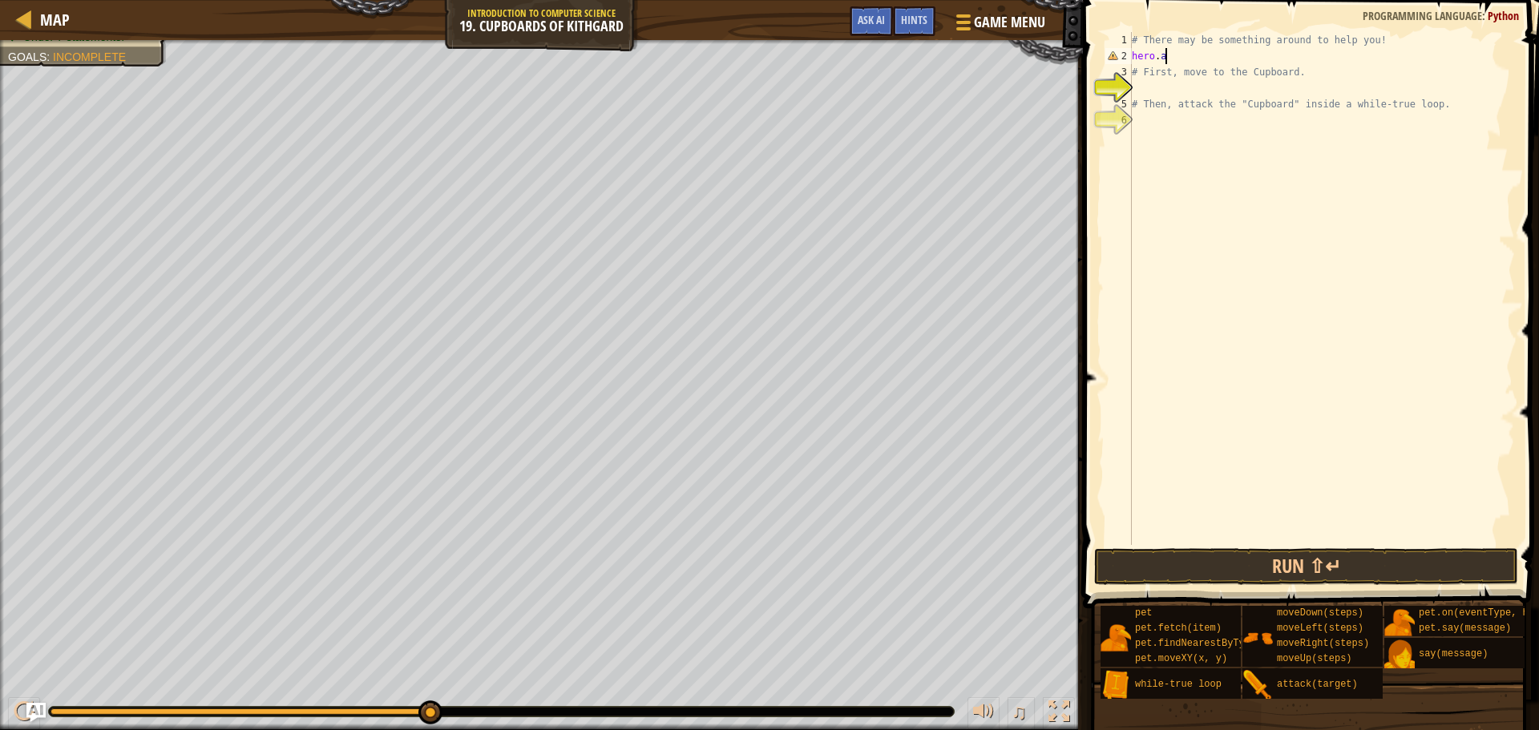
scroll to position [7, 2]
type textarea "h"
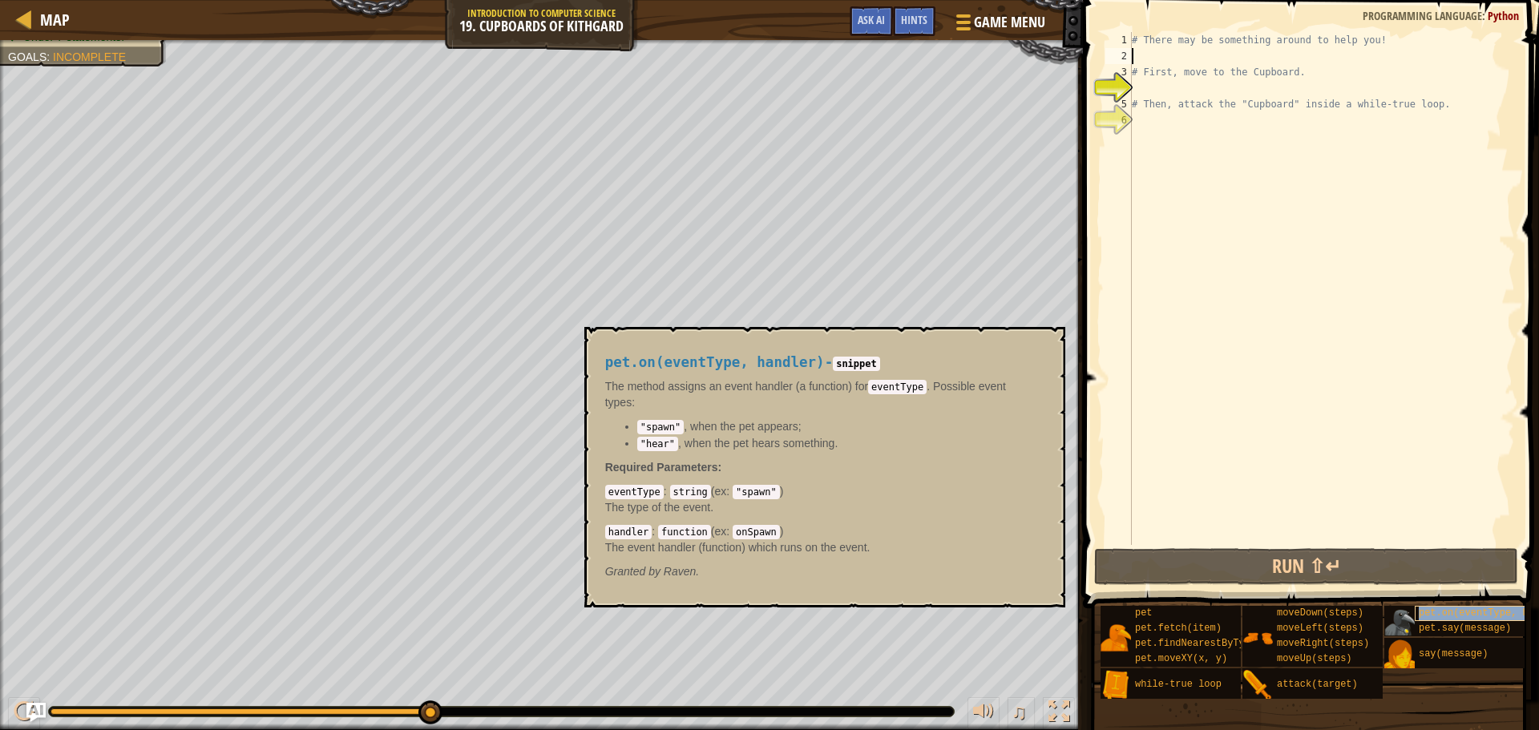
click at [1439, 612] on span "pet.on(eventType, handler)" at bounding box center [1494, 613] width 150 height 11
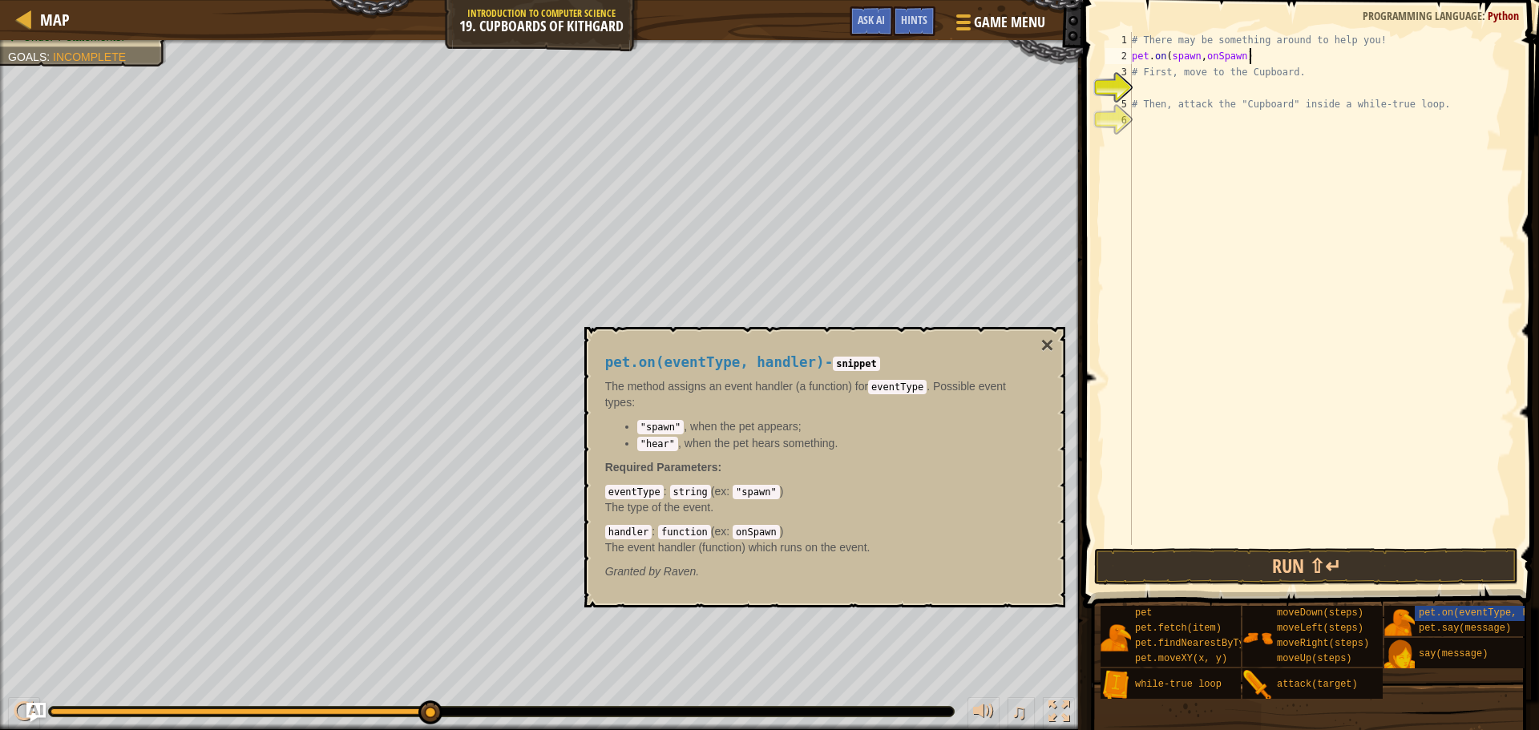
scroll to position [7, 16]
type textarea "pet.on(spawn,onSpawn)"
click at [1373, 566] on button "Run ⇧↵" at bounding box center [1306, 566] width 424 height 37
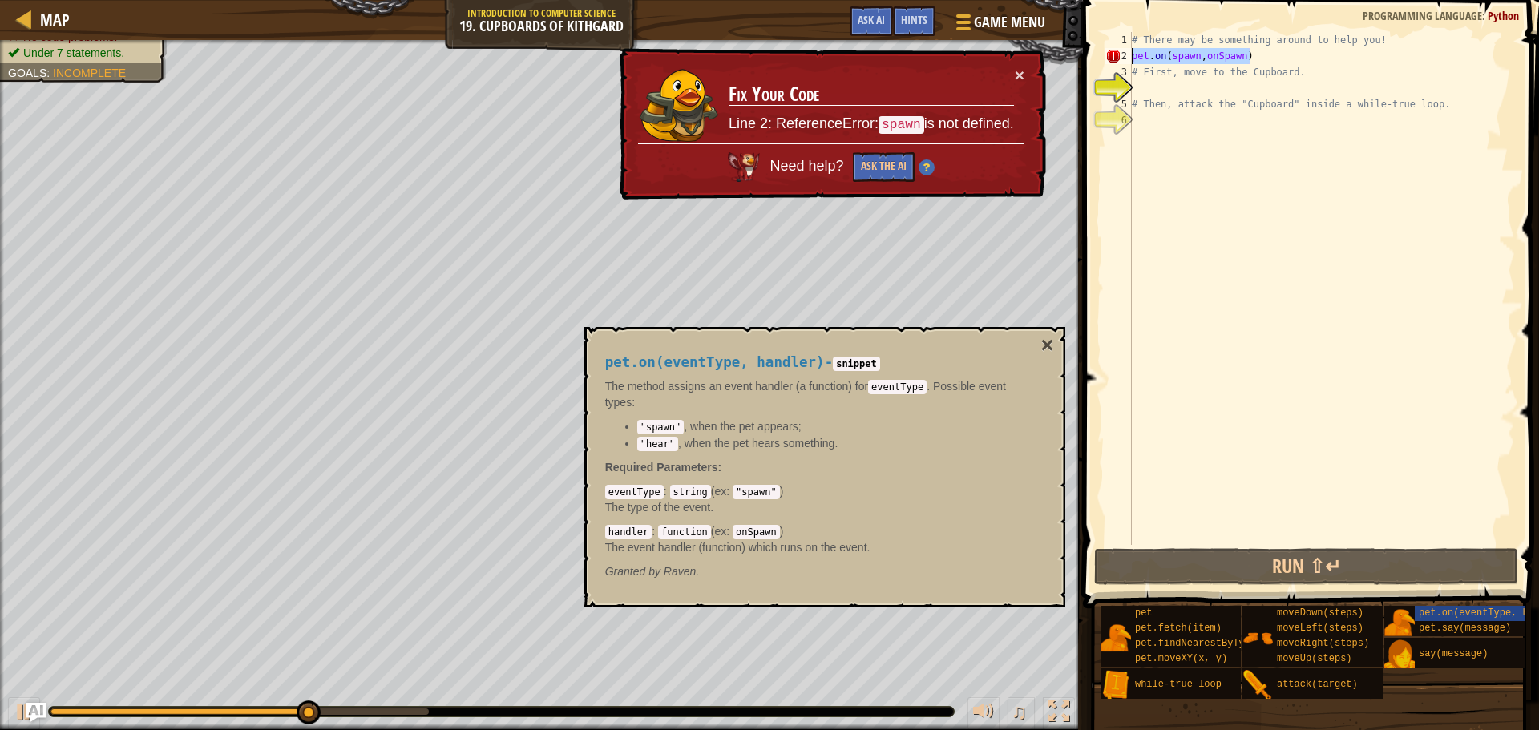
drag, startPoint x: 1289, startPoint y: 55, endPoint x: 1111, endPoint y: 63, distance: 178.2
click at [1111, 63] on div "pet.on(spawn,onSpawn) 1 2 3 4 5 6 # There may be something around to help you! …" at bounding box center [1308, 288] width 413 height 513
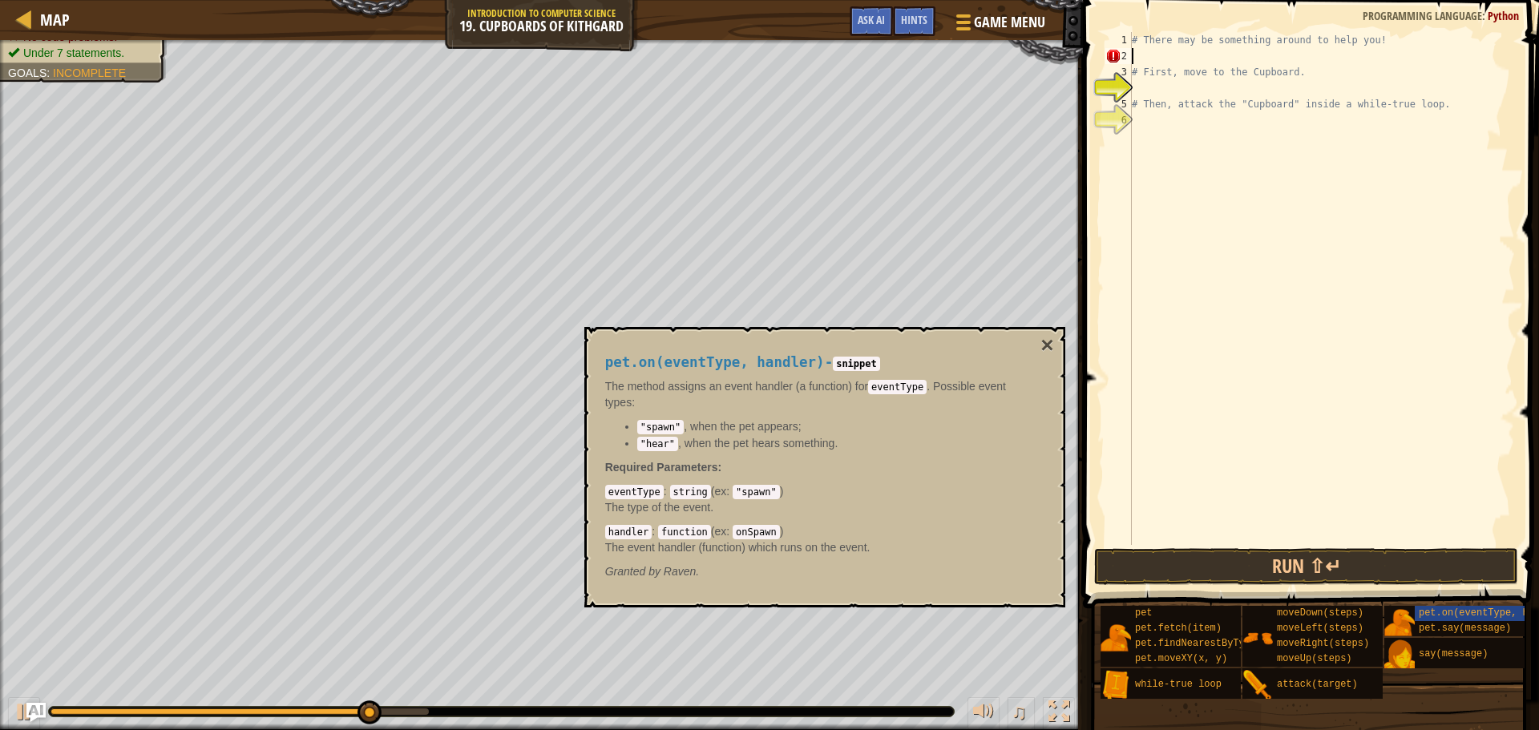
scroll to position [7, 0]
click at [1049, 336] on button "×" at bounding box center [1047, 345] width 13 height 22
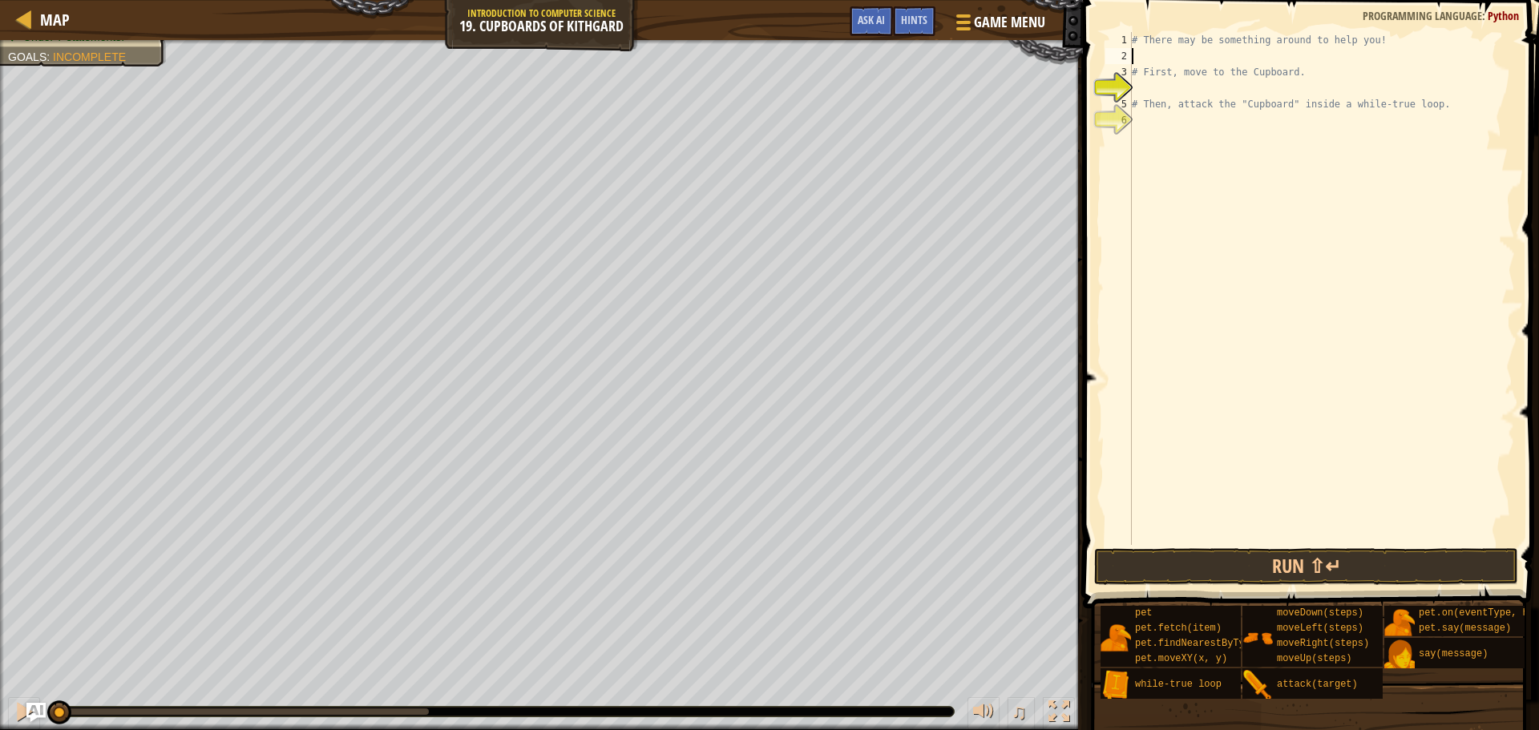
drag, startPoint x: 439, startPoint y: 712, endPoint x: 0, endPoint y: 685, distance: 440.2
click at [0, 685] on div "♫" at bounding box center [541, 708] width 1083 height 48
click at [1154, 565] on button "Run ⇧↵" at bounding box center [1306, 566] width 424 height 37
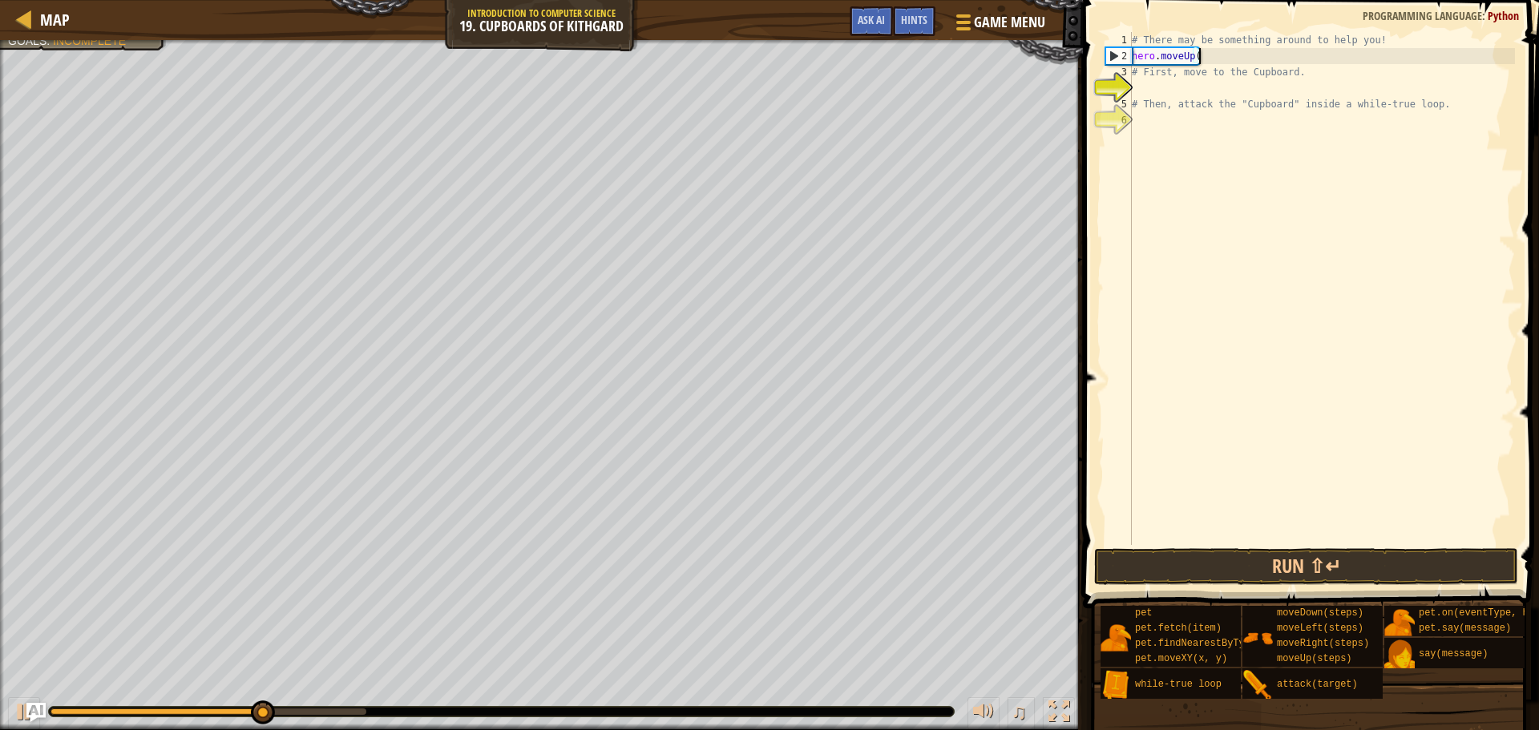
scroll to position [7, 9]
type textarea "hero.moveUp()"
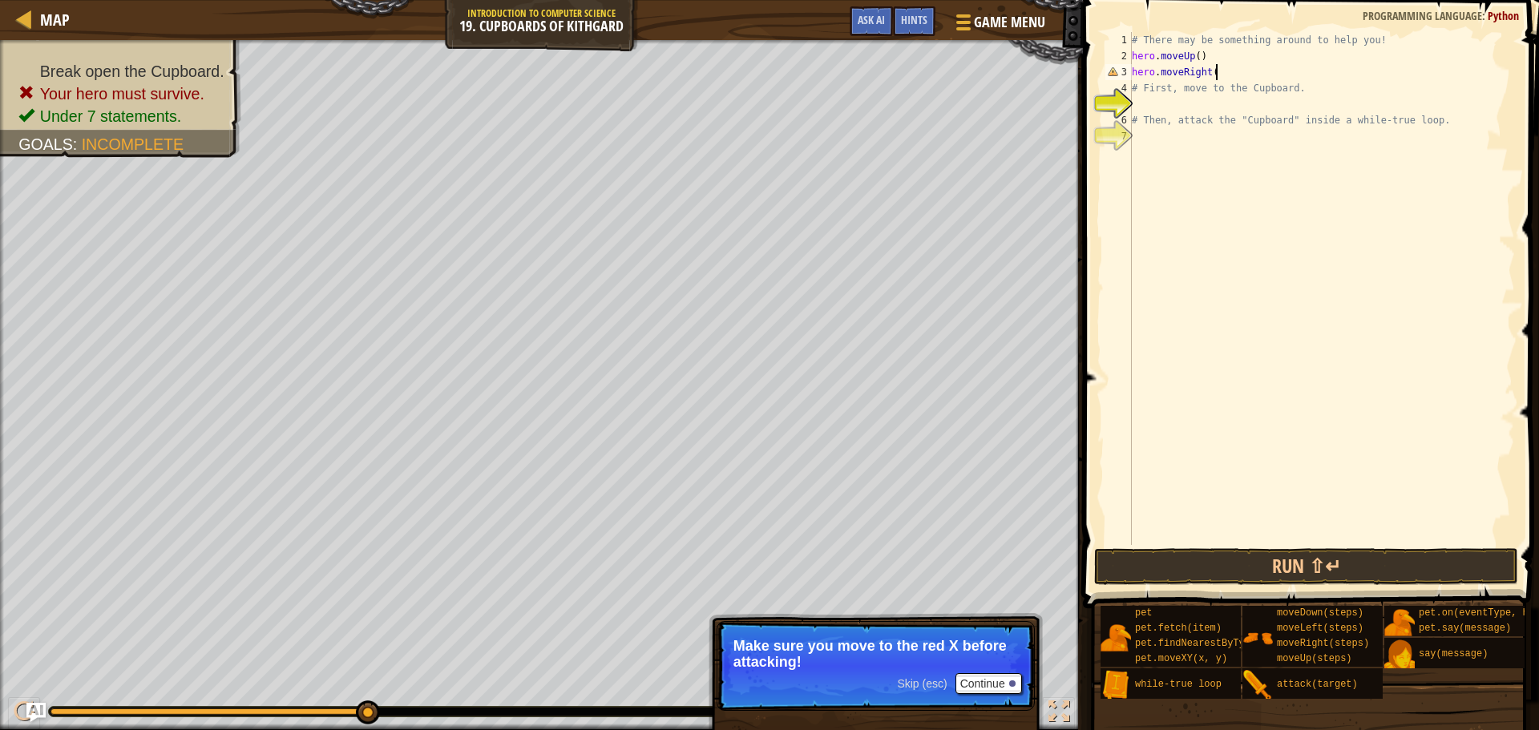
scroll to position [7, 11]
type textarea "hero.moveRight(2)"
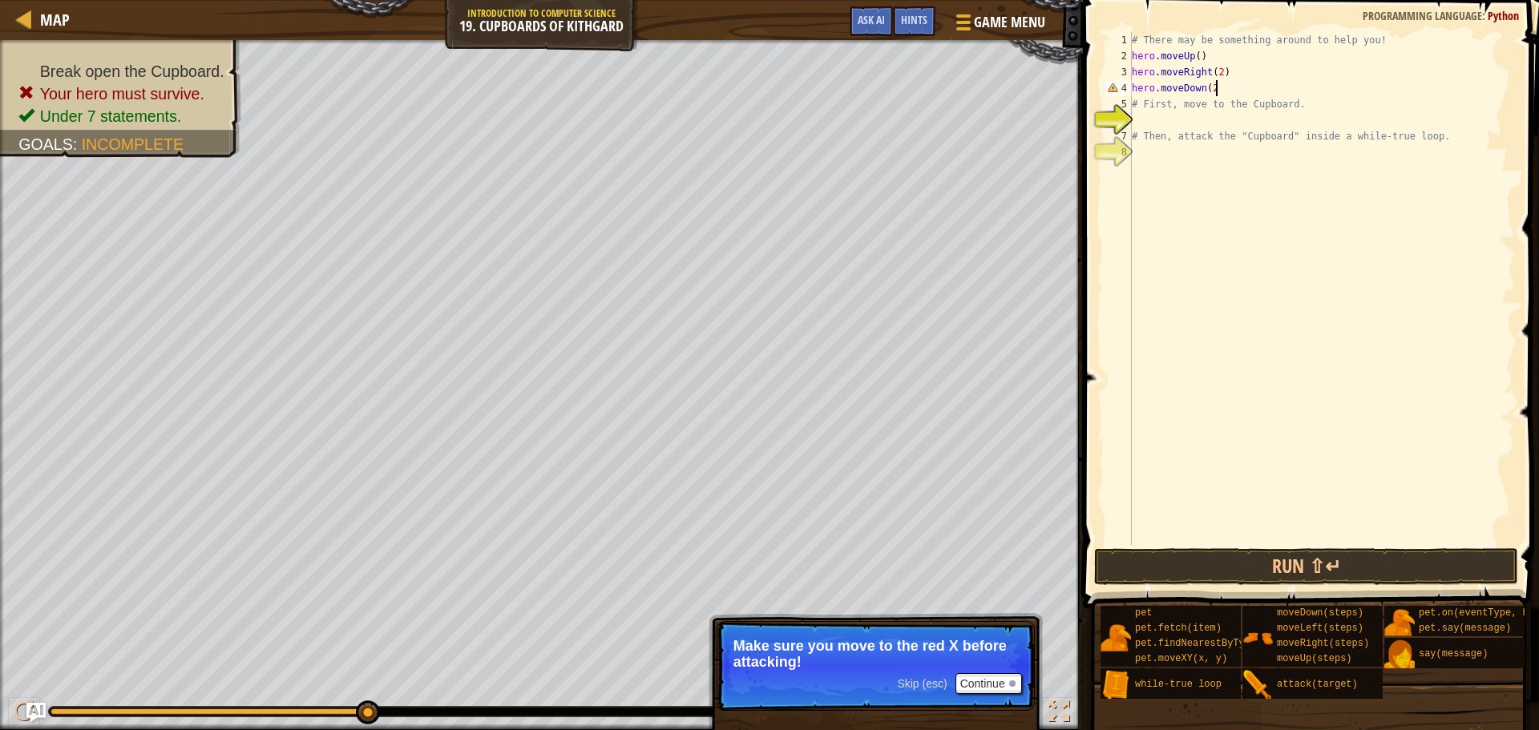
scroll to position [7, 12]
type textarea "hero.moveDown(2)"
click at [1433, 556] on button "Run ⇧↵" at bounding box center [1306, 566] width 424 height 37
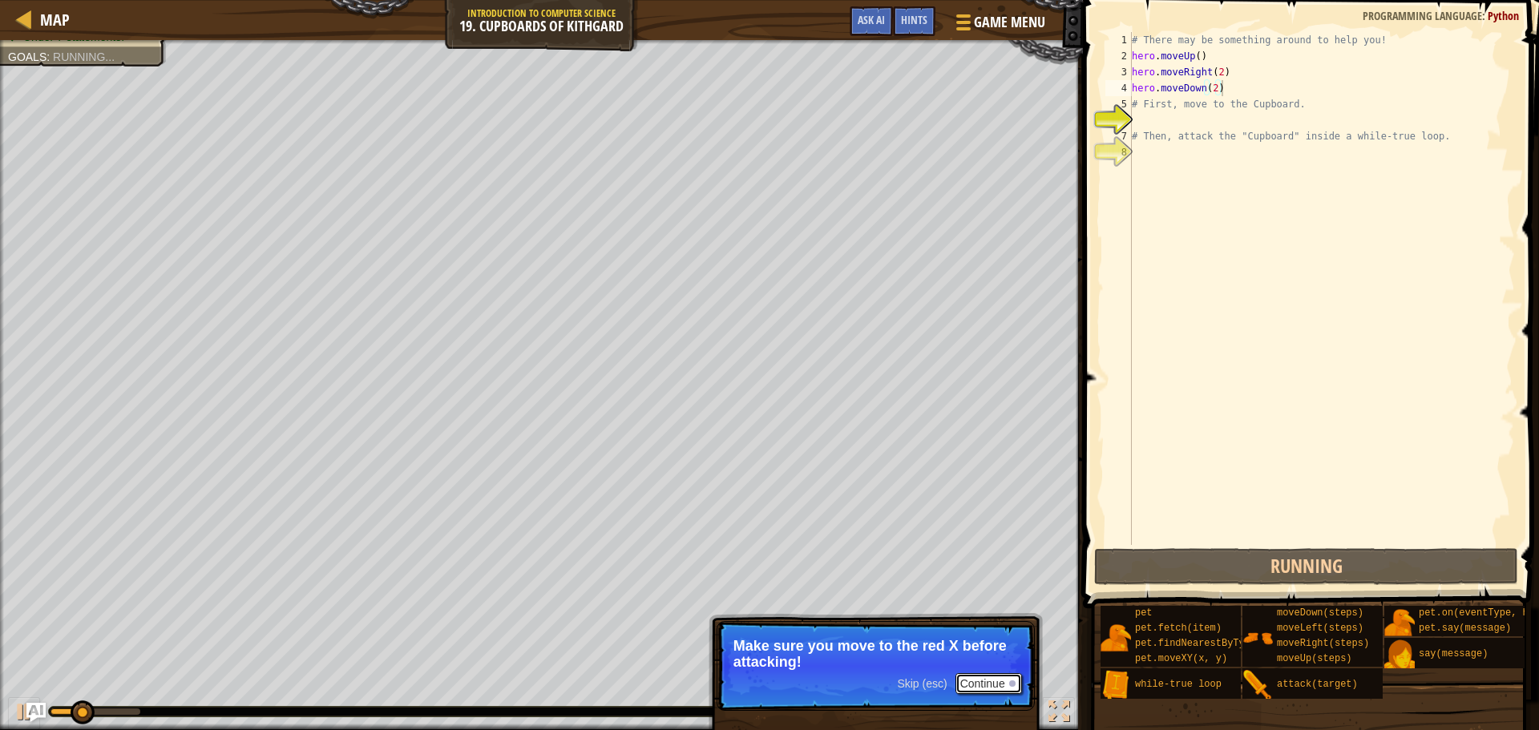
click at [1008, 686] on button "Continue" at bounding box center [989, 683] width 67 height 21
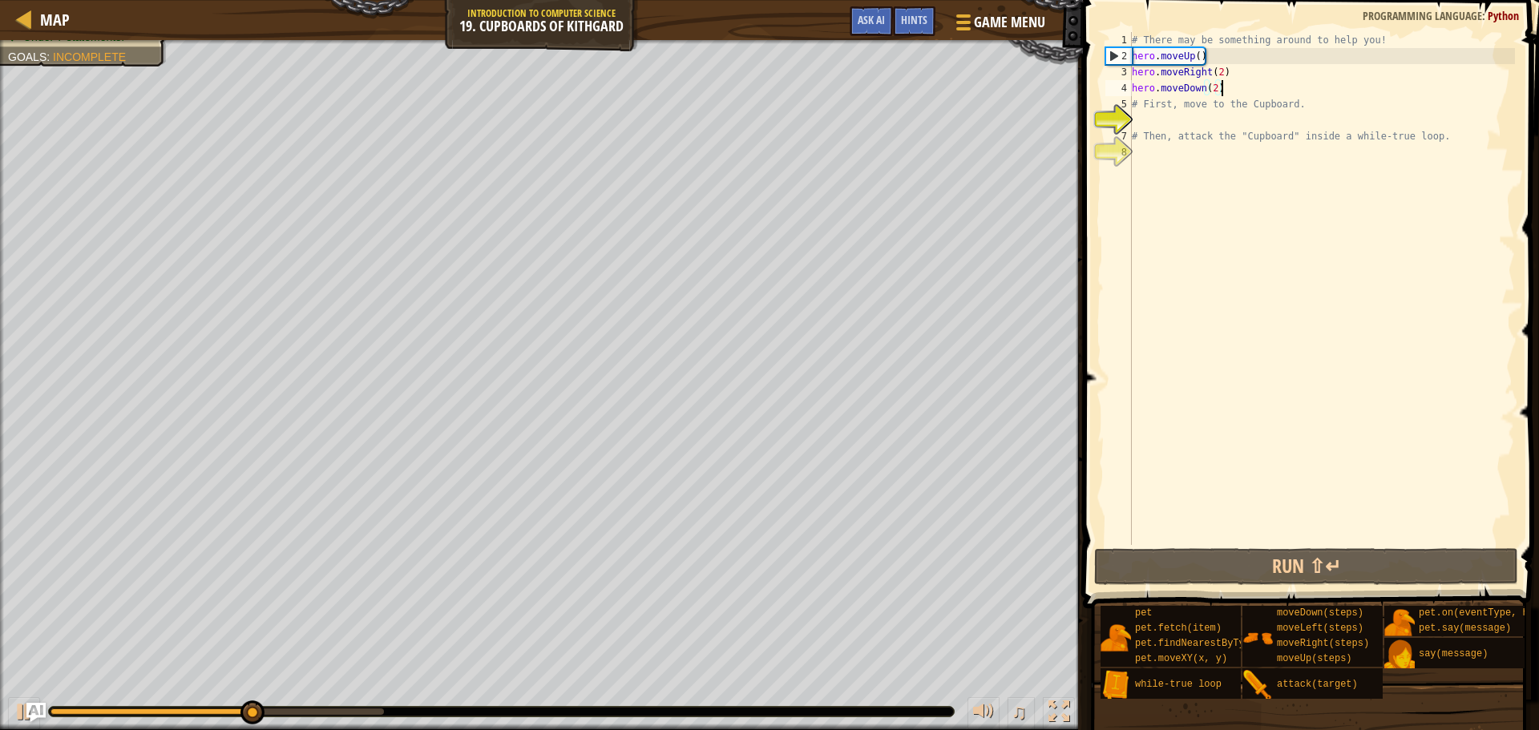
click at [1187, 115] on div "# There may be something around to help you! hero . moveUp ( ) hero . moveRight…" at bounding box center [1322, 304] width 386 height 545
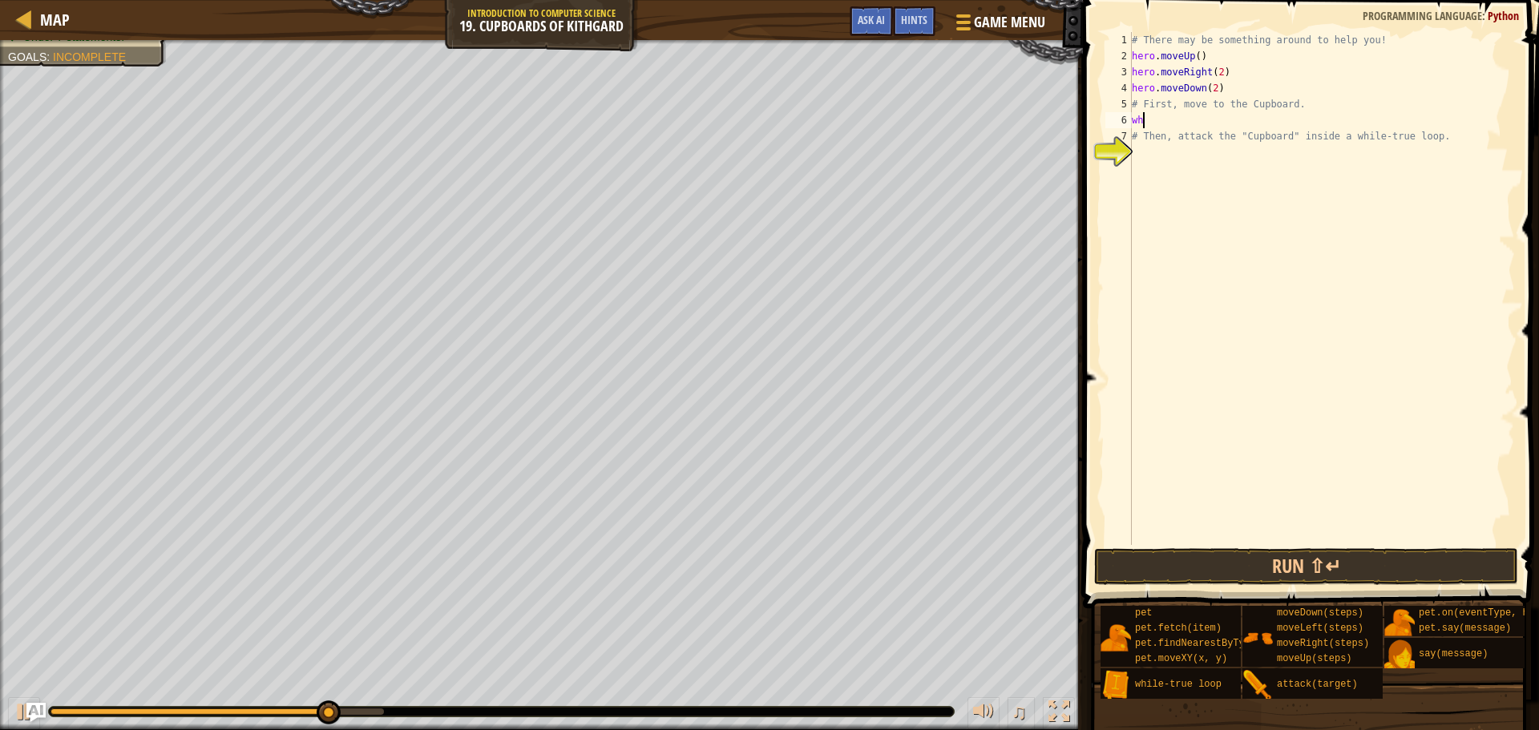
scroll to position [7, 2]
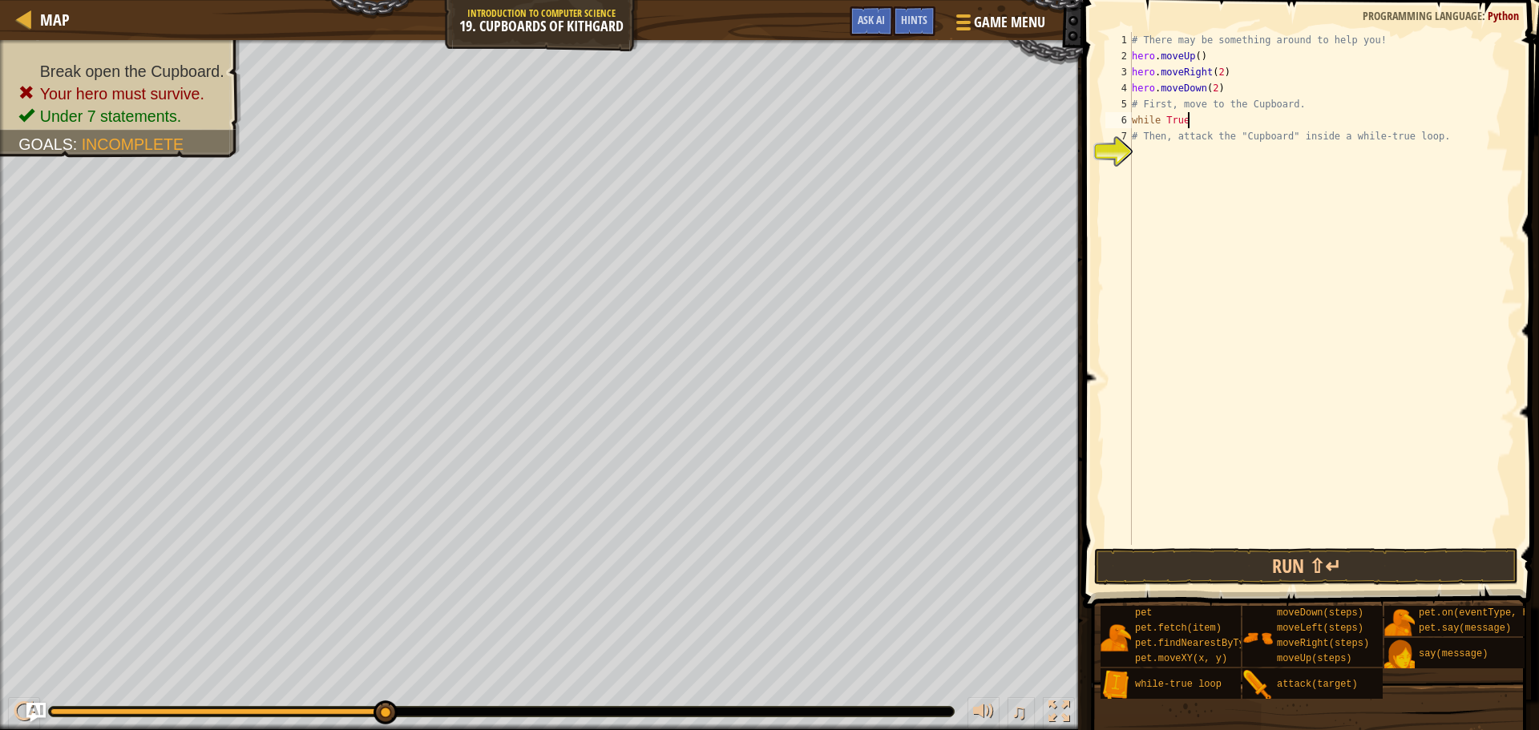
type textarea "while True:"
type textarea "hero.attack("Cupboard")"
click at [1235, 181] on div "# There may be something around to help you! hero . moveUp ( ) hero . moveRight…" at bounding box center [1322, 304] width 386 height 545
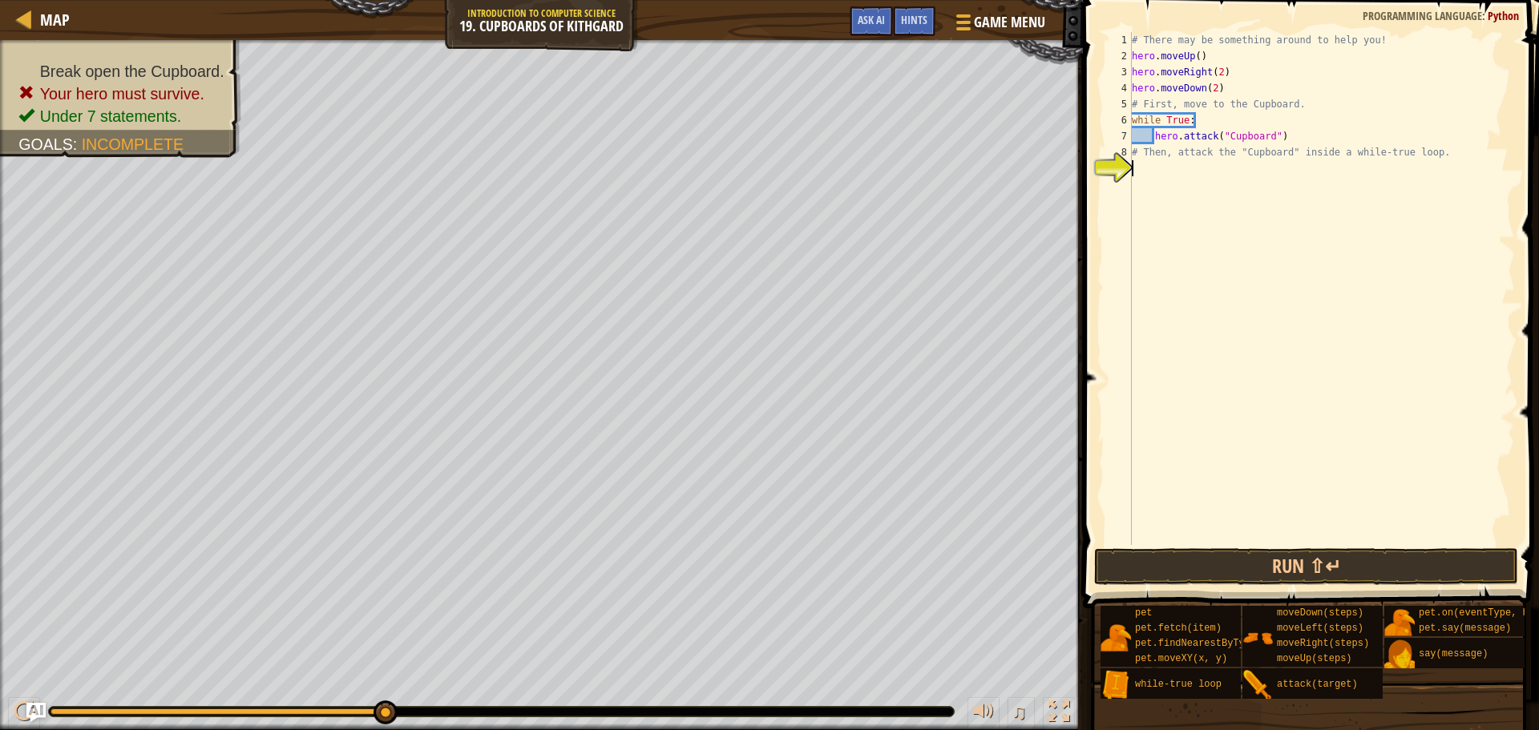
scroll to position [7, 0]
click at [1301, 142] on div "# There may be something around to help you! hero . moveUp ( ) hero . moveRight…" at bounding box center [1322, 304] width 386 height 545
type textarea "hero.attack("Cupboard")"
click at [1324, 560] on button "Run ⇧↵" at bounding box center [1306, 566] width 424 height 37
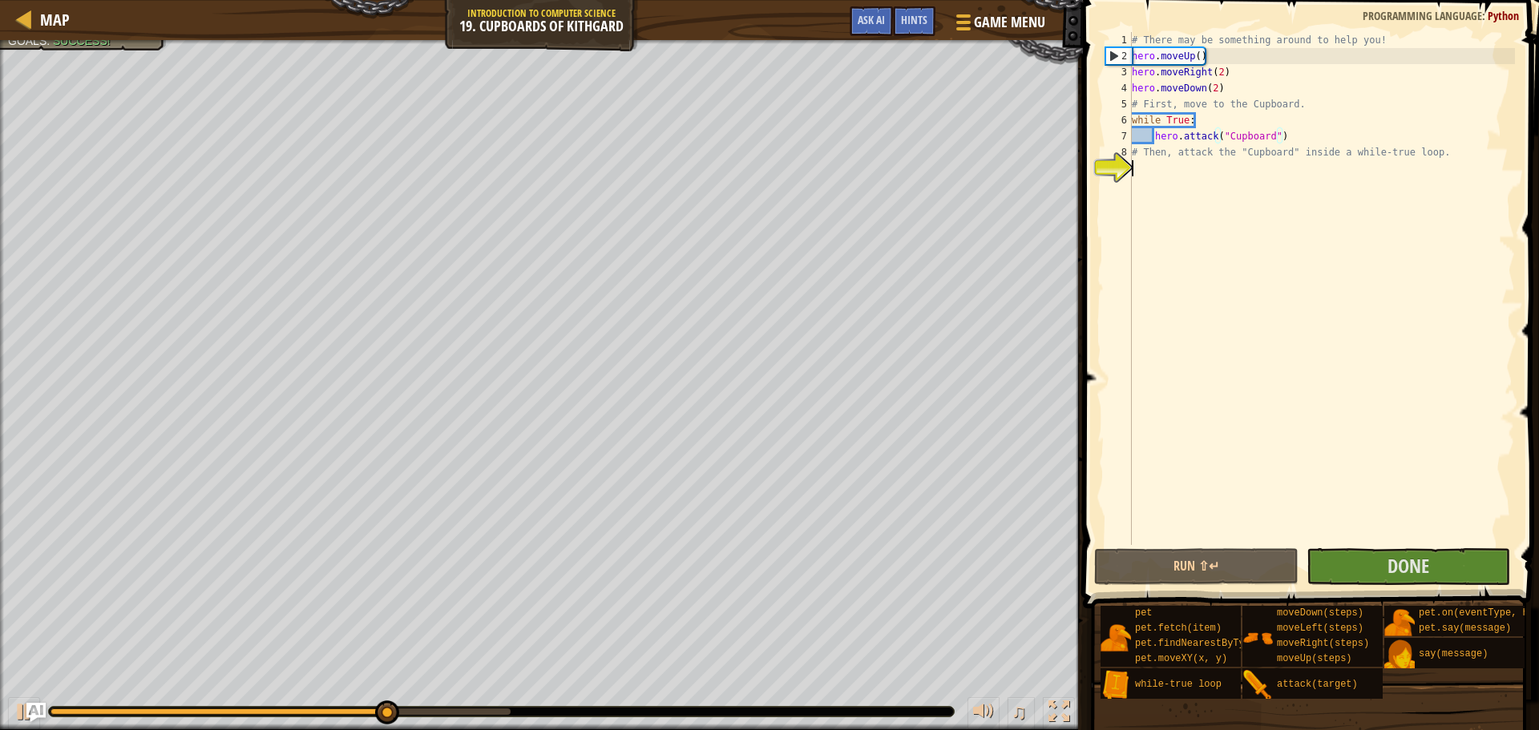
click at [1155, 167] on div "# There may be something around to help you! hero . moveUp ( ) hero . moveRight…" at bounding box center [1322, 304] width 386 height 545
click at [1311, 135] on div "# There may be something around to help you! hero . moveUp ( ) hero . moveRight…" at bounding box center [1322, 304] width 386 height 545
type textarea "hero.attack("Cupboard")"
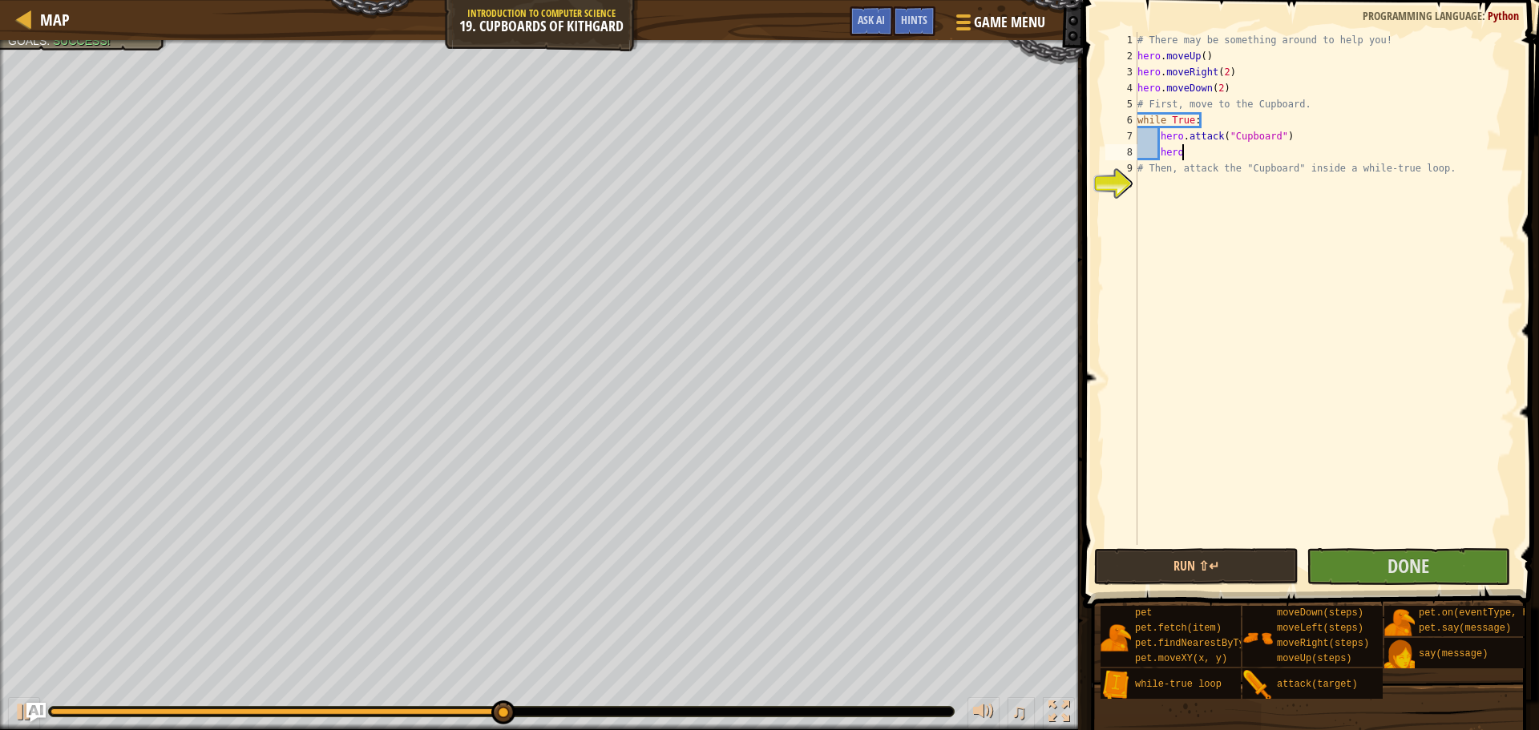
scroll to position [7, 6]
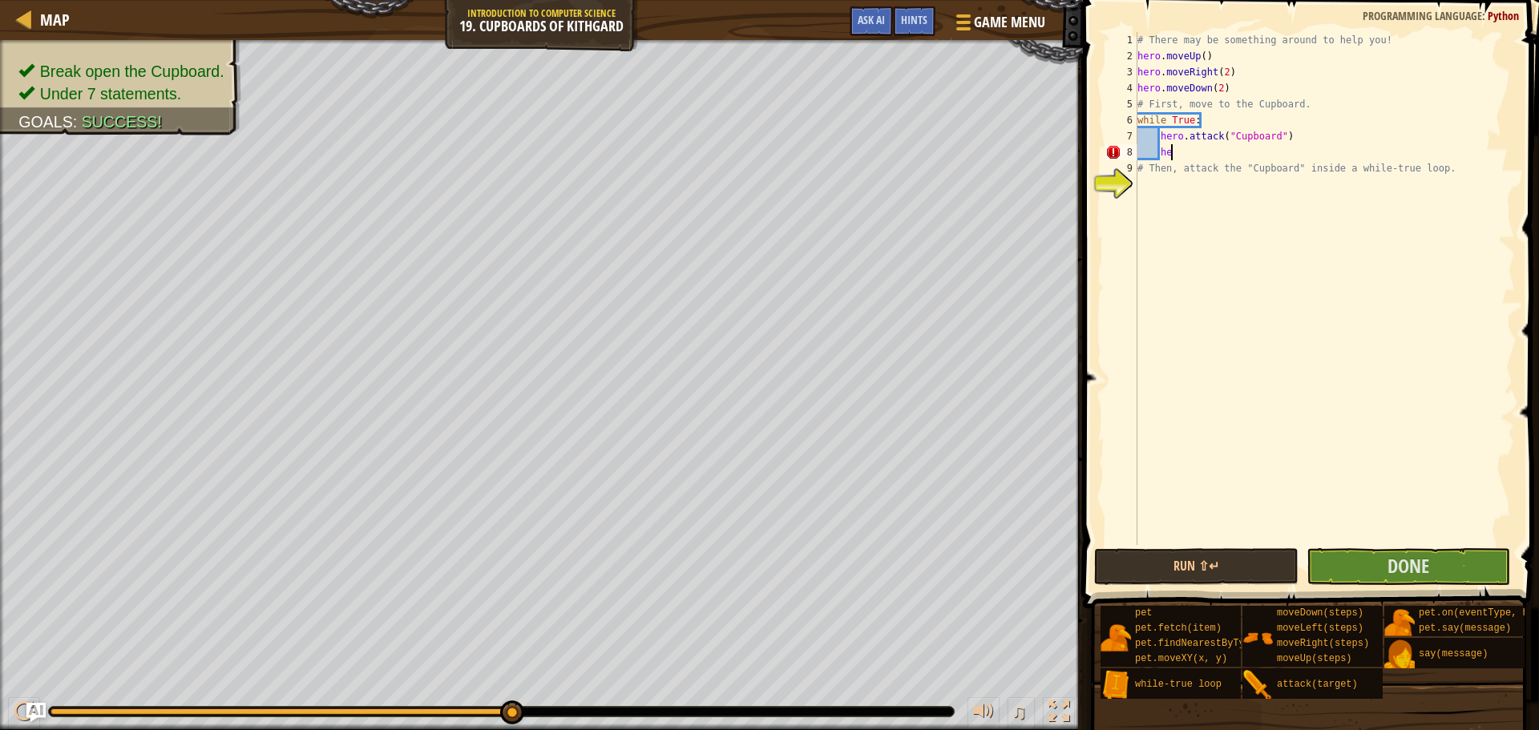
type textarea "h"
click at [1396, 568] on span "Done" at bounding box center [1409, 566] width 42 height 26
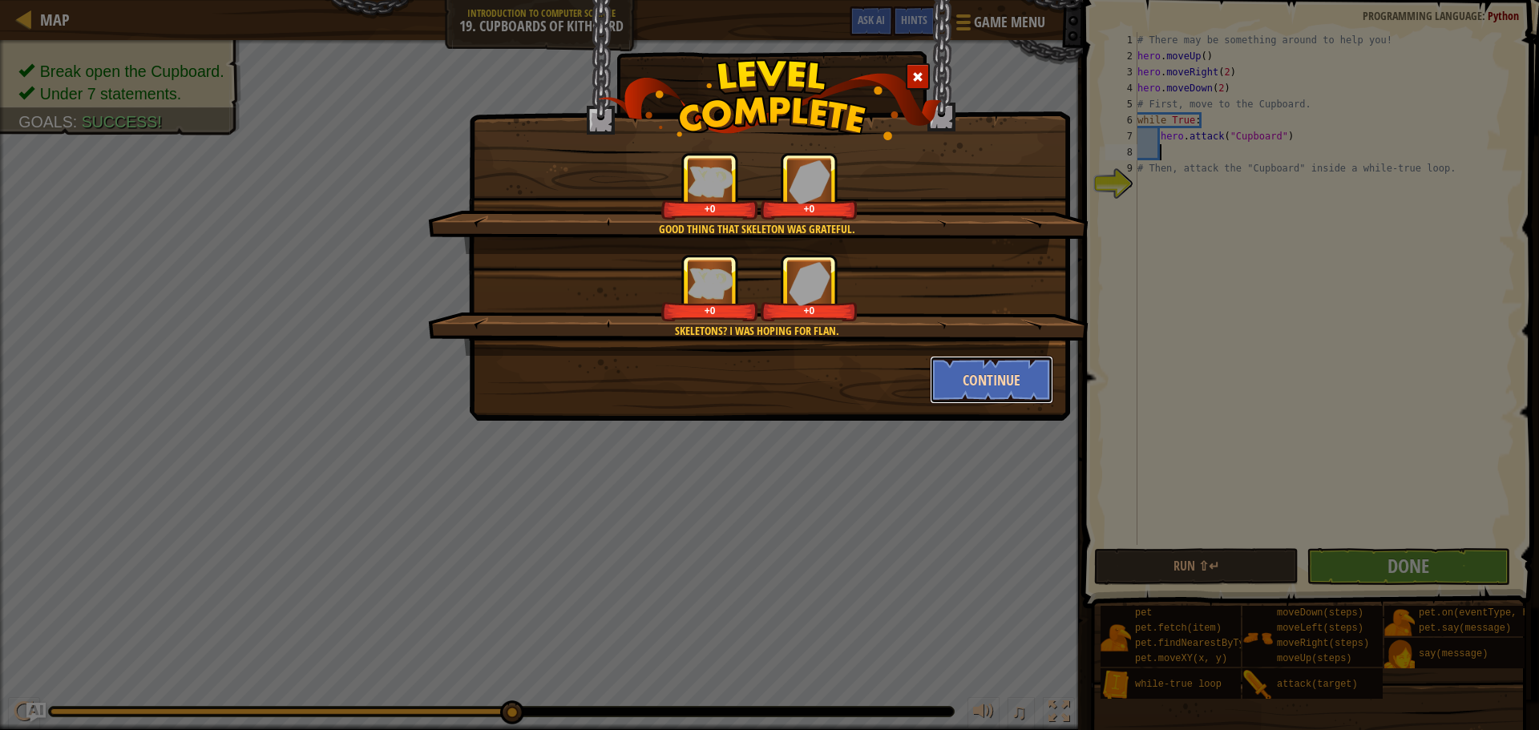
click at [1008, 379] on button "Continue" at bounding box center [992, 380] width 124 height 48
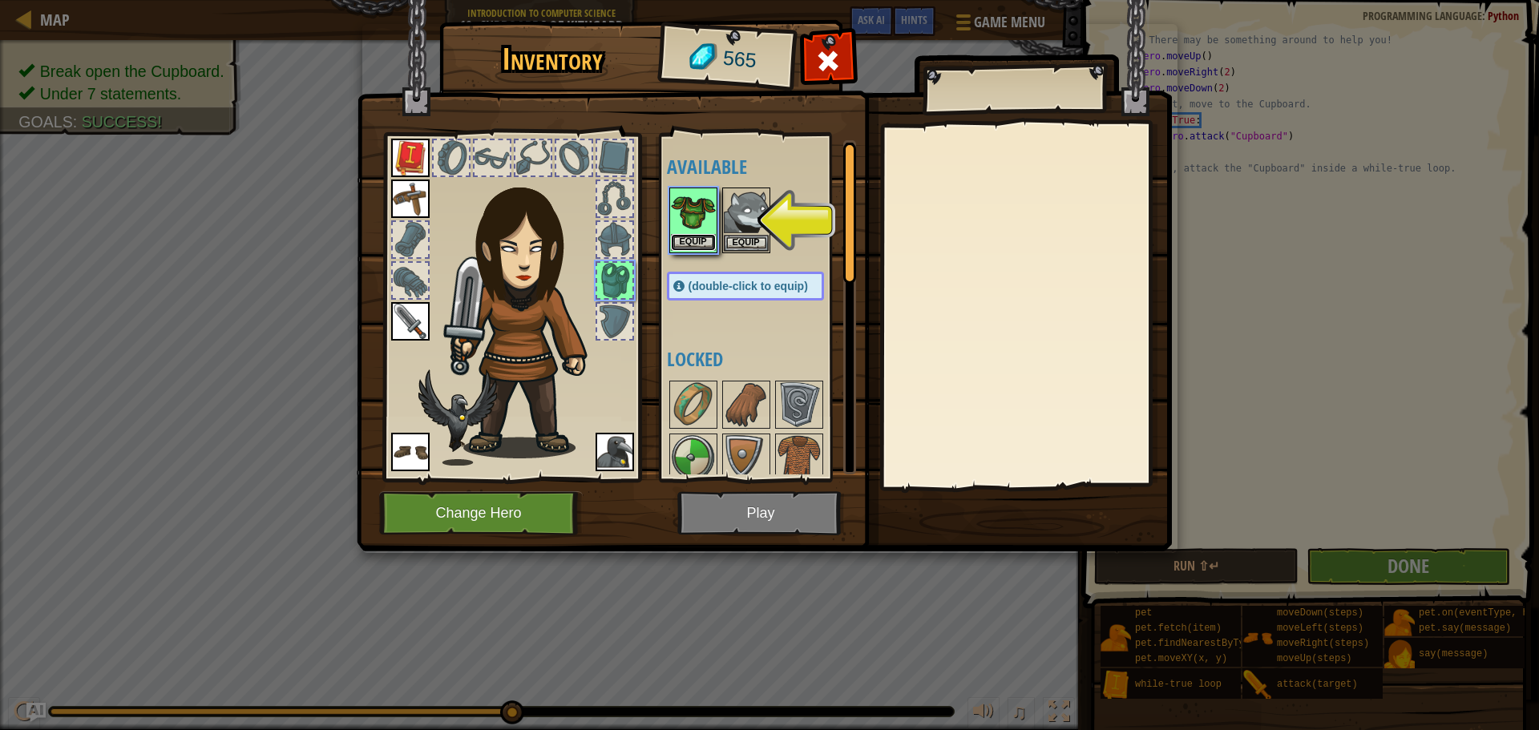
click at [696, 242] on button "Equip" at bounding box center [693, 242] width 45 height 17
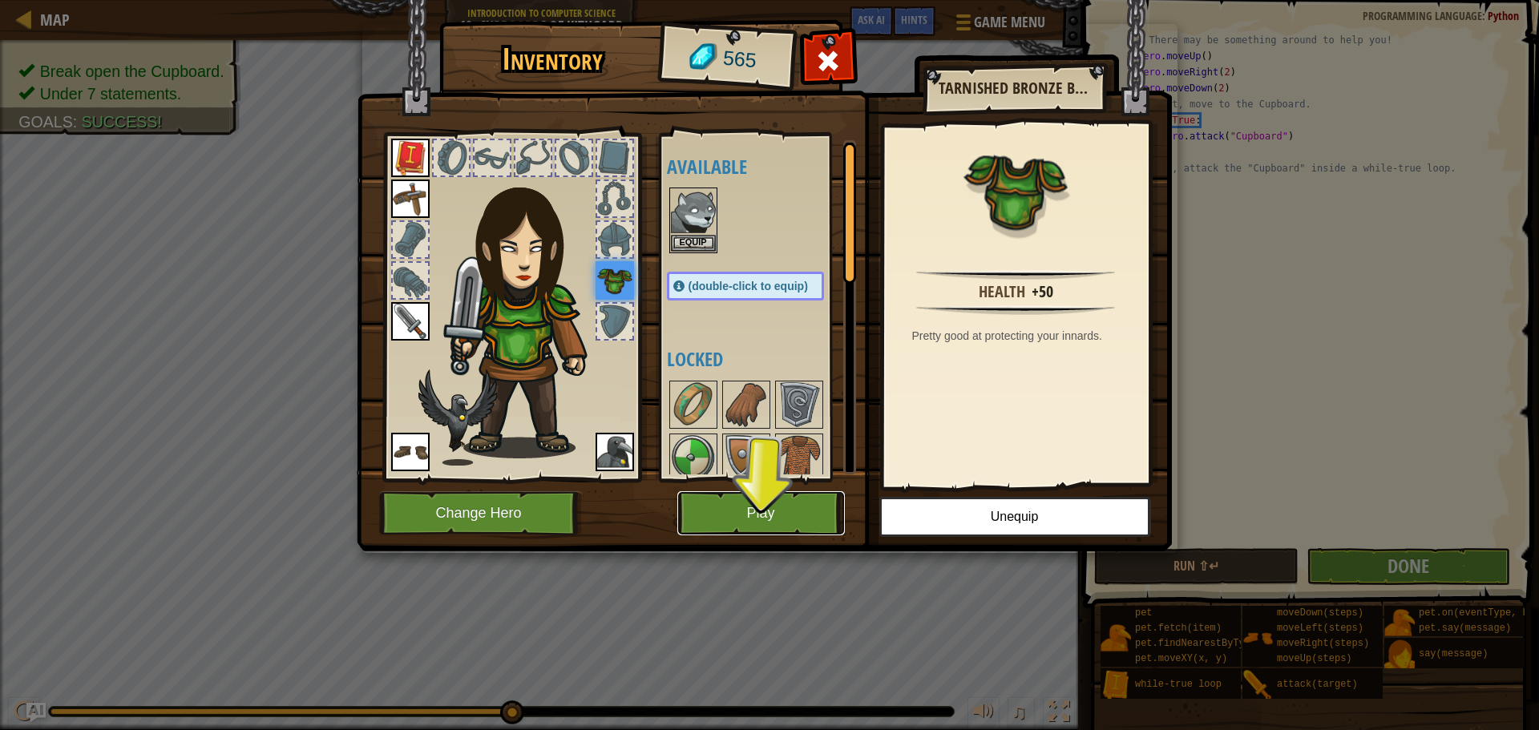
click at [774, 511] on button "Play" at bounding box center [761, 513] width 168 height 44
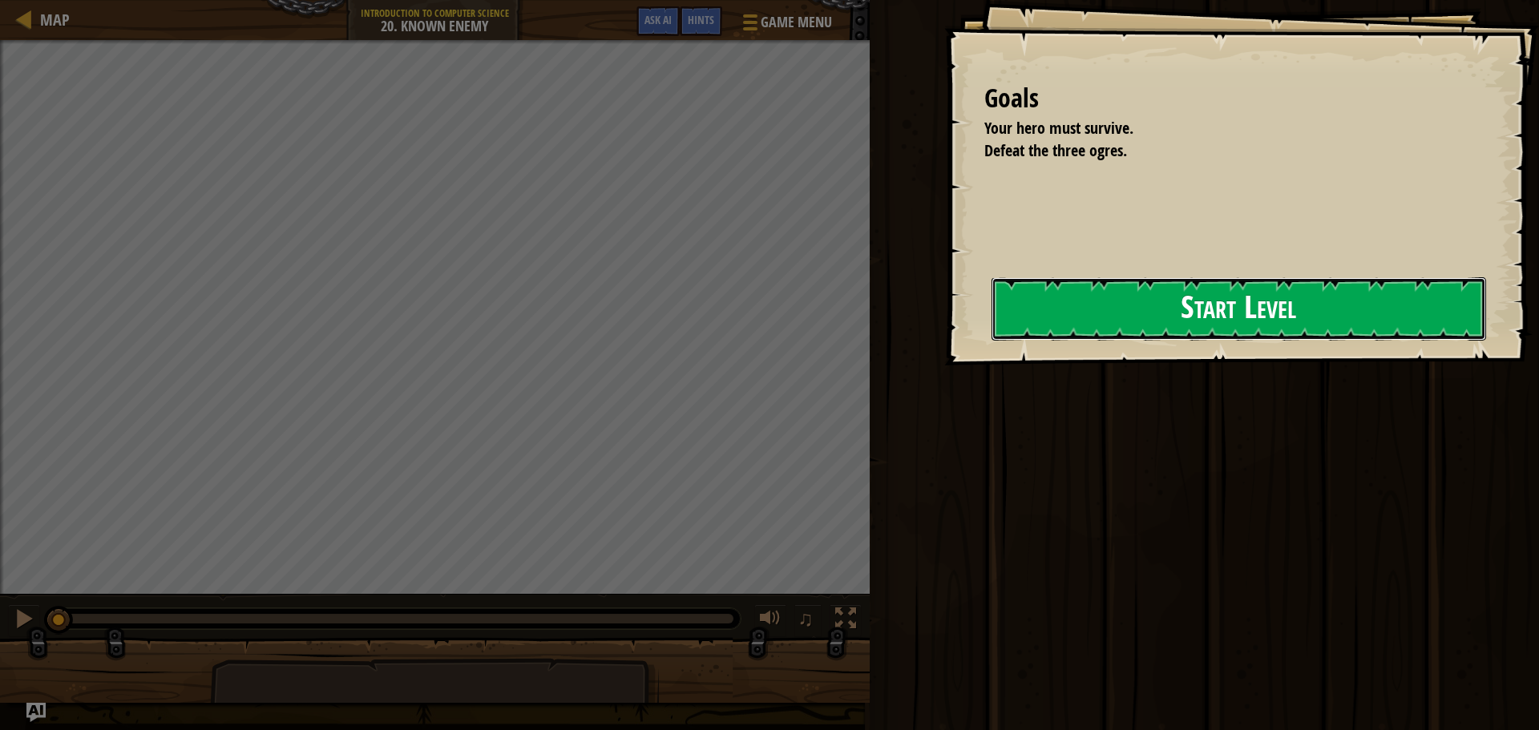
click at [1059, 308] on button "Start Level" at bounding box center [1239, 308] width 495 height 63
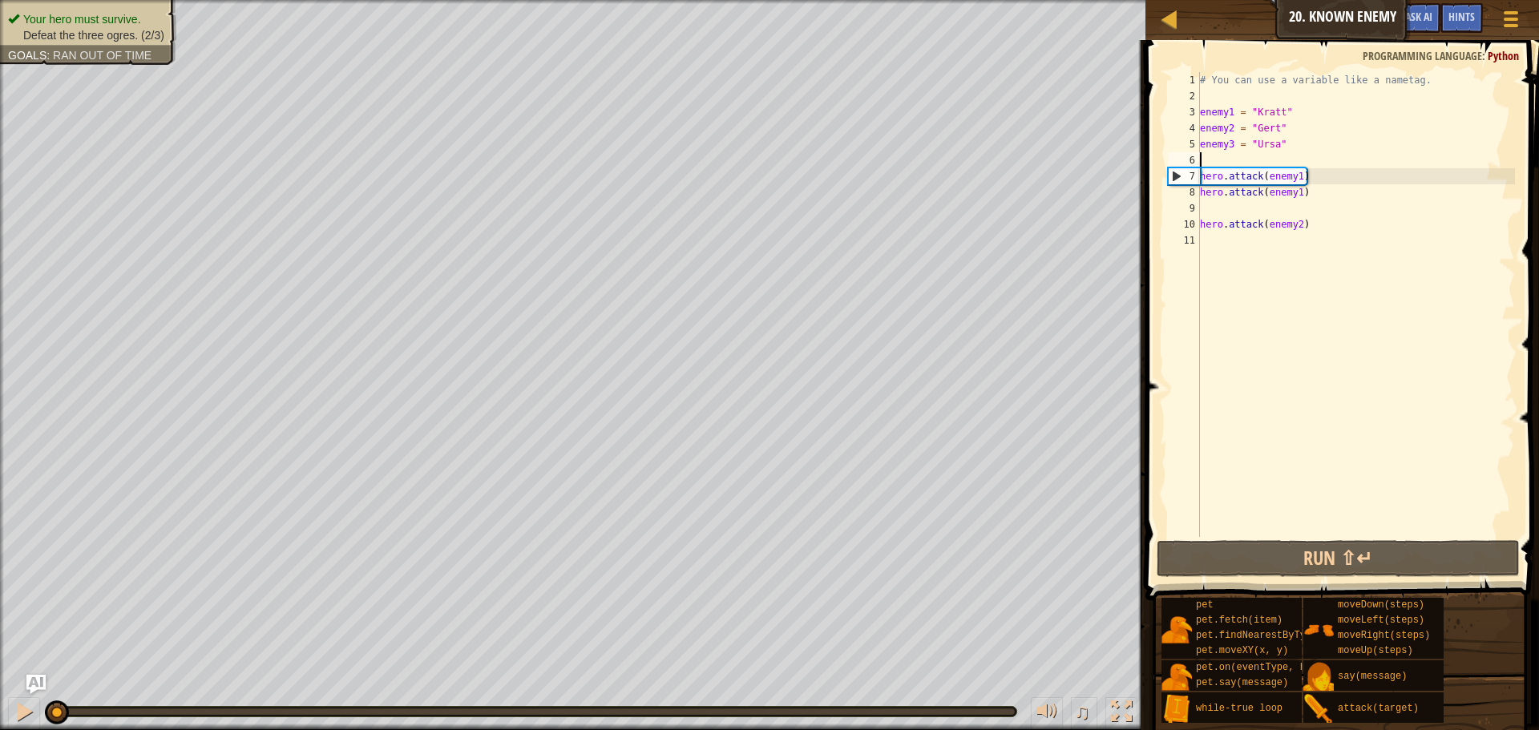
click at [1210, 161] on div "# You can use a variable like a nametag. enemy1 = "[PERSON_NAME]" enemy2 = "[PE…" at bounding box center [1356, 320] width 318 height 497
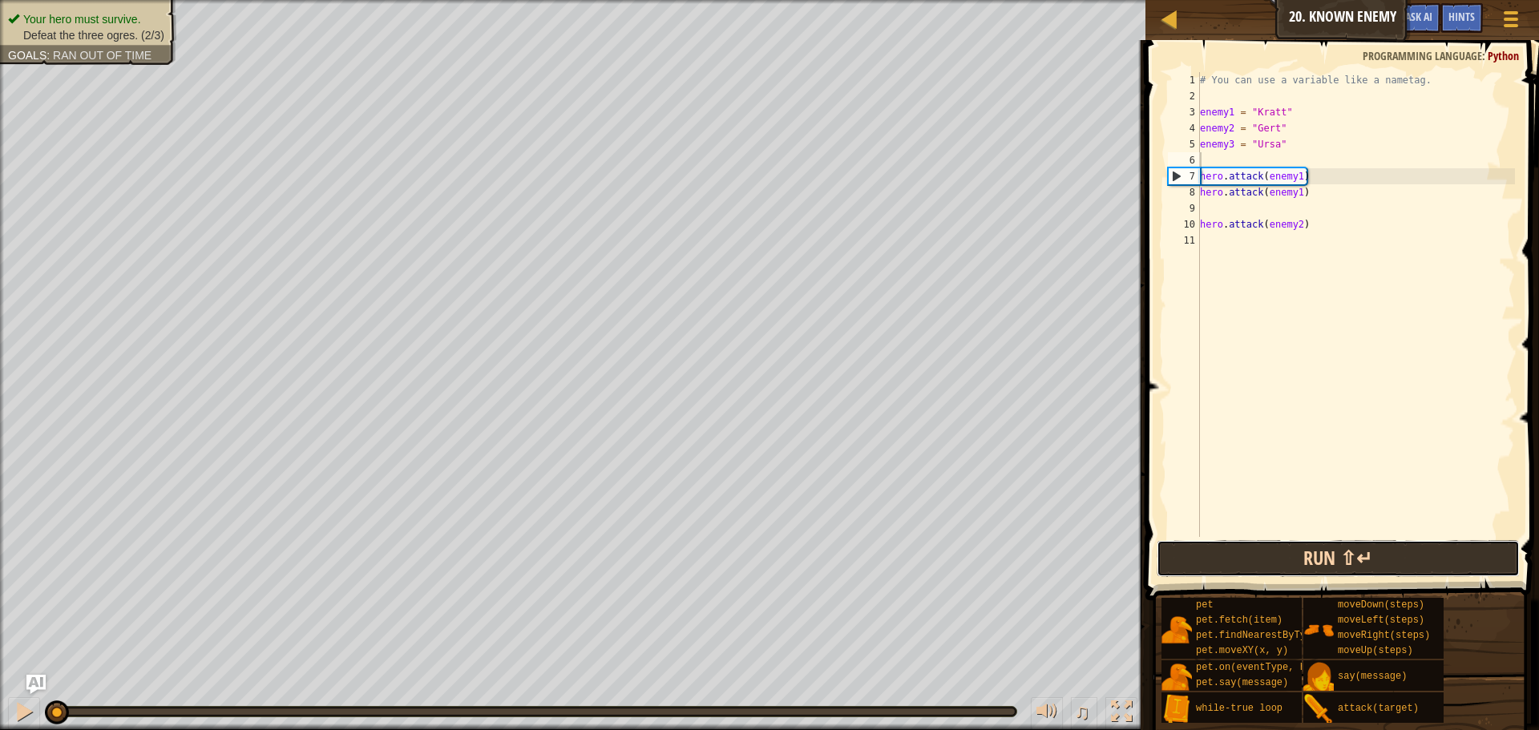
click at [1323, 554] on button "Run ⇧↵" at bounding box center [1338, 558] width 363 height 37
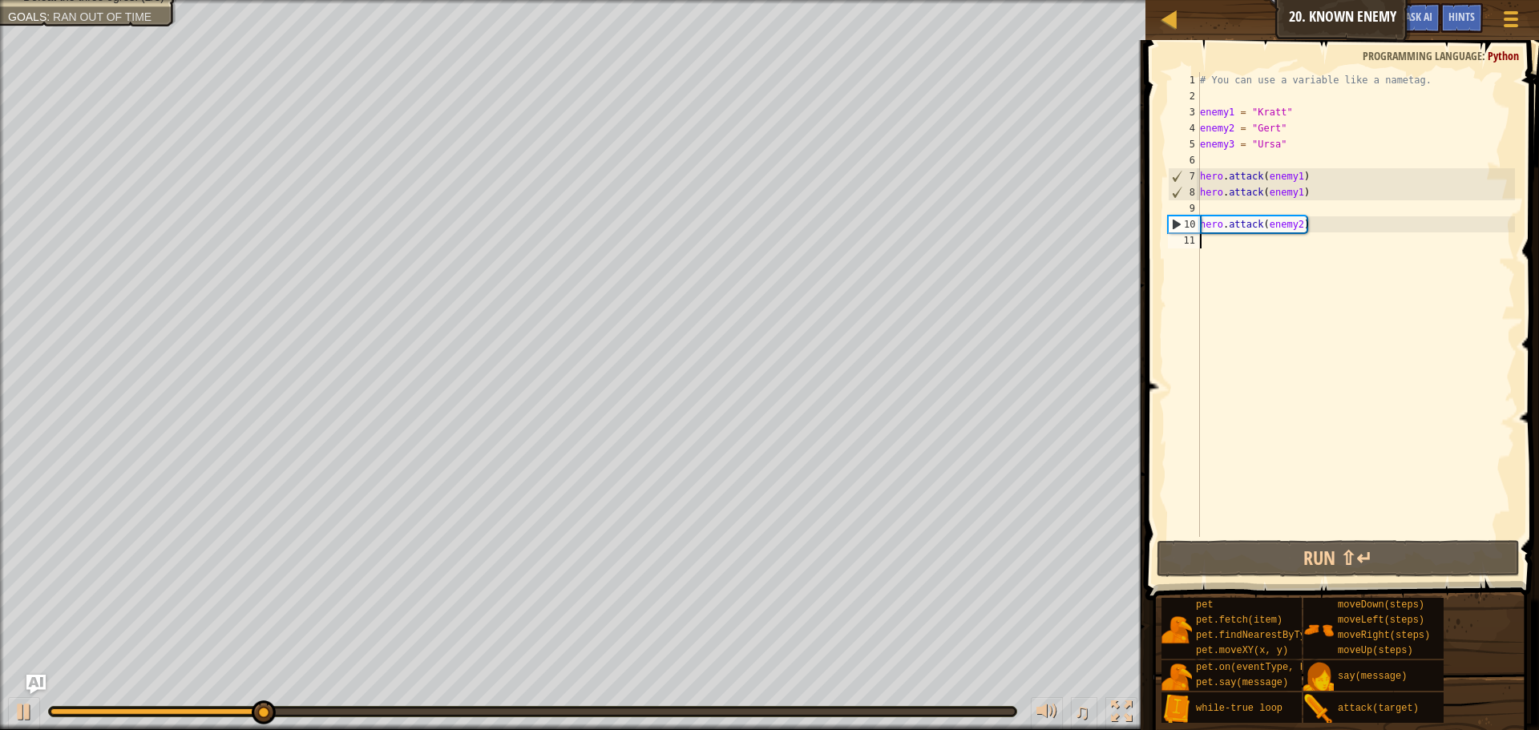
click at [1247, 252] on div "# You can use a variable like a nametag. enemy1 = "[PERSON_NAME]" enemy2 = "[PE…" at bounding box center [1356, 320] width 318 height 497
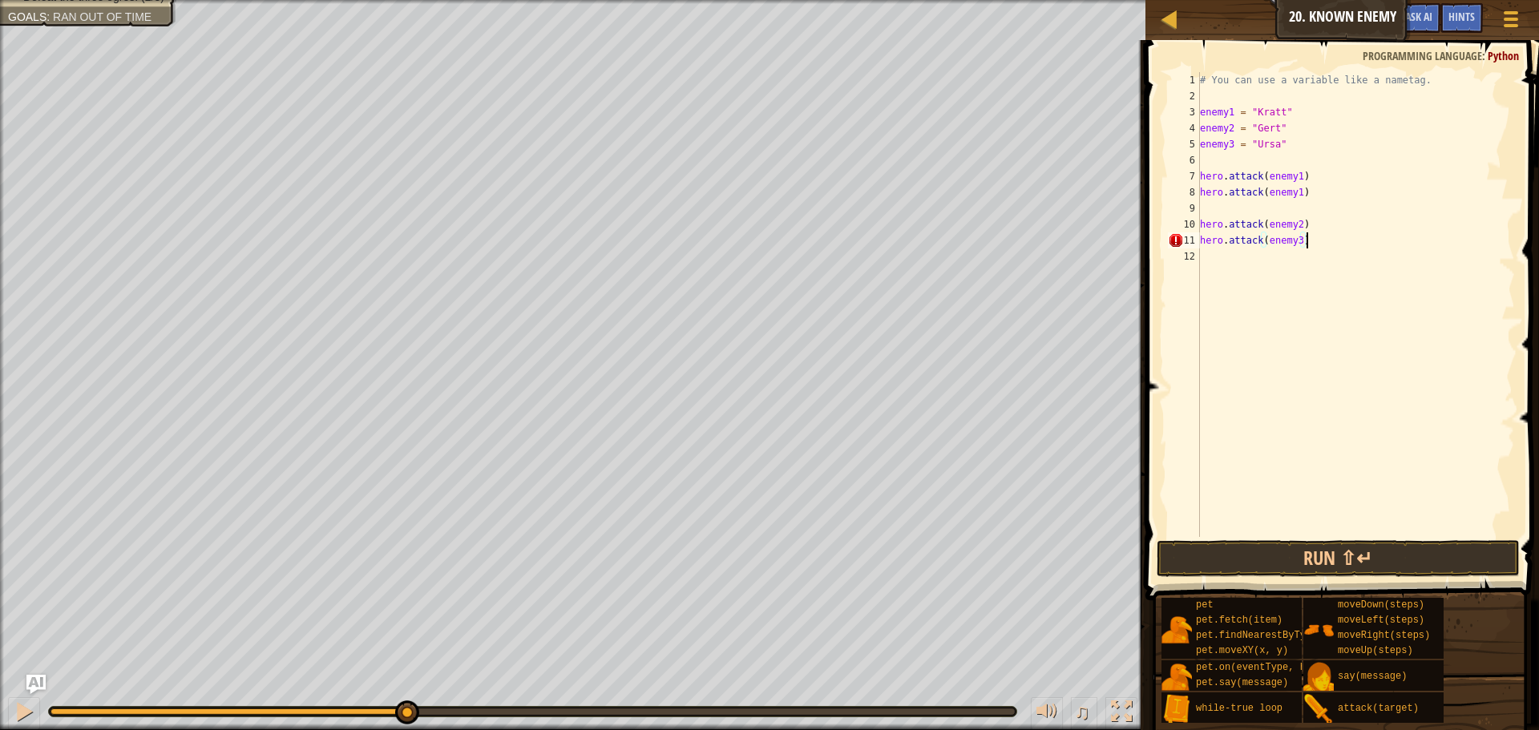
scroll to position [7, 14]
type textarea "hero.attack(enemy3)"
click at [1332, 566] on button "Run ⇧↵" at bounding box center [1338, 558] width 363 height 37
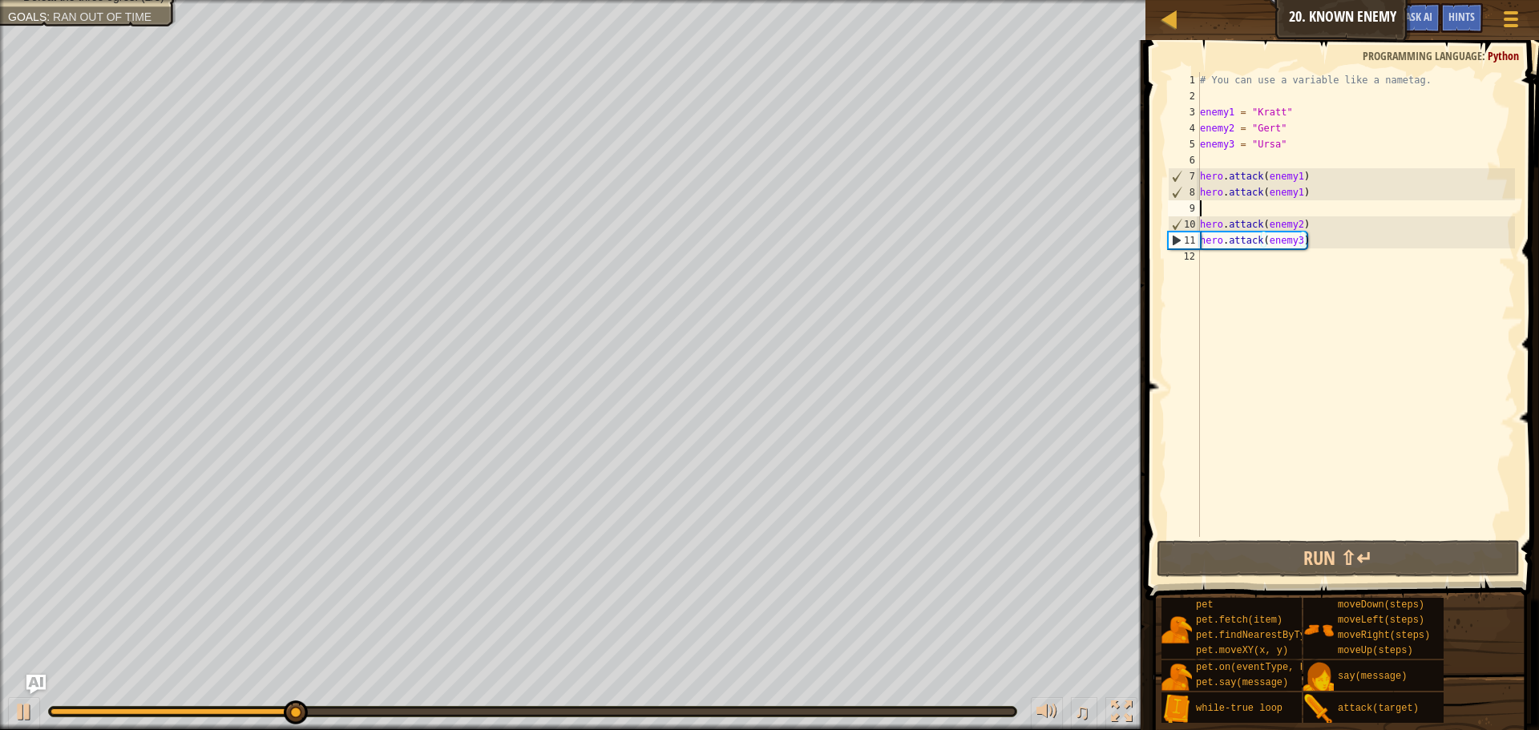
click at [1210, 203] on div "# You can use a variable like a nametag. enemy1 = "[PERSON_NAME]" enemy2 = "[PE…" at bounding box center [1356, 320] width 318 height 497
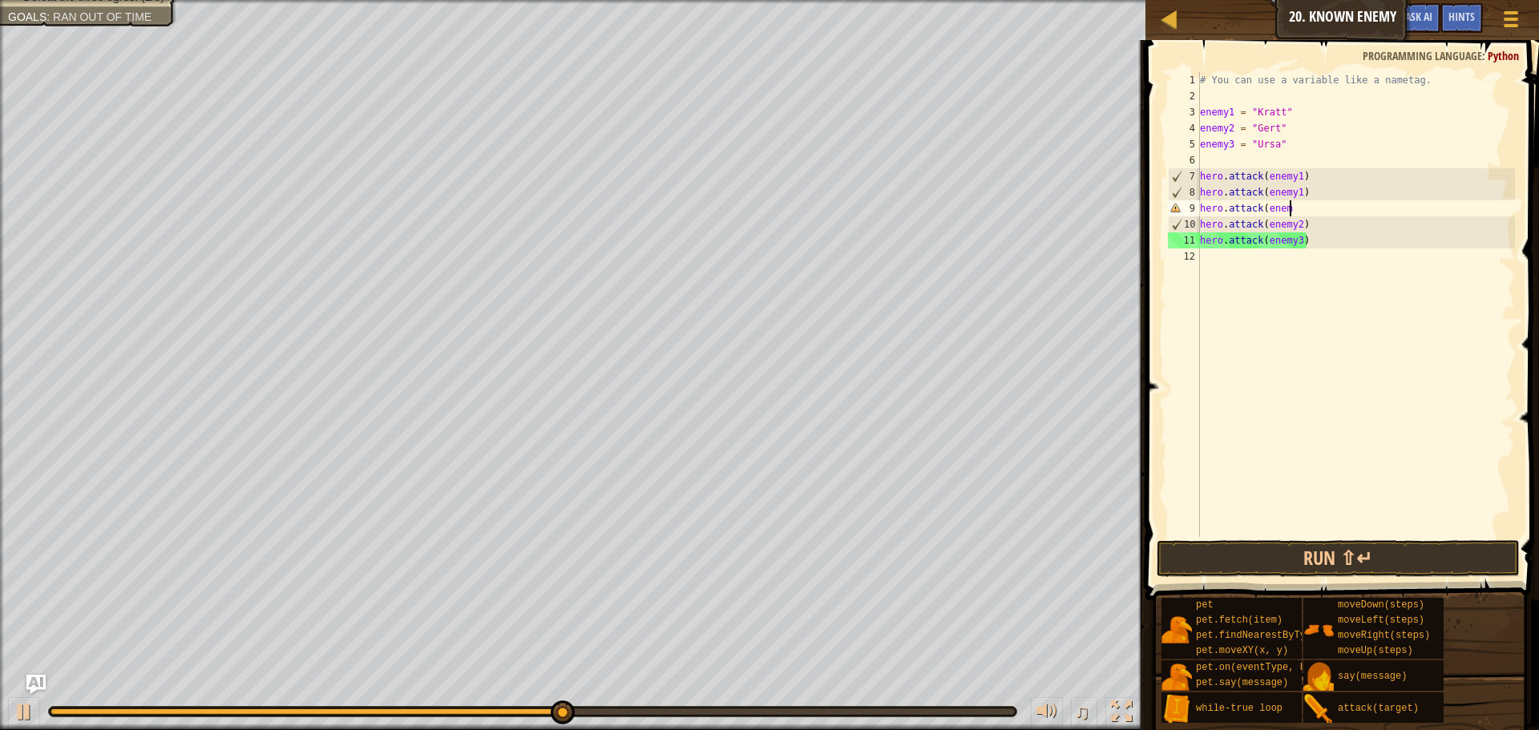
scroll to position [7, 13]
type textarea "hero.attack(enemy2)"
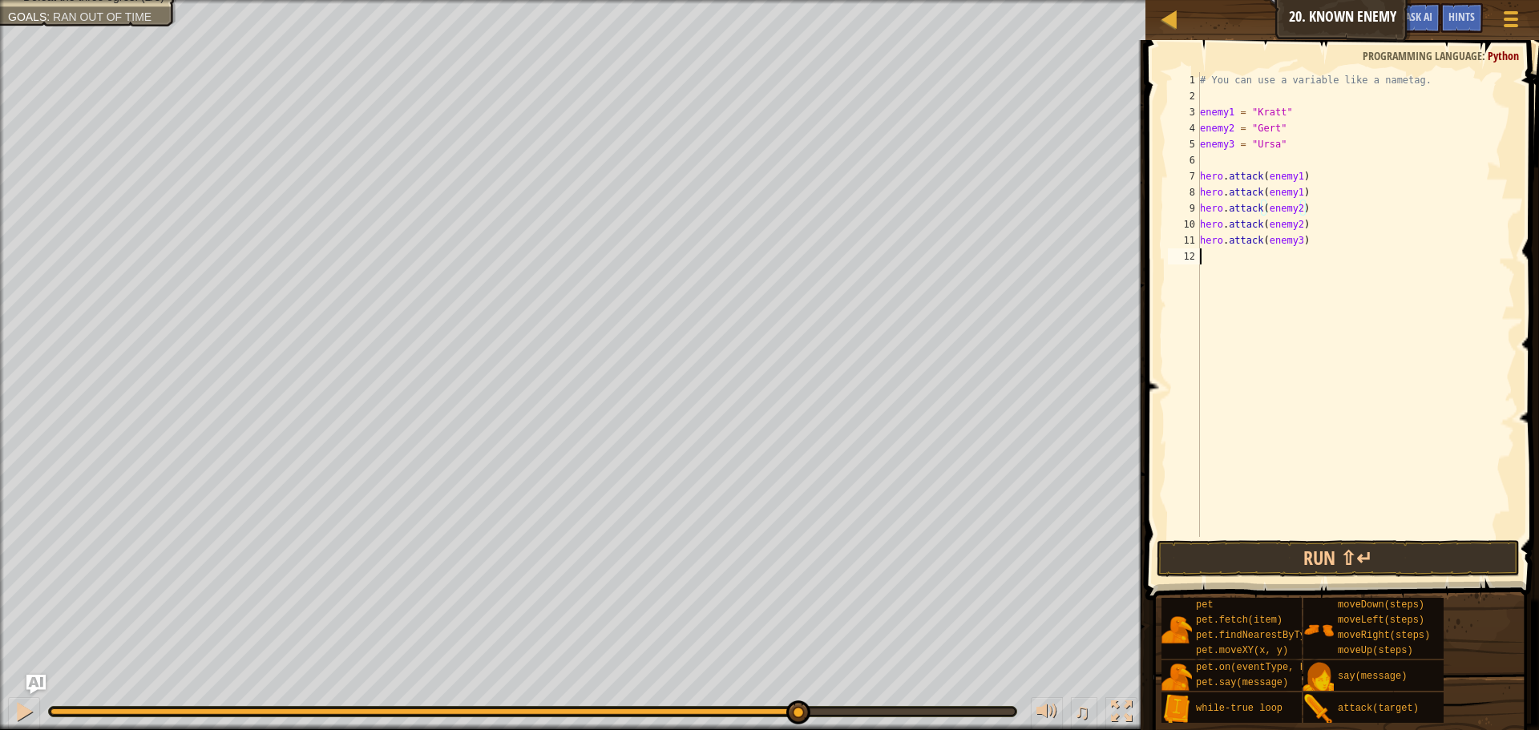
click at [1276, 279] on div "# You can use a variable like a nametag. enemy1 = "[PERSON_NAME]" enemy2 = "[PE…" at bounding box center [1356, 320] width 318 height 497
type textarea "hero.attack(enemy3)"
click at [1362, 548] on button "Run ⇧↵" at bounding box center [1338, 558] width 363 height 37
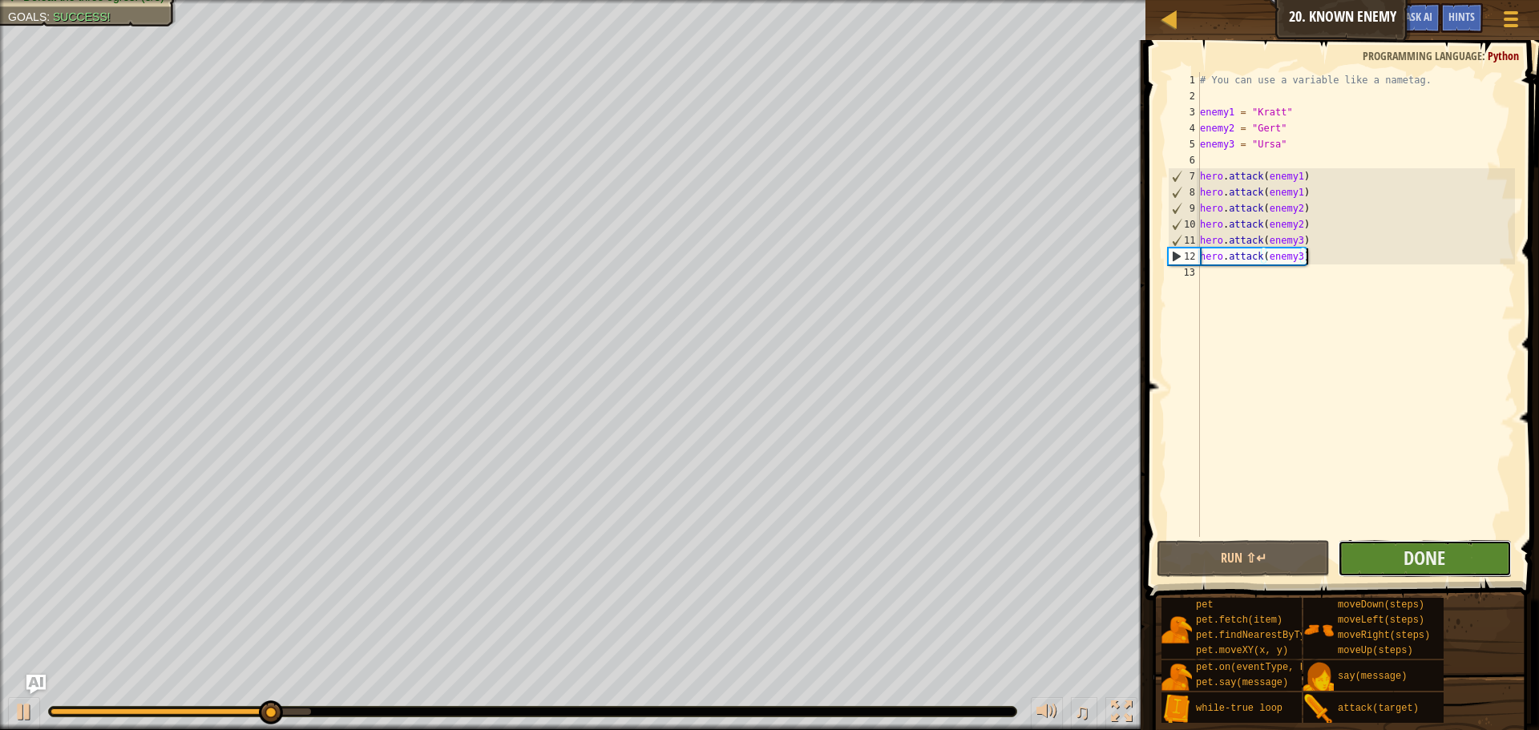
click at [1451, 576] on button "Done" at bounding box center [1424, 558] width 173 height 37
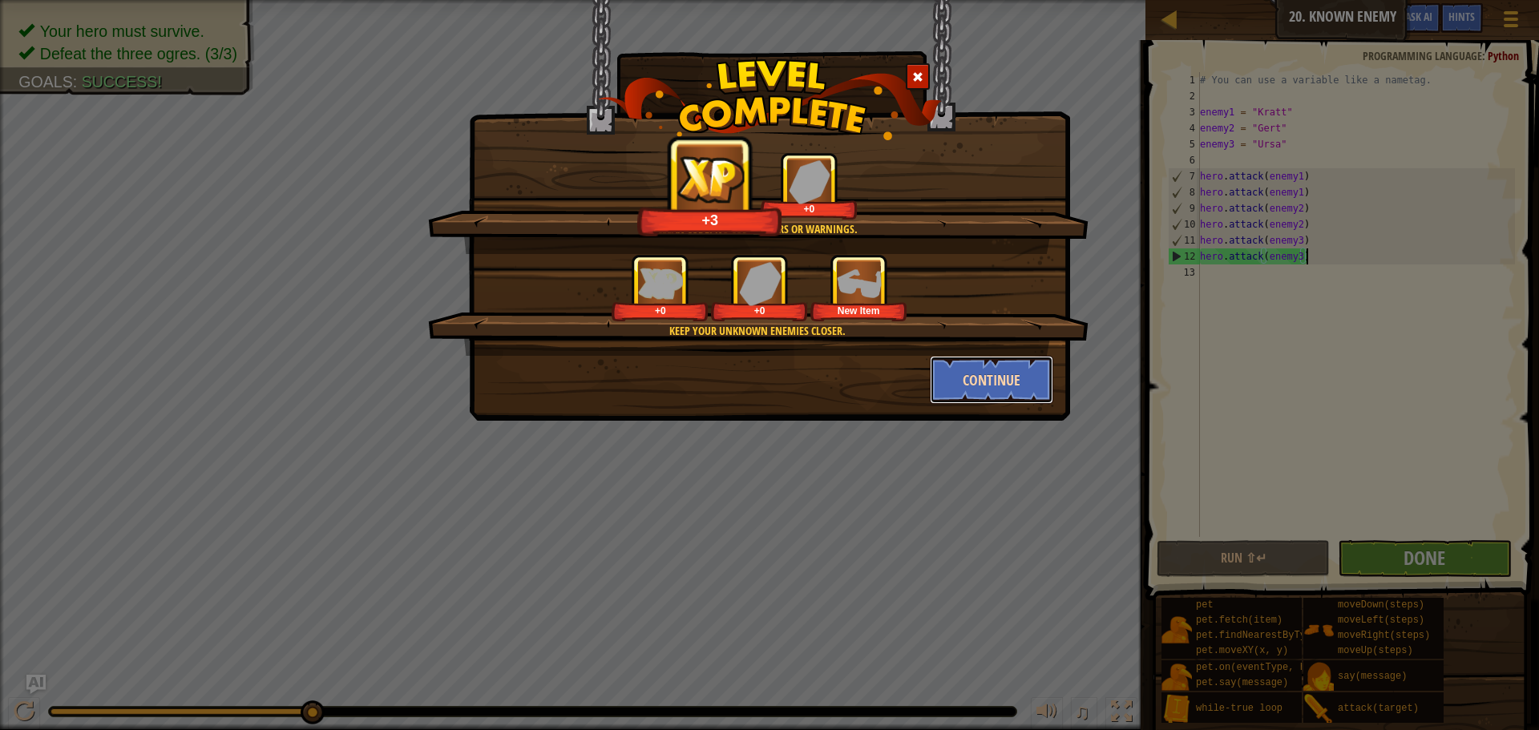
click at [994, 393] on button "Continue" at bounding box center [992, 380] width 124 height 48
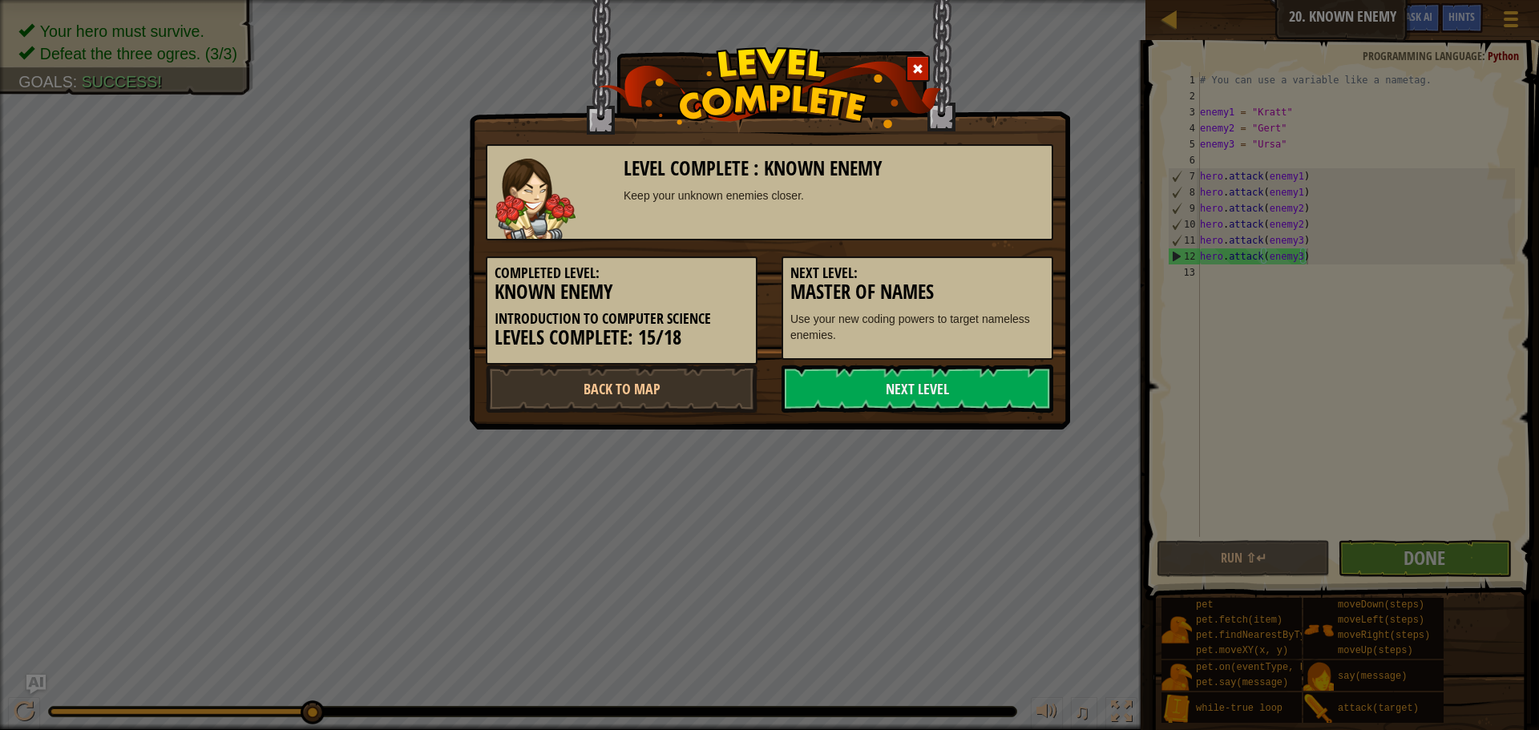
click at [994, 393] on link "Next Level" at bounding box center [918, 389] width 272 height 48
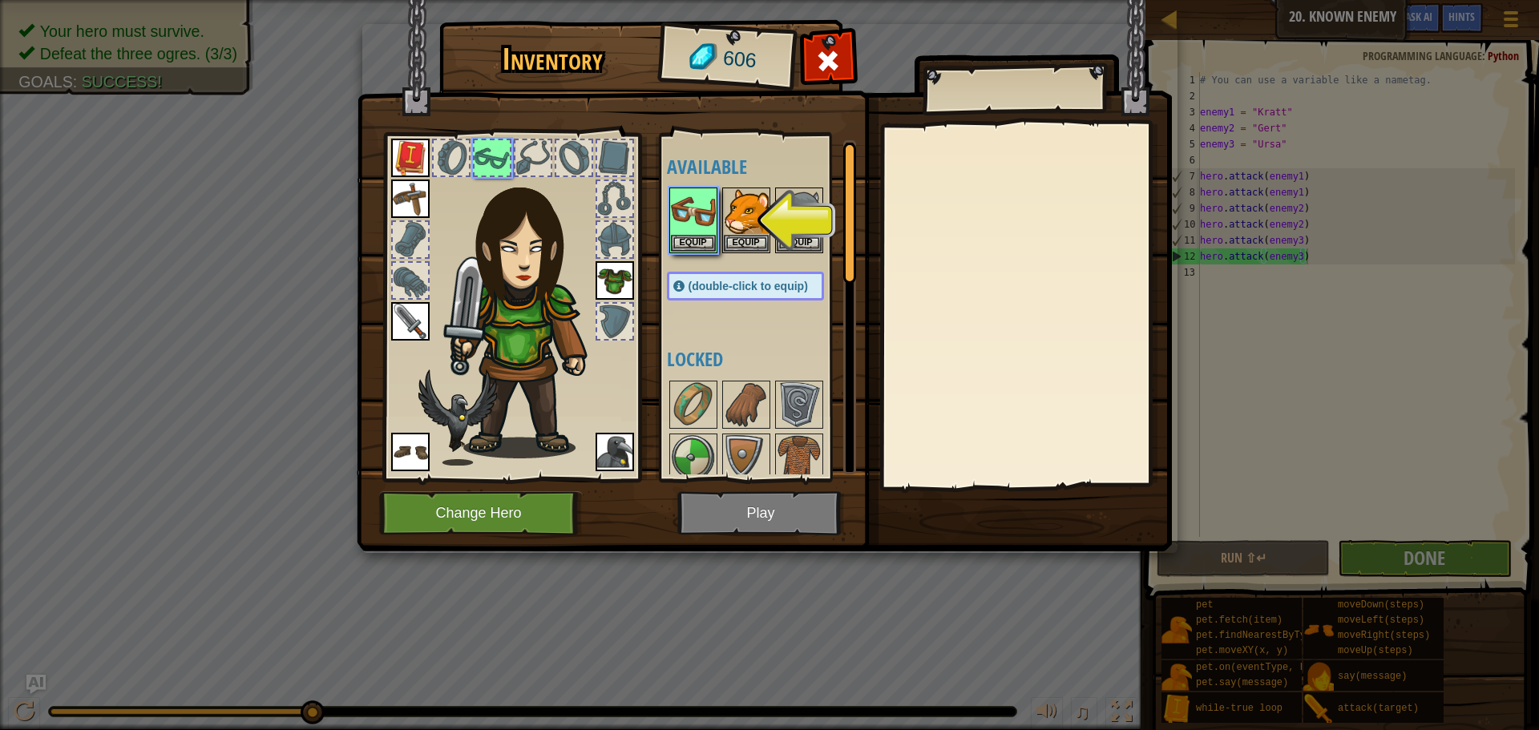
click at [745, 487] on img at bounding box center [764, 261] width 815 height 582
click at [746, 502] on img at bounding box center [764, 261] width 815 height 582
click at [686, 248] on button "Equip" at bounding box center [693, 242] width 45 height 17
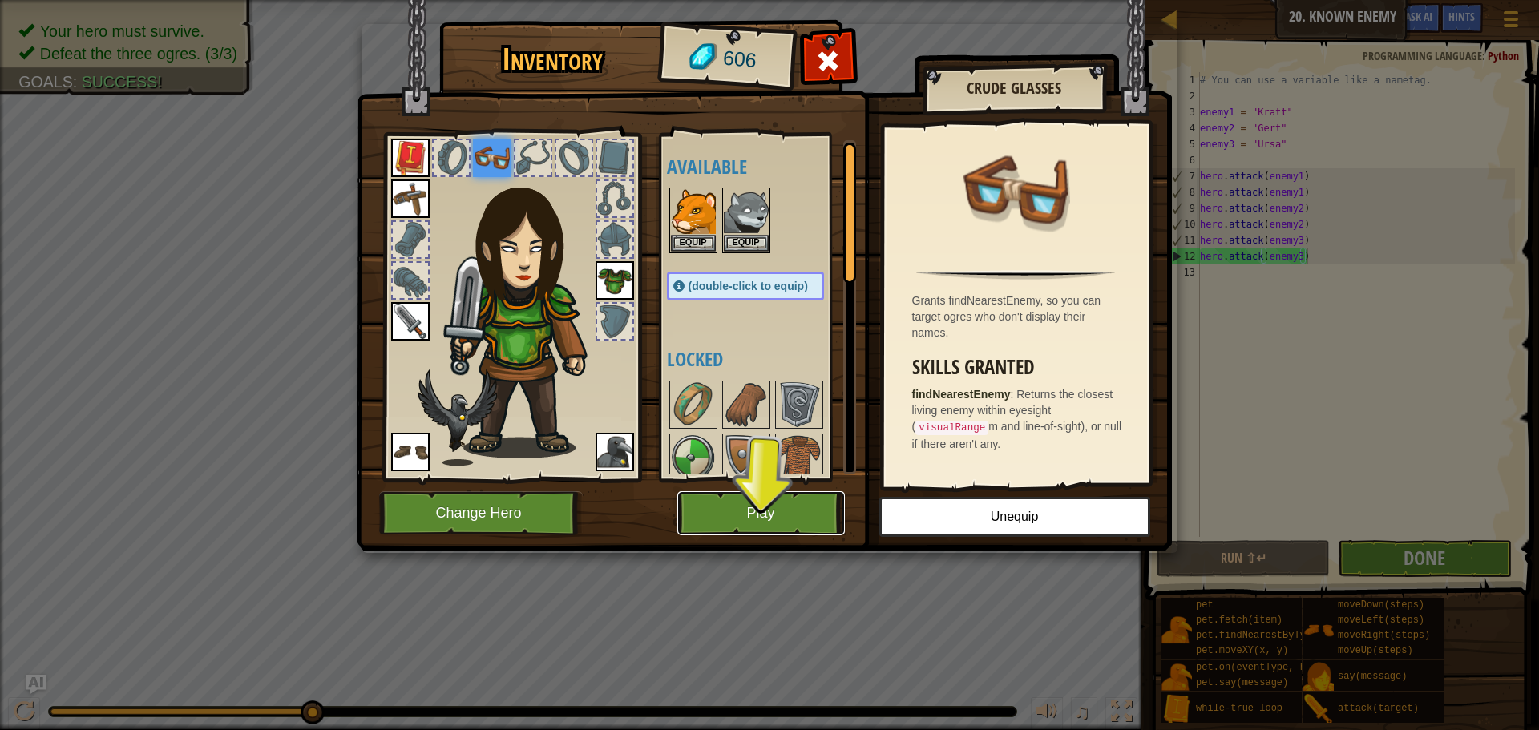
click at [765, 511] on button "Play" at bounding box center [761, 513] width 168 height 44
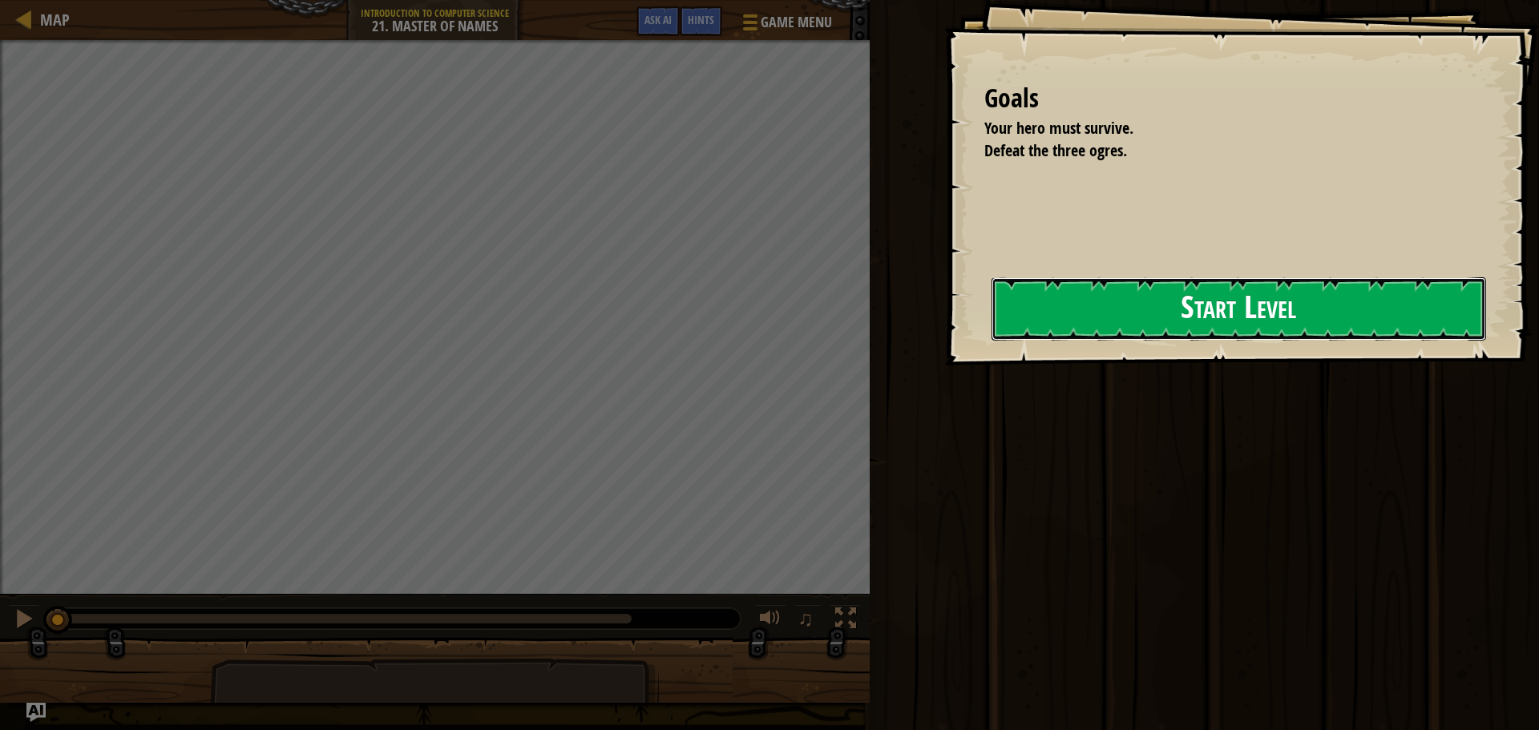
click at [1068, 294] on button "Start Level" at bounding box center [1239, 308] width 495 height 63
